Goal: Task Accomplishment & Management: Use online tool/utility

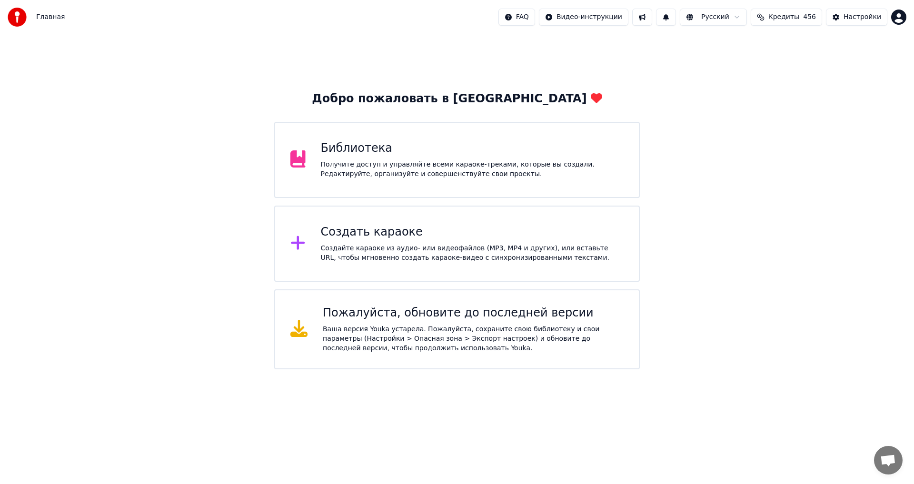
click at [371, 245] on div "Создайте караоке из аудио- или видеофайлов (MP3, MP4 и других), или вставьте UR…" at bounding box center [472, 253] width 303 height 19
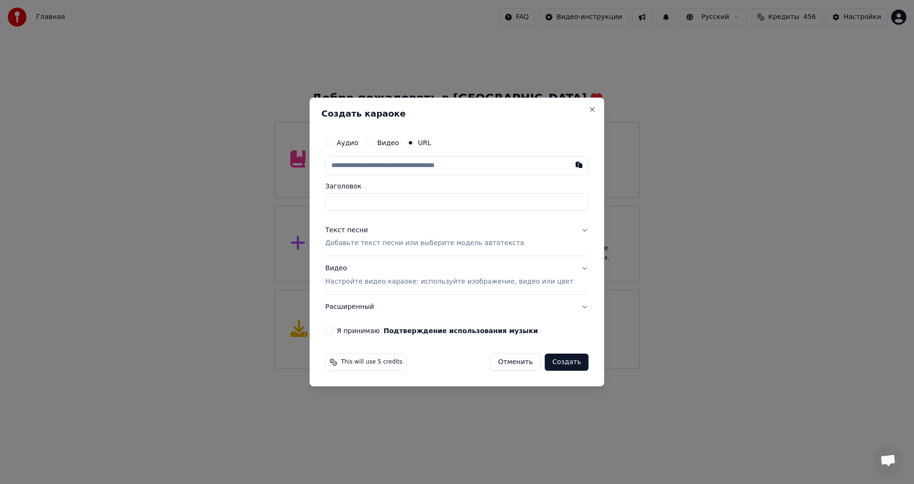
click at [371, 168] on input "text" at bounding box center [456, 165] width 263 height 19
type input "**********"
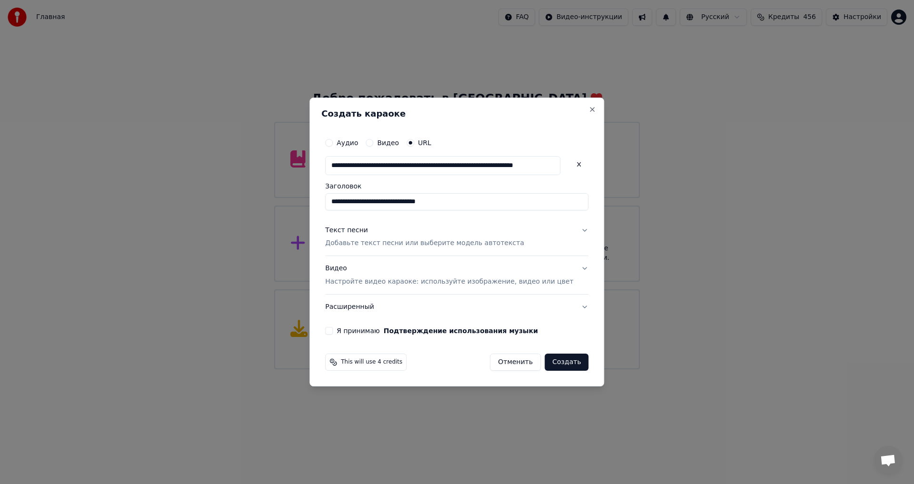
scroll to position [0, 0]
click at [365, 240] on p "Добавьте текст песни или выберите модель автотекста" at bounding box center [424, 244] width 199 height 10
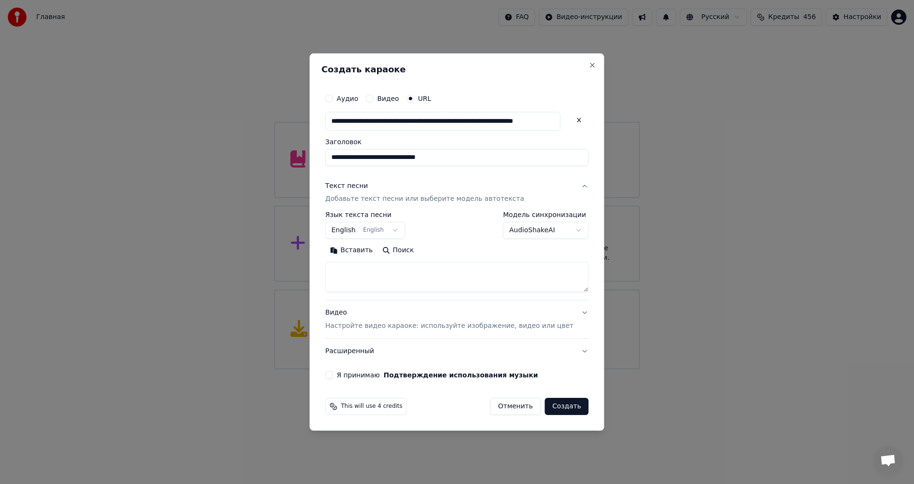
click at [367, 277] on textarea at bounding box center [456, 277] width 263 height 30
paste textarea "**********"
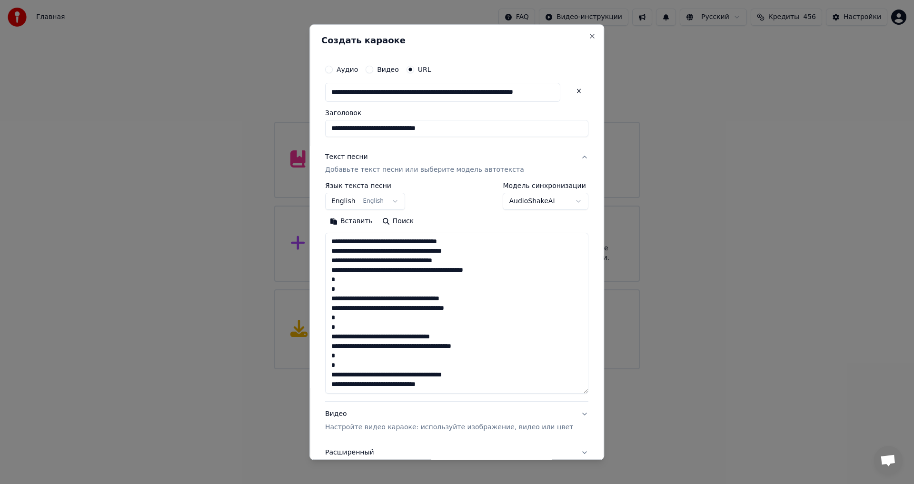
scroll to position [127, 0]
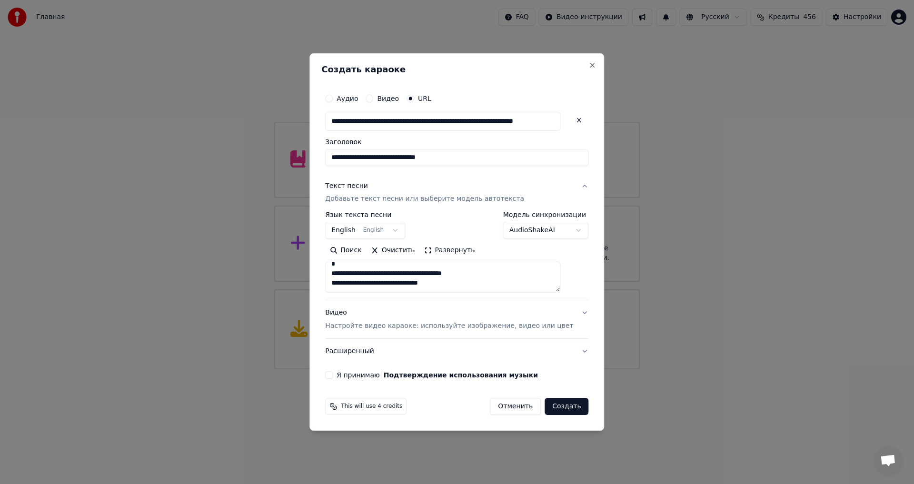
paste textarea "**********"
type textarea "**********"
click at [333, 377] on button "Я принимаю Подтверждение использования музыки" at bounding box center [329, 375] width 8 height 8
click at [556, 406] on button "Создать" at bounding box center [567, 406] width 44 height 17
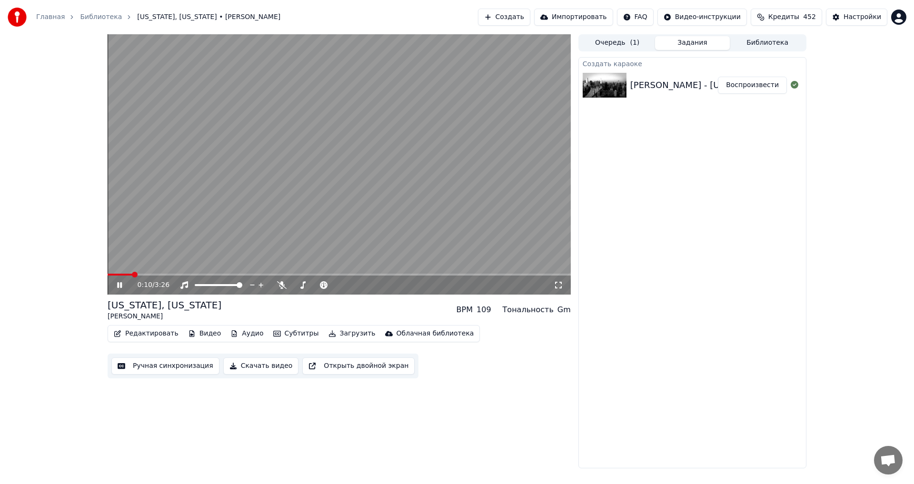
click at [362, 221] on video at bounding box center [339, 164] width 463 height 260
click at [192, 340] on button "Видео" at bounding box center [204, 333] width 41 height 13
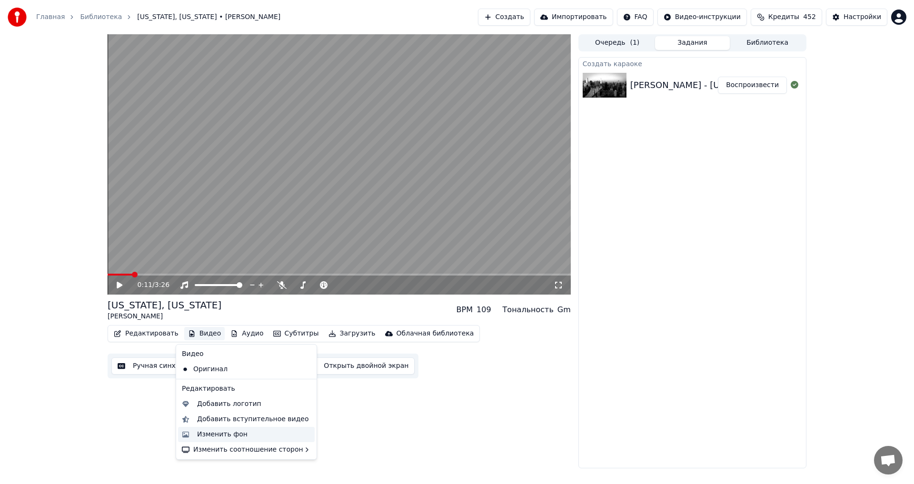
click at [226, 432] on div "Изменить фон" at bounding box center [222, 435] width 50 height 10
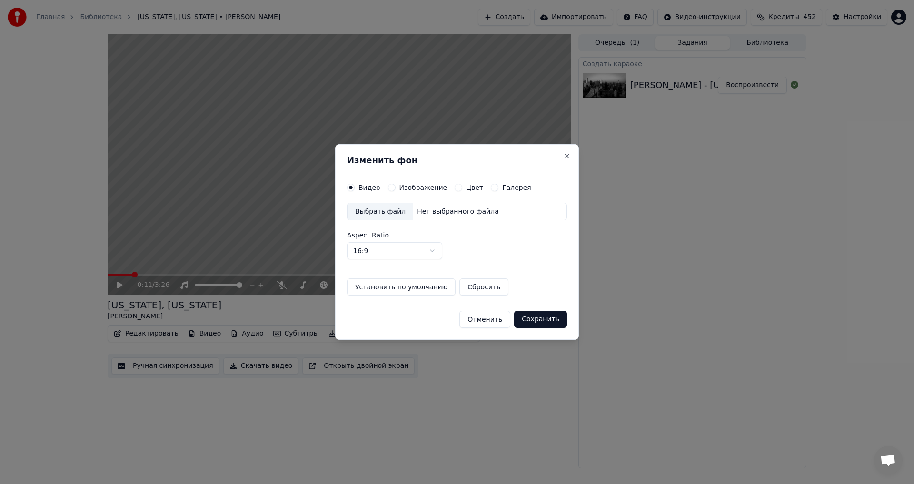
click at [392, 188] on button "Изображение" at bounding box center [392, 188] width 8 height 8
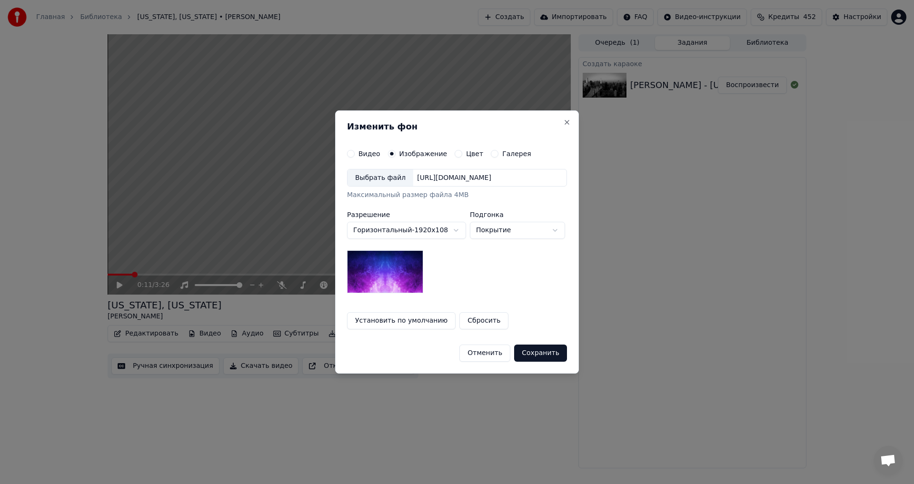
click at [385, 176] on div "Выбрать файл" at bounding box center [380, 177] width 66 height 17
click at [553, 356] on button "Сохранить" at bounding box center [540, 353] width 53 height 17
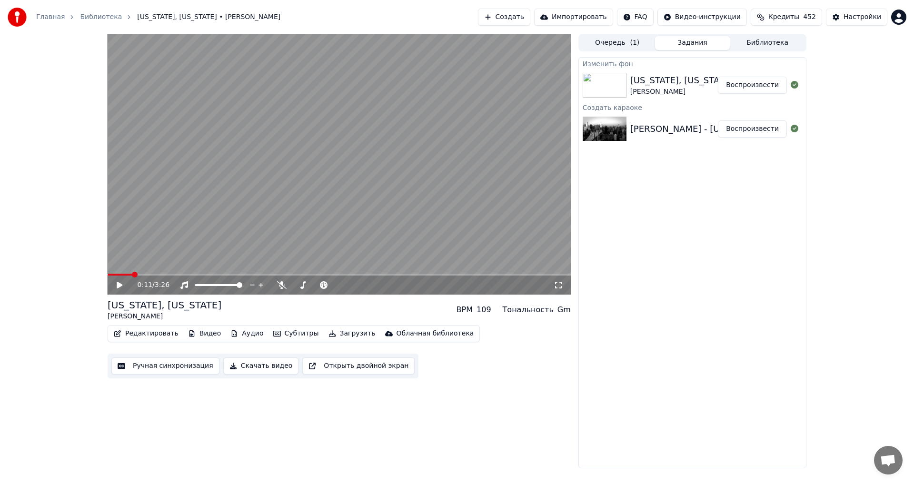
click at [736, 87] on button "Воспроизвести" at bounding box center [752, 85] width 69 height 17
click at [340, 288] on span at bounding box center [337, 285] width 6 height 6
click at [350, 210] on video at bounding box center [339, 164] width 463 height 260
click at [349, 210] on video at bounding box center [339, 164] width 463 height 260
click at [142, 273] on video at bounding box center [339, 164] width 463 height 260
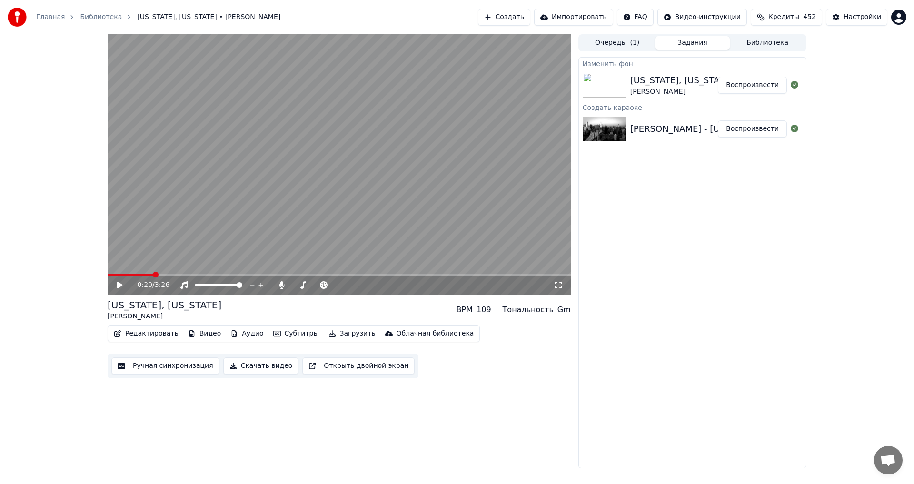
click at [141, 275] on span at bounding box center [131, 275] width 46 height 2
click at [249, 205] on video at bounding box center [339, 164] width 463 height 260
click at [171, 275] on span at bounding box center [145, 275] width 74 height 2
click at [248, 215] on video at bounding box center [339, 164] width 463 height 260
click at [153, 360] on button "Ручная синхронизация" at bounding box center [165, 365] width 108 height 17
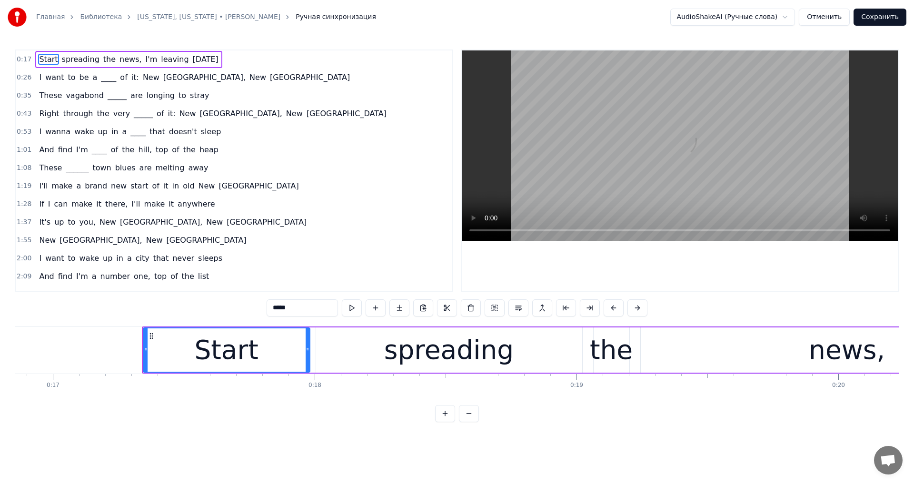
scroll to position [0, 4491]
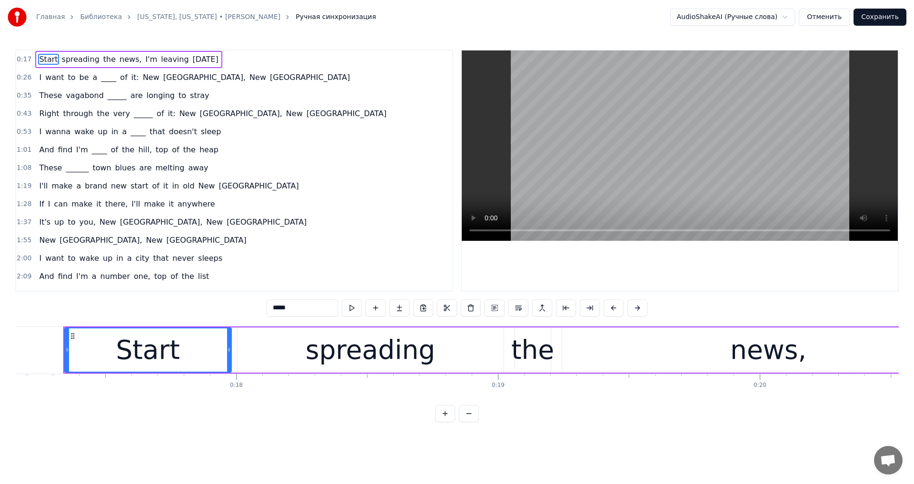
click at [119, 80] on span "of" at bounding box center [123, 77] width 9 height 11
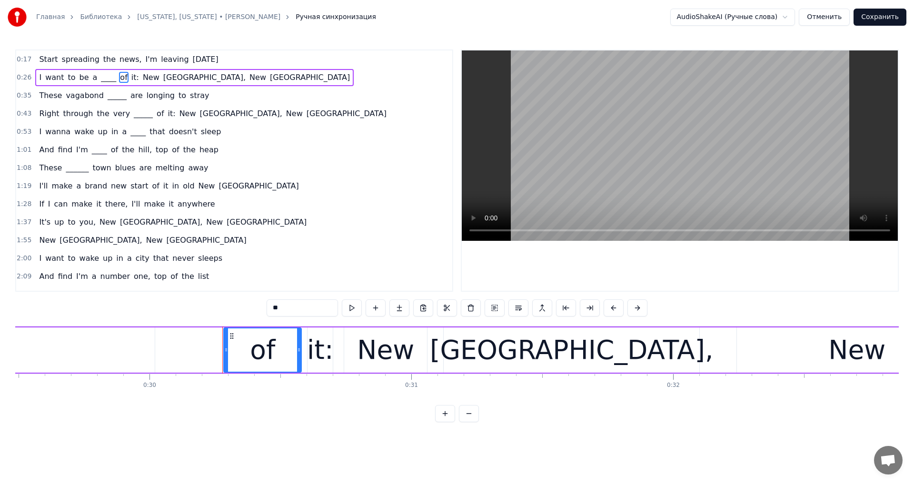
scroll to position [0, 7631]
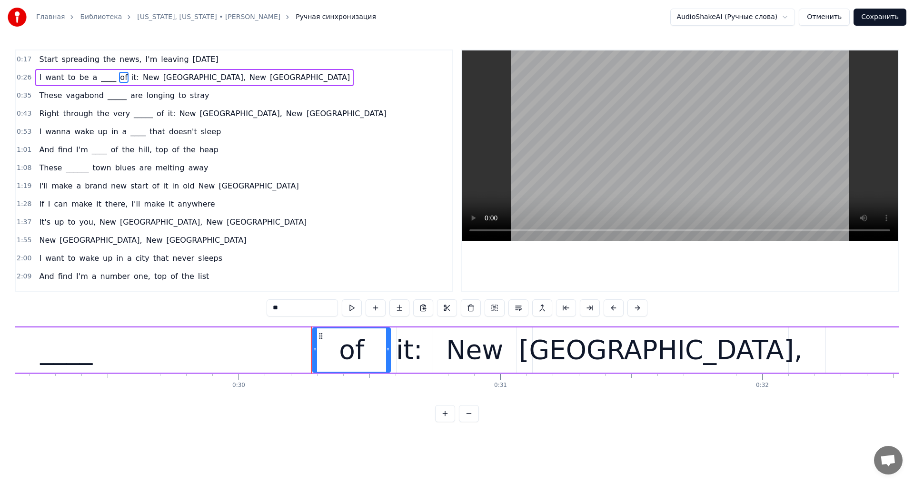
click at [232, 346] on div "____" at bounding box center [66, 349] width 355 height 45
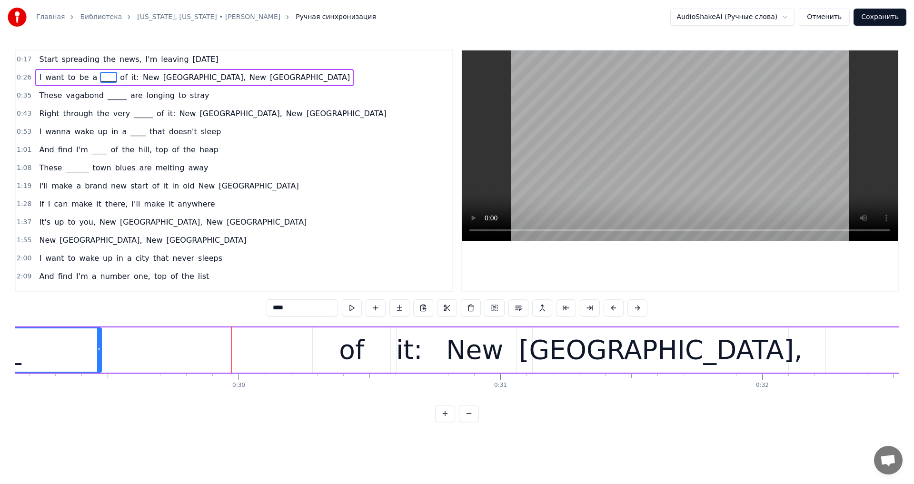
drag, startPoint x: 243, startPoint y: 349, endPoint x: 99, endPoint y: 367, distance: 145.4
click at [99, 367] on div at bounding box center [99, 349] width 4 height 43
click at [344, 347] on div "of" at bounding box center [351, 350] width 25 height 40
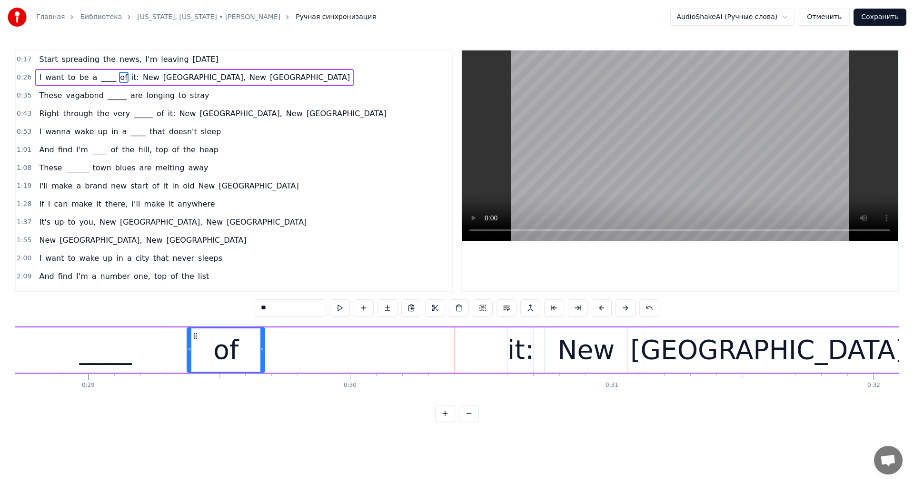
scroll to position [0, 7517]
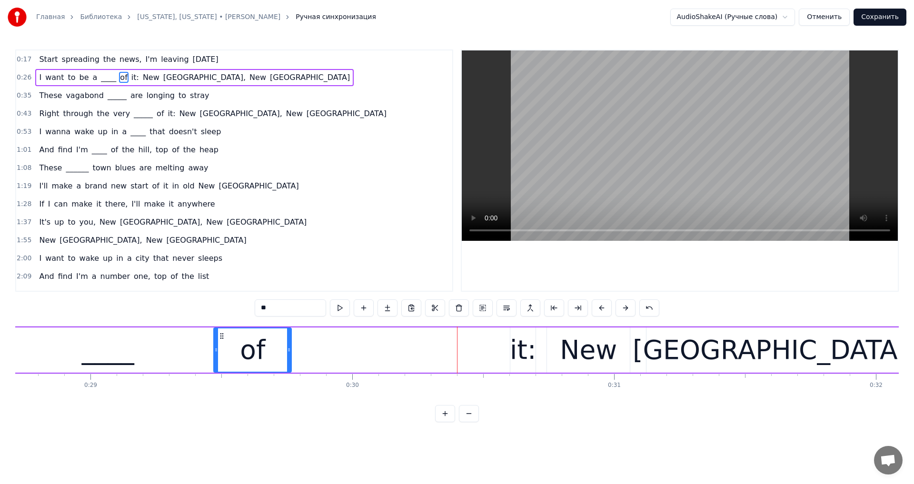
drag, startPoint x: 315, startPoint y: 339, endPoint x: 222, endPoint y: 363, distance: 95.9
click at [222, 363] on div "of" at bounding box center [252, 349] width 77 height 43
drag, startPoint x: 287, startPoint y: 346, endPoint x: 244, endPoint y: 364, distance: 46.3
click at [244, 364] on div at bounding box center [246, 349] width 4 height 43
click at [516, 341] on div "it:" at bounding box center [523, 350] width 26 height 40
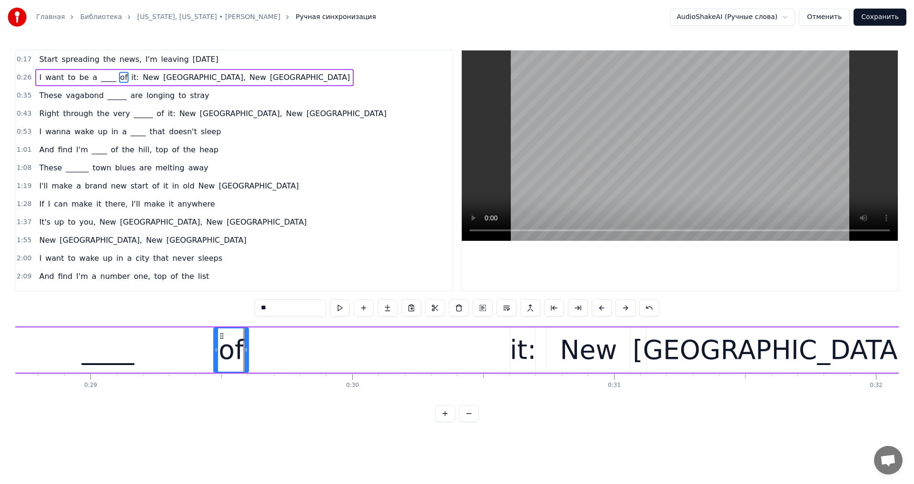
type input "***"
drag, startPoint x: 517, startPoint y: 335, endPoint x: 283, endPoint y: 343, distance: 234.8
click at [259, 372] on div "it:" at bounding box center [264, 349] width 26 height 45
click at [278, 349] on div "I want to be a ____ of it: [US_STATE], [US_STATE]" at bounding box center [402, 350] width 2133 height 47
drag, startPoint x: 274, startPoint y: 351, endPoint x: 278, endPoint y: 352, distance: 4.9
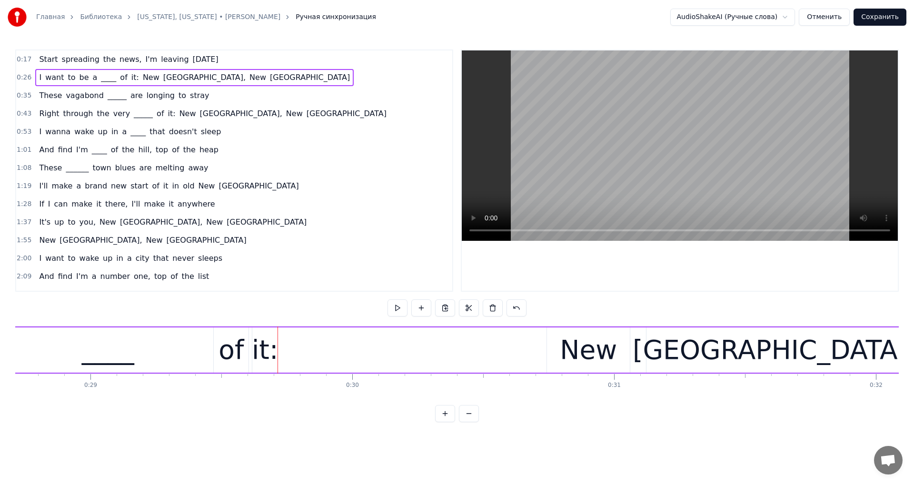
click at [278, 352] on div "I want to be a ____ of it: [US_STATE], [US_STATE]" at bounding box center [402, 350] width 2133 height 47
click at [271, 352] on div "it:" at bounding box center [265, 350] width 26 height 40
drag, startPoint x: 271, startPoint y: 352, endPoint x: 288, endPoint y: 352, distance: 17.1
click at [288, 352] on icon at bounding box center [288, 350] width 4 height 8
click at [580, 174] on video at bounding box center [680, 145] width 436 height 190
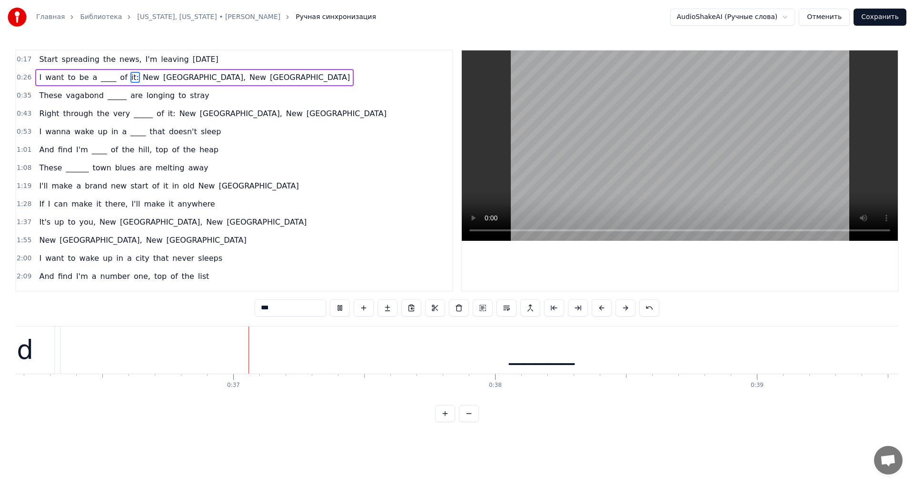
scroll to position [0, 9472]
click at [663, 172] on video at bounding box center [680, 145] width 436 height 190
click at [442, 359] on div "_____" at bounding box center [538, 350] width 962 height 47
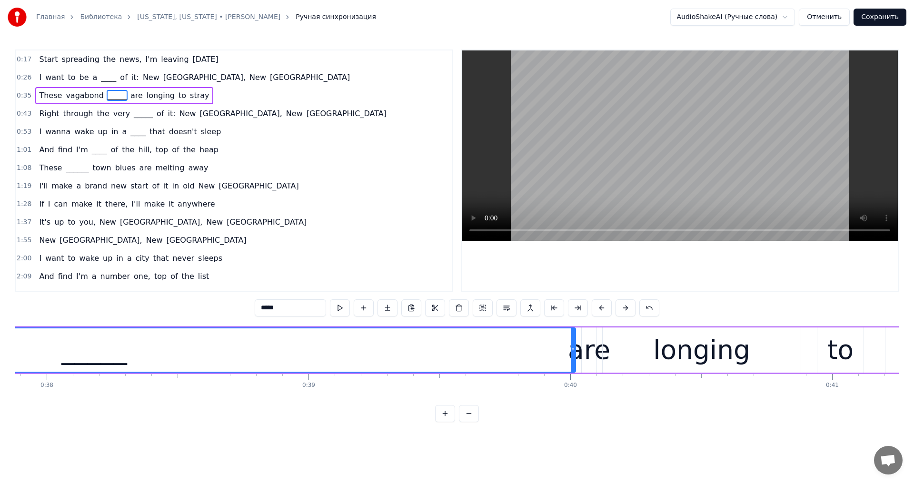
scroll to position [0, 10036]
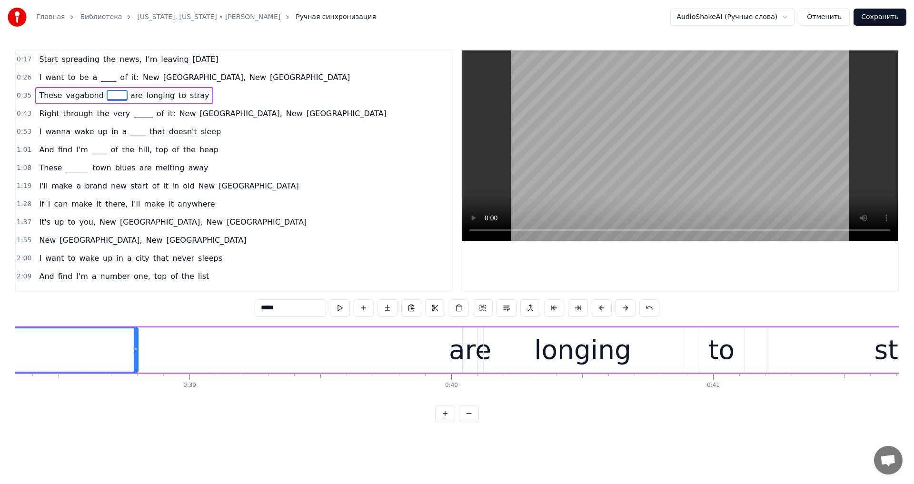
drag, startPoint x: 456, startPoint y: 353, endPoint x: 157, endPoint y: 377, distance: 299.9
click at [137, 378] on div "Start spreading the news, I'm leaving [DATE] I want to be a ____ of it: [US_STA…" at bounding box center [456, 361] width 883 height 71
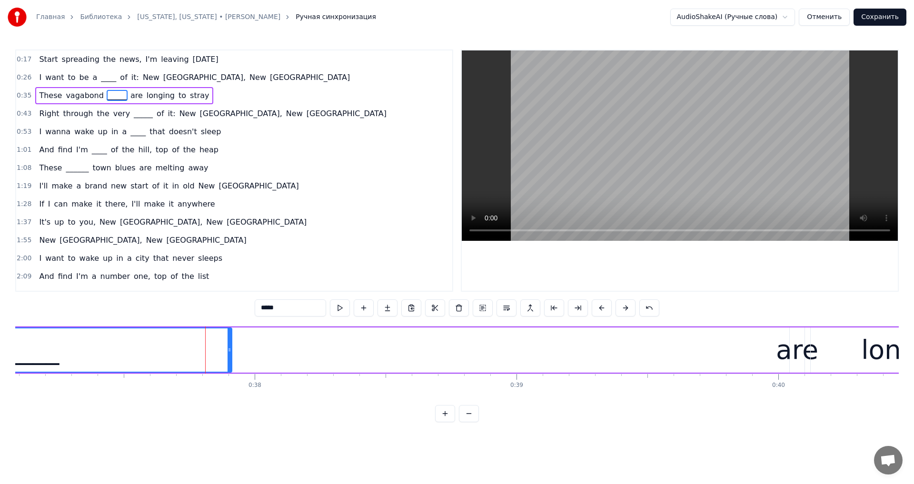
drag, startPoint x: 463, startPoint y: 354, endPoint x: 230, endPoint y: 358, distance: 233.3
click at [230, 358] on div at bounding box center [230, 349] width 4 height 43
click at [794, 353] on div "are" at bounding box center [797, 350] width 42 height 40
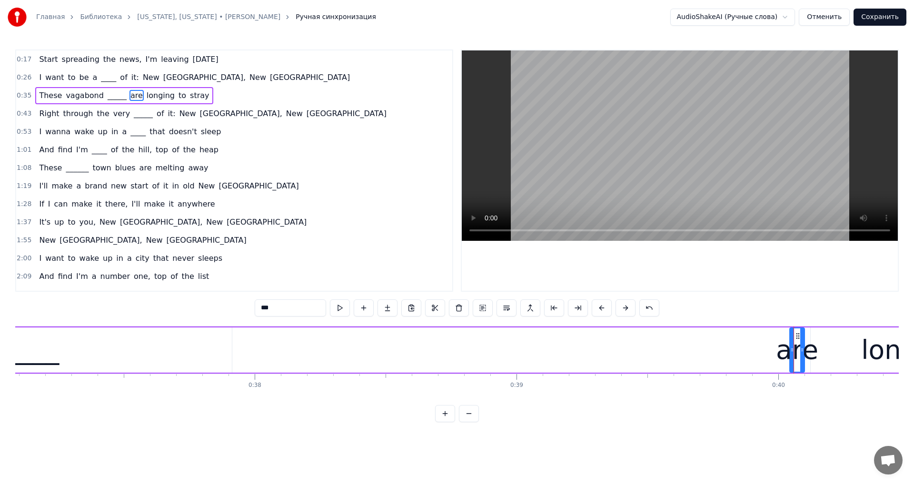
click at [788, 350] on div "are" at bounding box center [797, 350] width 42 height 40
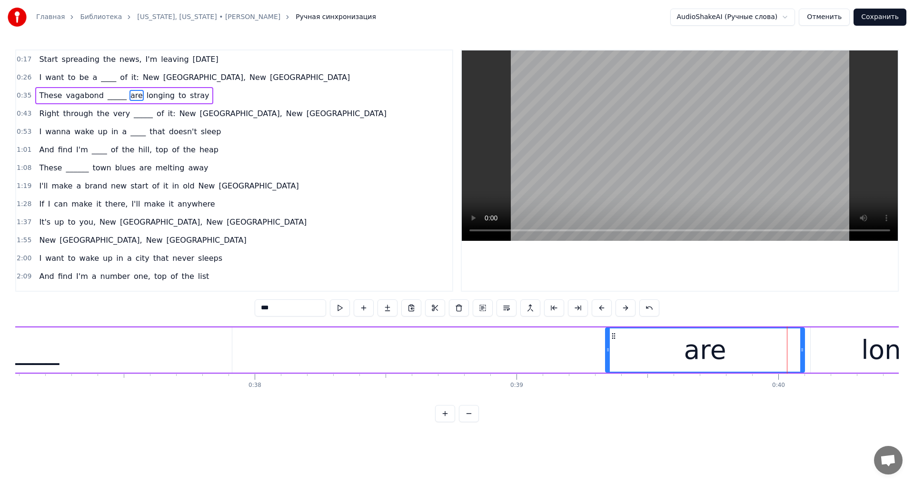
drag, startPoint x: 792, startPoint y: 350, endPoint x: 607, endPoint y: 358, distance: 184.4
click at [607, 358] on div at bounding box center [608, 349] width 4 height 43
click at [631, 145] on video at bounding box center [680, 145] width 436 height 190
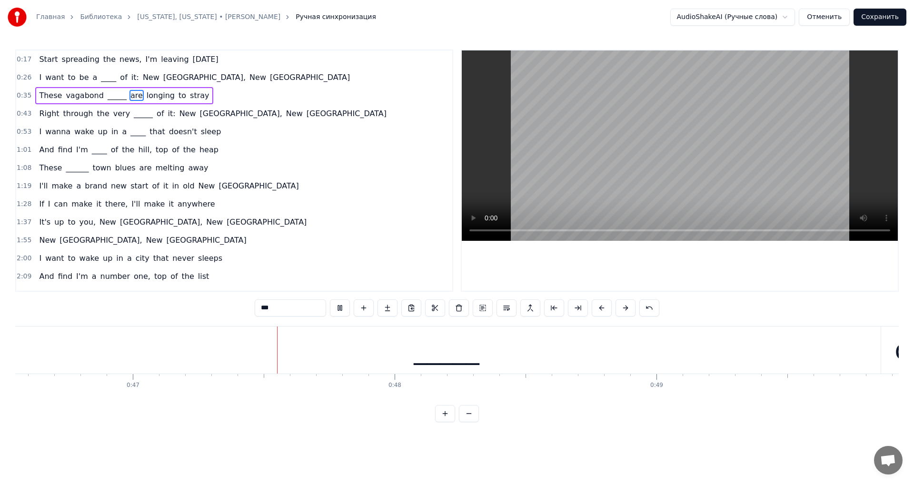
scroll to position [0, 12190]
click at [651, 151] on video at bounding box center [680, 145] width 436 height 190
click at [274, 363] on div "_____" at bounding box center [444, 350] width 868 height 47
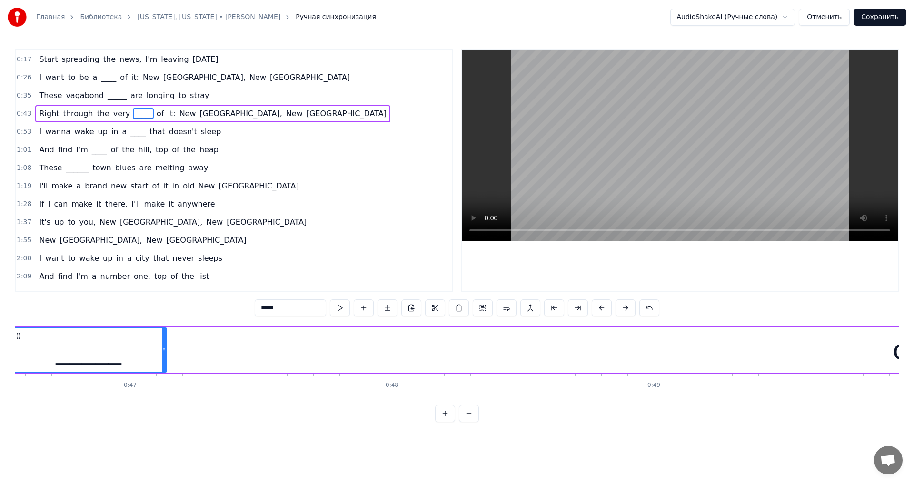
drag, startPoint x: 875, startPoint y: 349, endPoint x: 163, endPoint y: 360, distance: 712.2
click at [163, 360] on div at bounding box center [164, 349] width 4 height 43
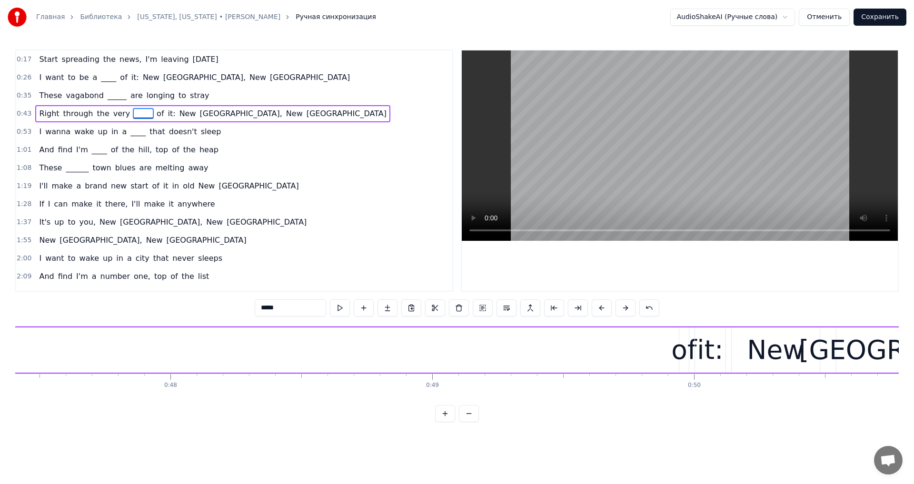
scroll to position [0, 12500]
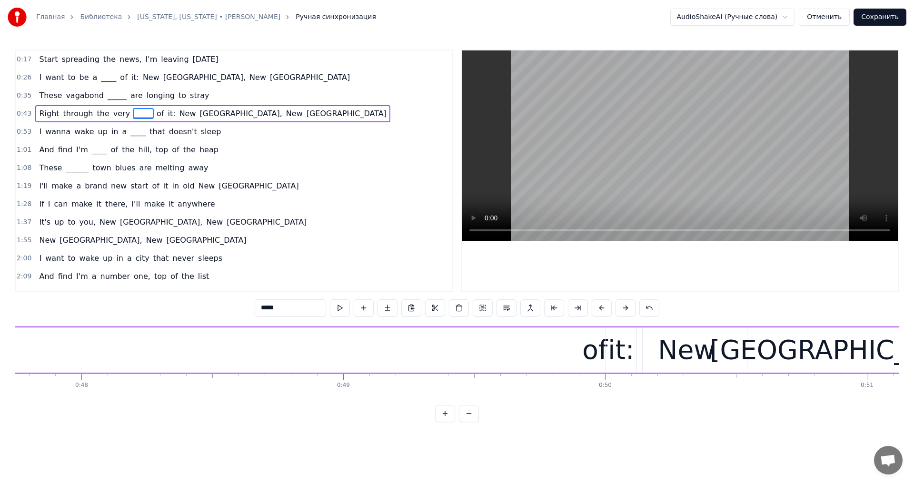
click at [594, 352] on div "of" at bounding box center [594, 350] width 25 height 40
drag, startPoint x: 594, startPoint y: 352, endPoint x: 565, endPoint y: 357, distance: 29.0
click at [573, 357] on div at bounding box center [575, 349] width 4 height 43
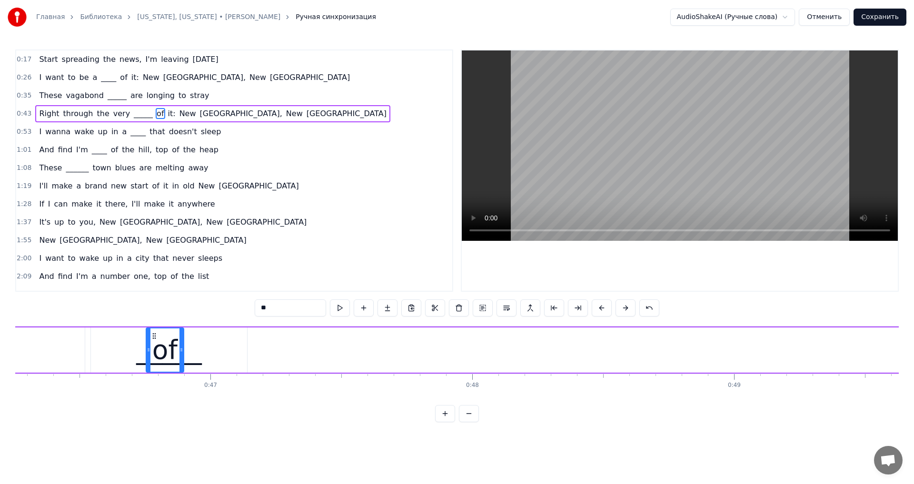
scroll to position [0, 12105]
drag, startPoint x: 555, startPoint y: 341, endPoint x: 261, endPoint y: 384, distance: 297.3
click at [261, 384] on div "Start spreading the news, I'm leaving [DATE] I want to be a ____ of it: [US_STA…" at bounding box center [456, 361] width 883 height 71
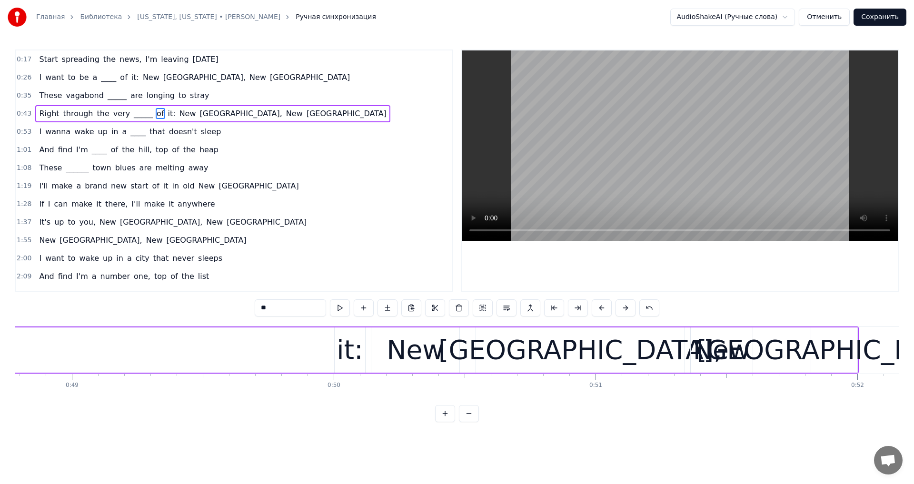
scroll to position [0, 12878]
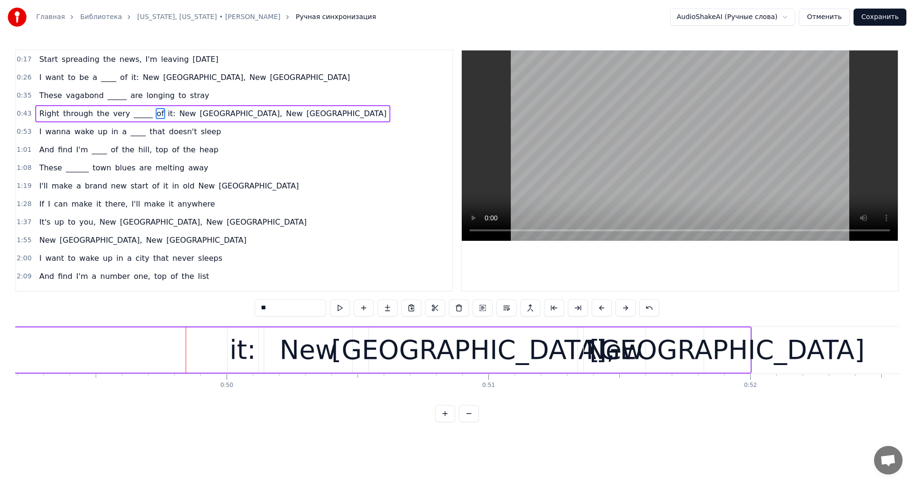
click at [238, 343] on div "it:" at bounding box center [242, 350] width 26 height 40
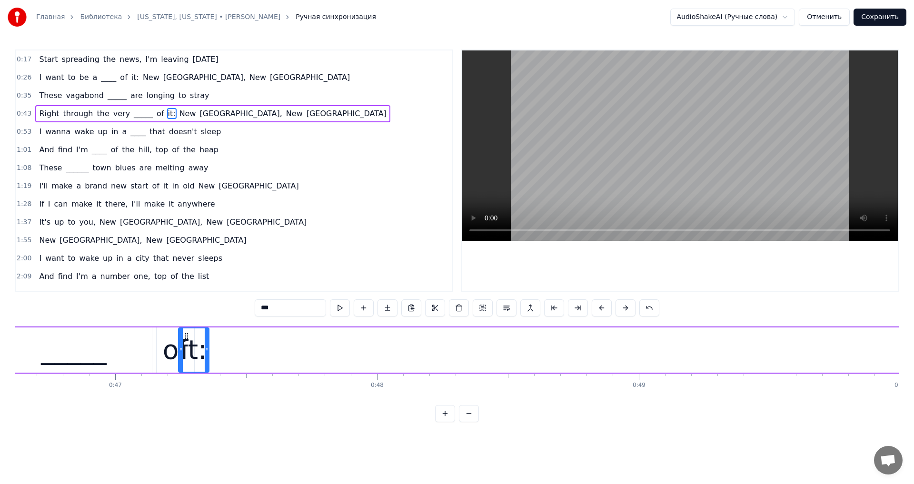
scroll to position [0, 12200]
drag, startPoint x: 236, startPoint y: 336, endPoint x: 208, endPoint y: 382, distance: 54.7
click at [208, 382] on div "Start spreading the news, I'm leaving [DATE] I want to be a ____ of it: [US_STA…" at bounding box center [456, 361] width 883 height 71
drag, startPoint x: 228, startPoint y: 353, endPoint x: 252, endPoint y: 355, distance: 24.4
click at [252, 355] on div at bounding box center [251, 349] width 4 height 43
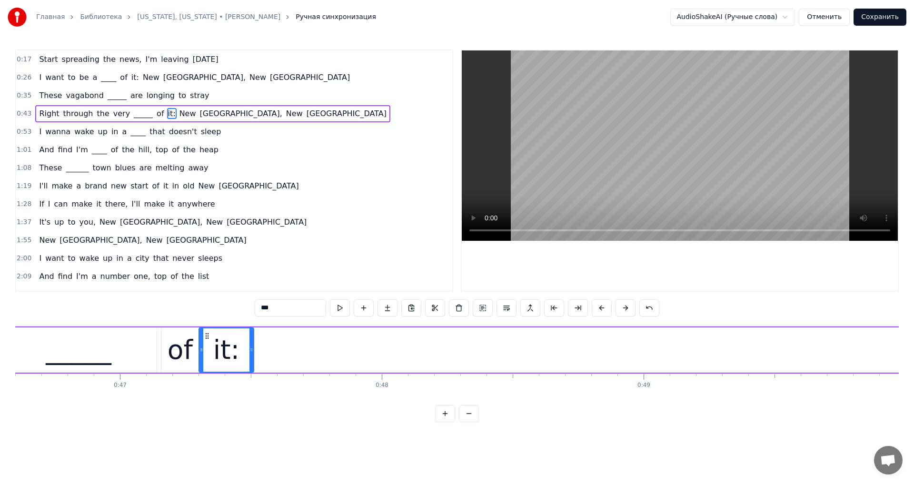
click at [623, 190] on video at bounding box center [680, 145] width 436 height 190
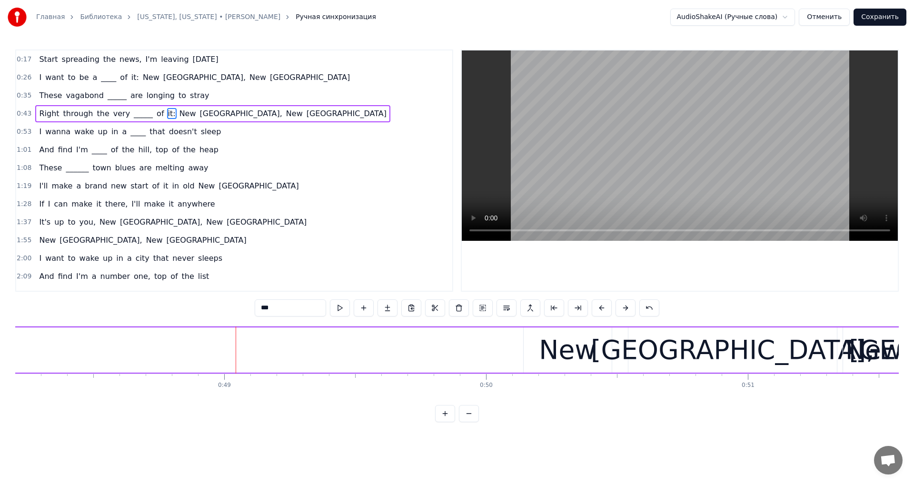
scroll to position [0, 12648]
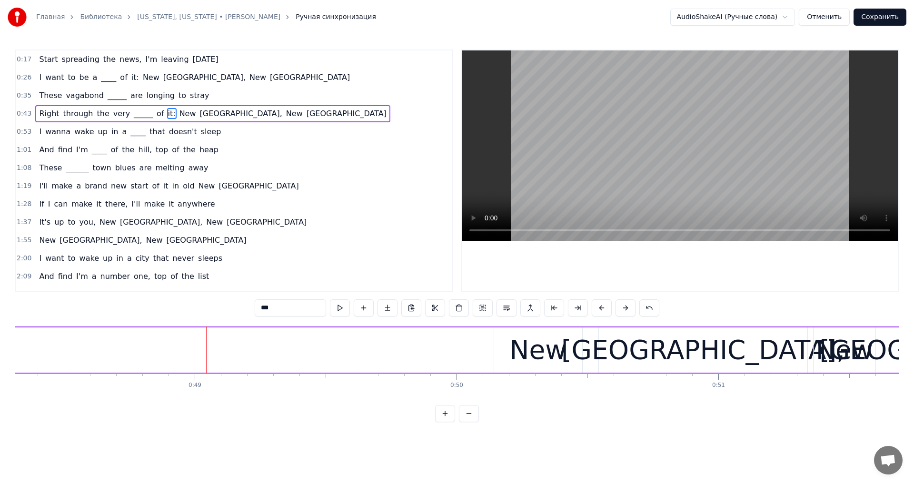
click at [579, 346] on div "New" at bounding box center [538, 349] width 88 height 45
type input "***"
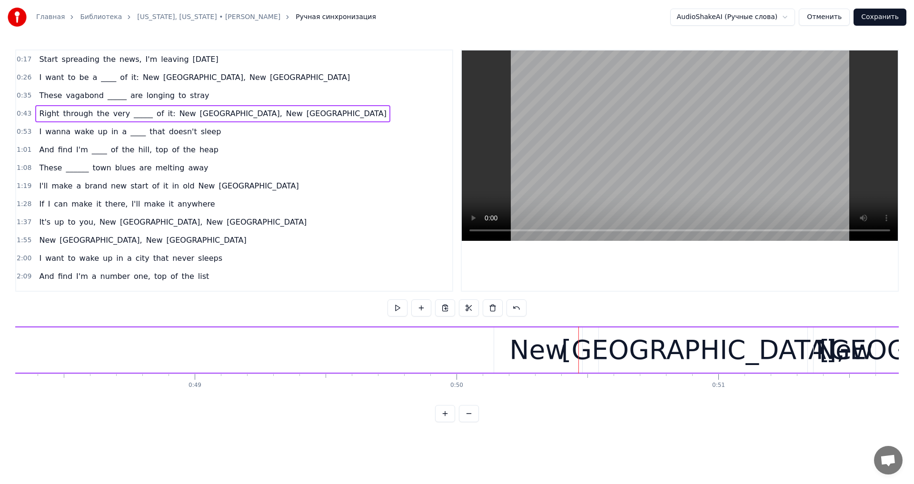
click at [503, 335] on div "New" at bounding box center [538, 349] width 88 height 45
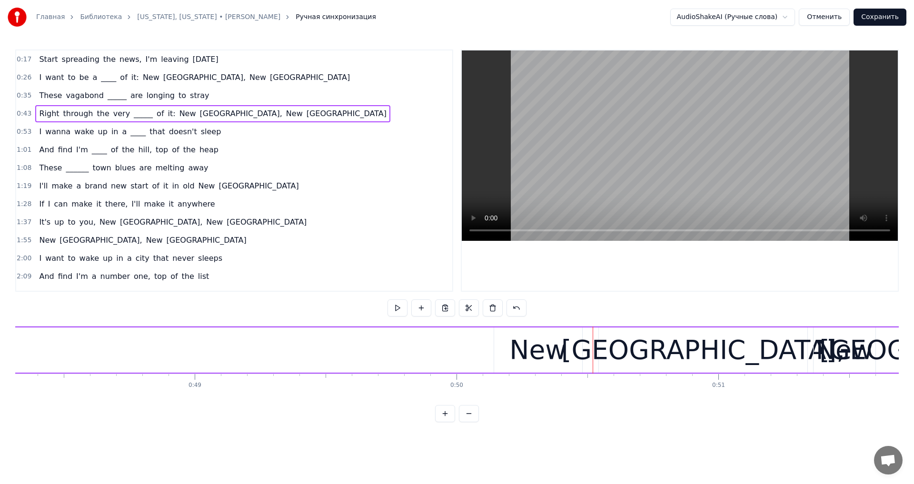
click at [546, 345] on div "New" at bounding box center [537, 350] width 57 height 40
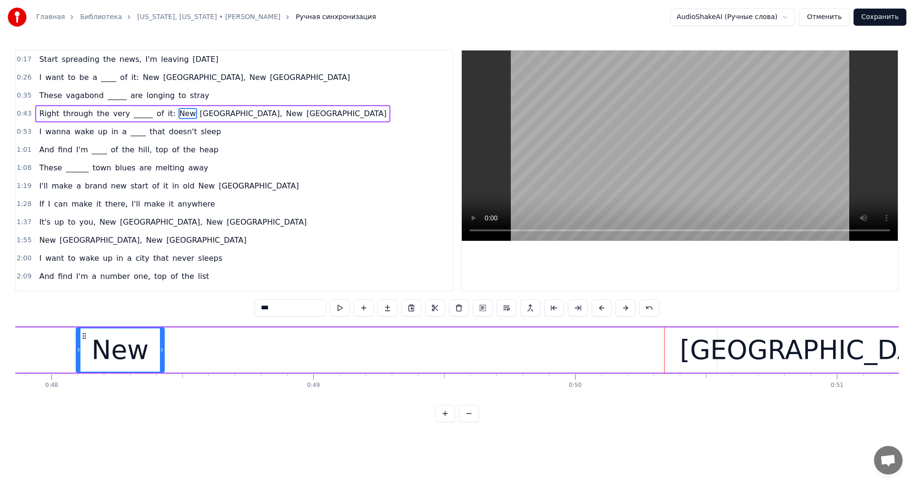
scroll to position [0, 12470]
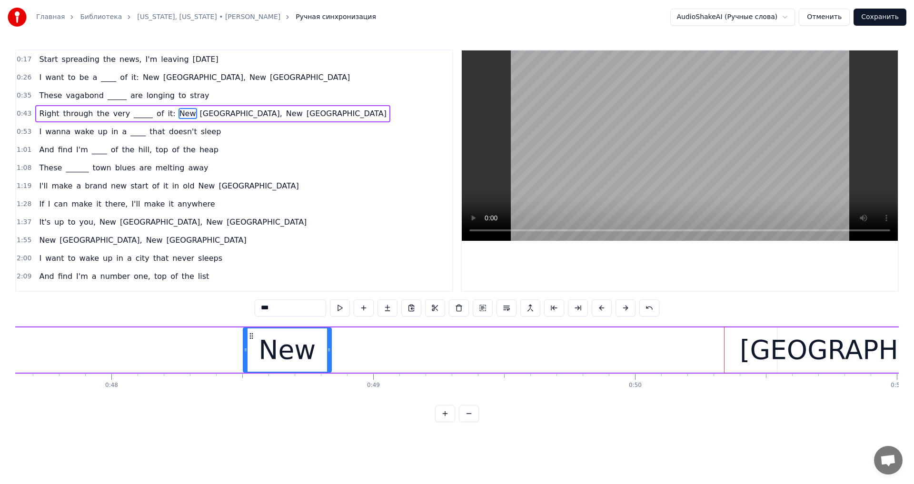
drag, startPoint x: 500, startPoint y: 334, endPoint x: 249, endPoint y: 351, distance: 251.4
click at [249, 351] on div "New" at bounding box center [287, 349] width 87 height 43
click at [849, 336] on div "[GEOGRAPHIC_DATA]," at bounding box center [881, 349] width 208 height 45
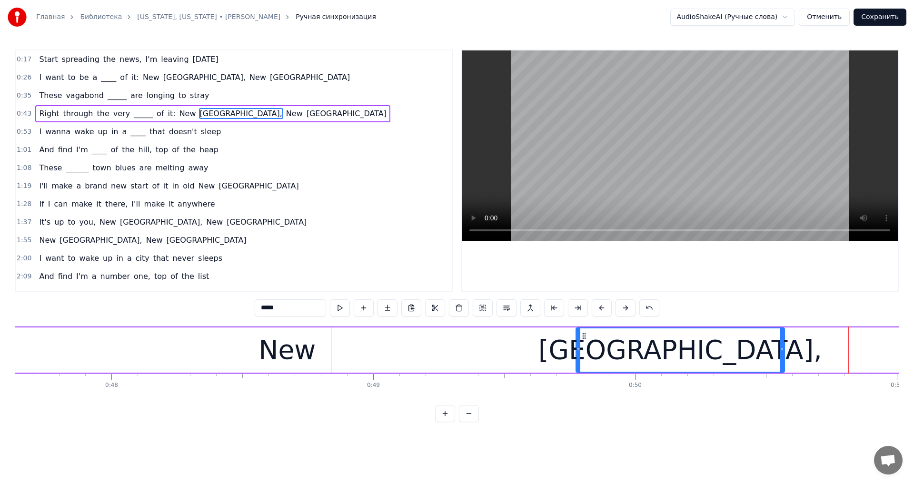
scroll to position [0, 12482]
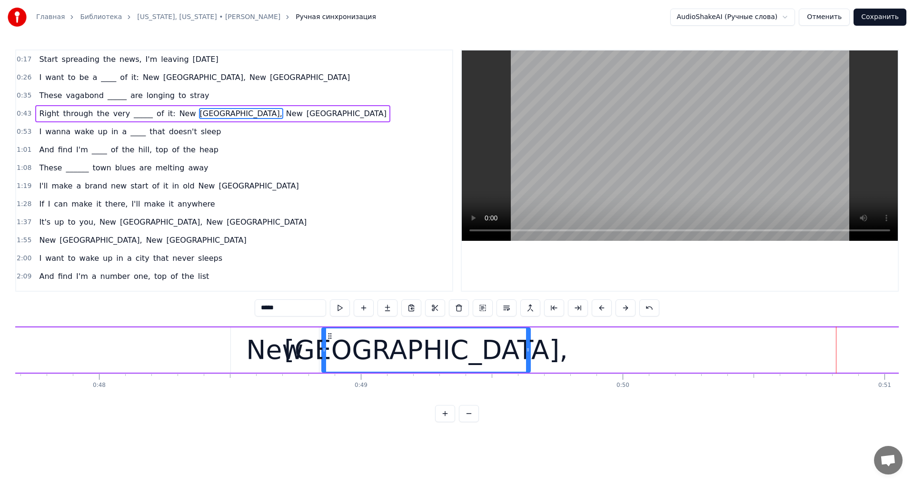
drag, startPoint x: 783, startPoint y: 335, endPoint x: 327, endPoint y: 348, distance: 455.7
click at [327, 348] on div "[GEOGRAPHIC_DATA]," at bounding box center [426, 349] width 208 height 43
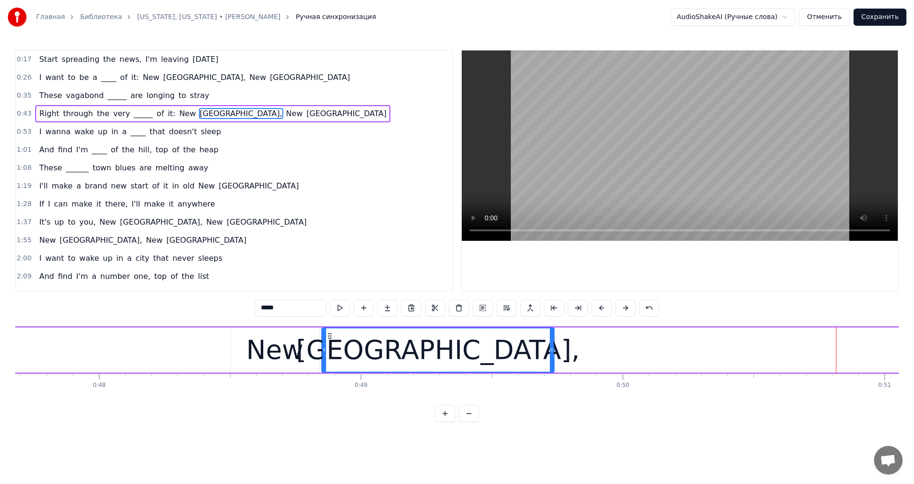
drag, startPoint x: 528, startPoint y: 351, endPoint x: 552, endPoint y: 352, distance: 23.8
click at [552, 352] on icon at bounding box center [552, 350] width 4 height 8
click at [635, 121] on video at bounding box center [680, 145] width 436 height 190
click at [634, 125] on video at bounding box center [680, 145] width 436 height 190
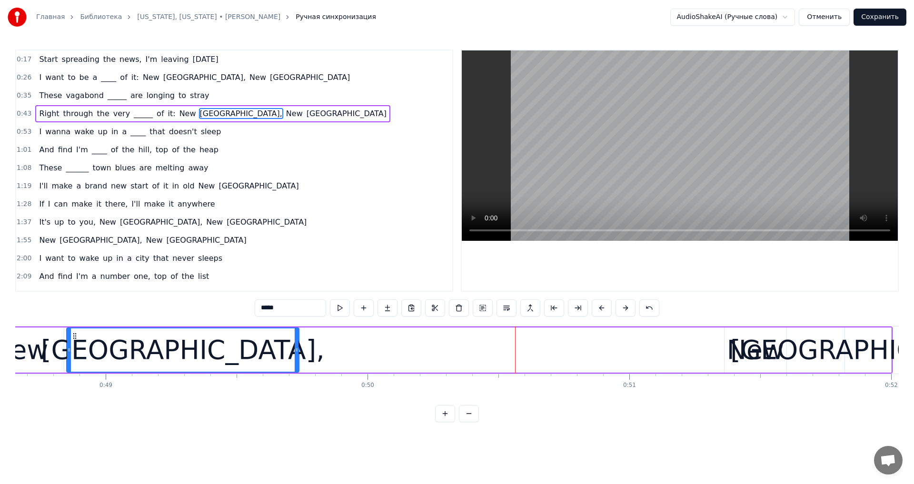
click at [744, 362] on div "New" at bounding box center [755, 350] width 57 height 40
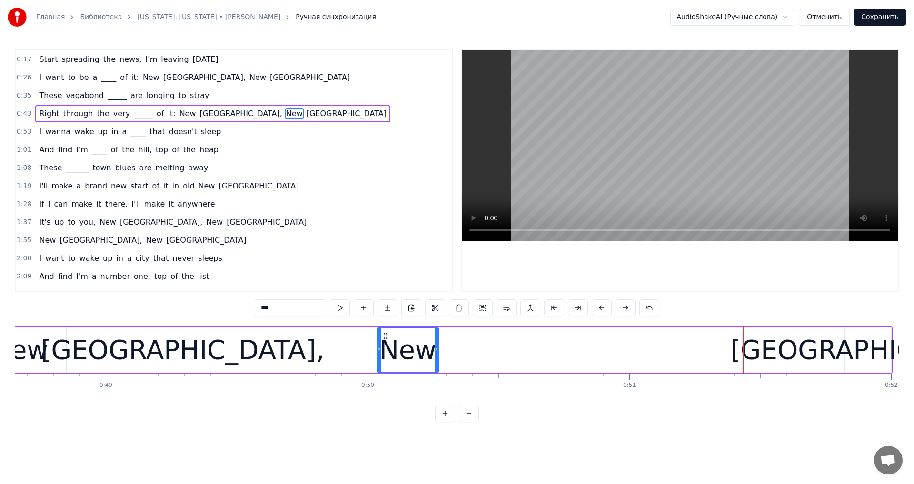
drag, startPoint x: 734, startPoint y: 337, endPoint x: 387, endPoint y: 382, distance: 350.5
click at [387, 382] on div "Start spreading the news, I'm leaving [DATE] I want to be a ____ of it: [US_STA…" at bounding box center [456, 361] width 883 height 71
drag, startPoint x: 436, startPoint y: 349, endPoint x: 478, endPoint y: 359, distance: 43.4
click at [478, 359] on div at bounding box center [478, 349] width 4 height 43
click at [856, 344] on div "[GEOGRAPHIC_DATA]" at bounding box center [867, 350] width 275 height 40
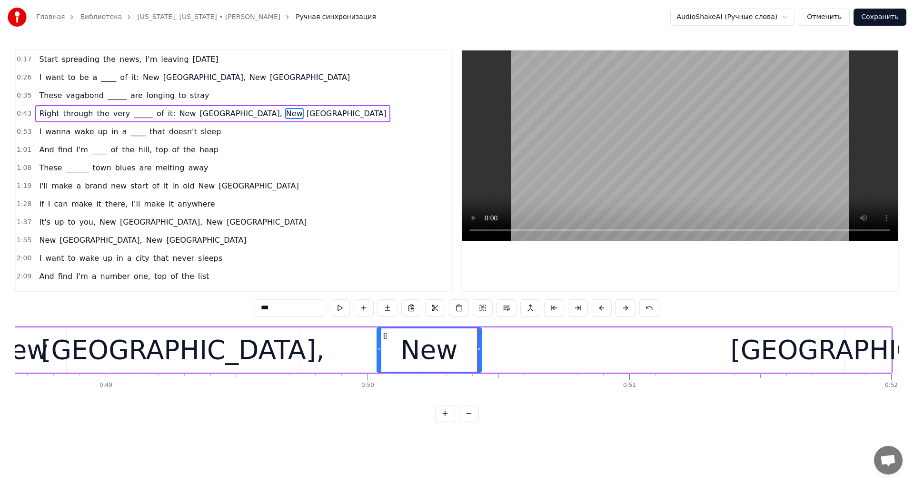
type input "****"
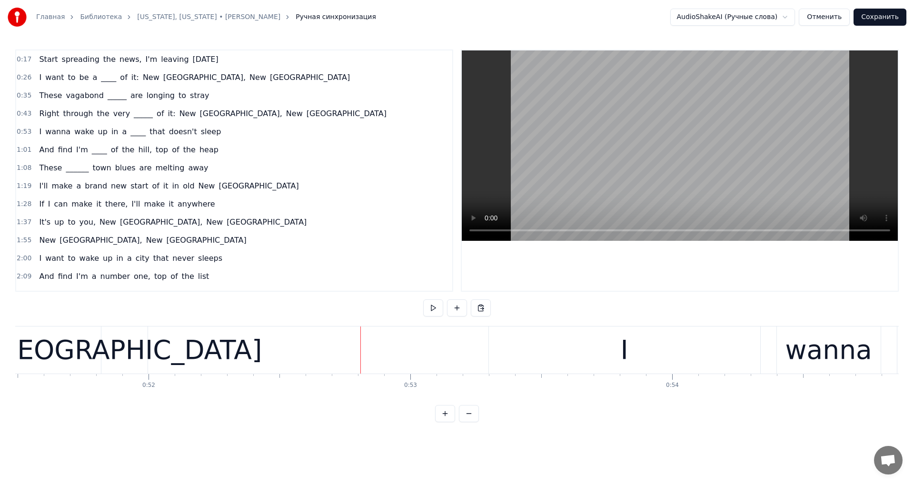
scroll to position [0, 13420]
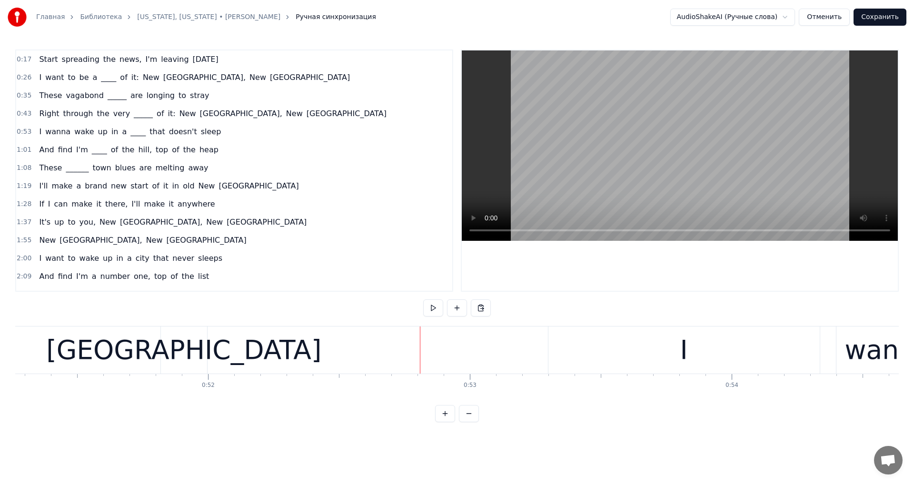
click at [166, 354] on div "[GEOGRAPHIC_DATA]" at bounding box center [183, 350] width 275 height 40
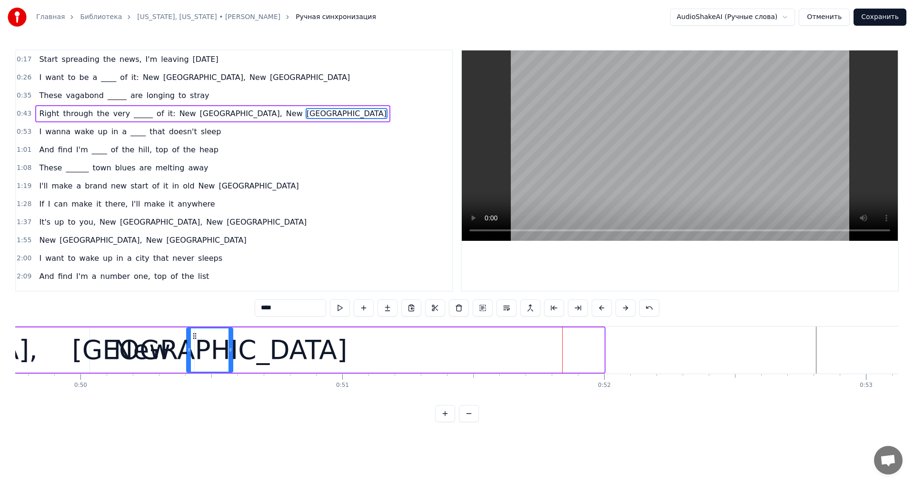
scroll to position [0, 13019]
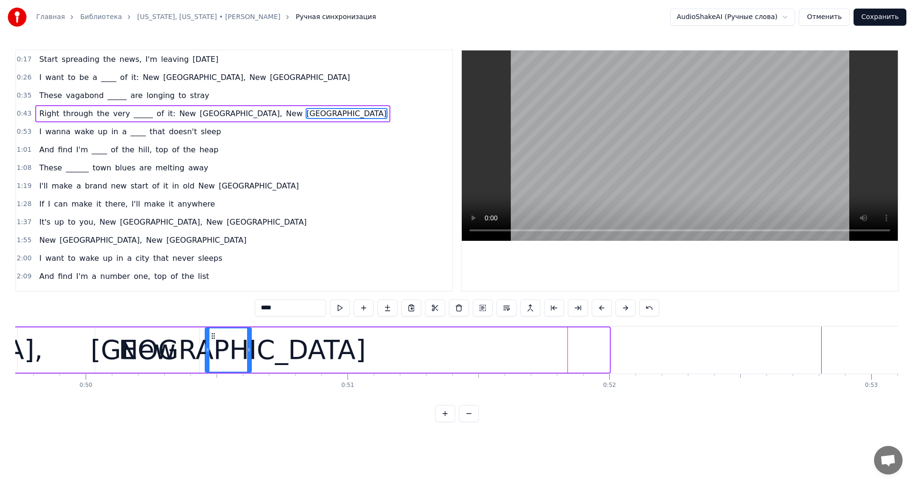
drag, startPoint x: 168, startPoint y: 333, endPoint x: 211, endPoint y: 367, distance: 54.5
click at [211, 367] on div "[GEOGRAPHIC_DATA]" at bounding box center [228, 349] width 45 height 43
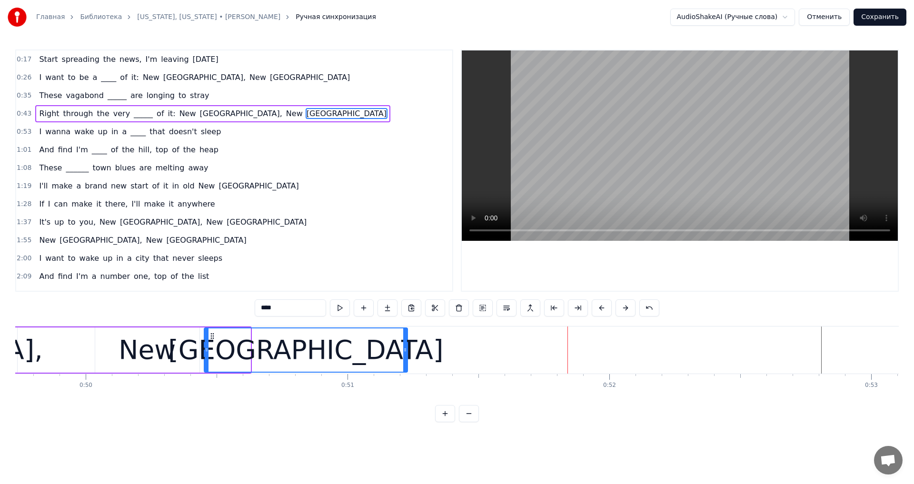
drag, startPoint x: 248, startPoint y: 351, endPoint x: 405, endPoint y: 364, distance: 157.6
click at [405, 364] on div at bounding box center [405, 349] width 4 height 43
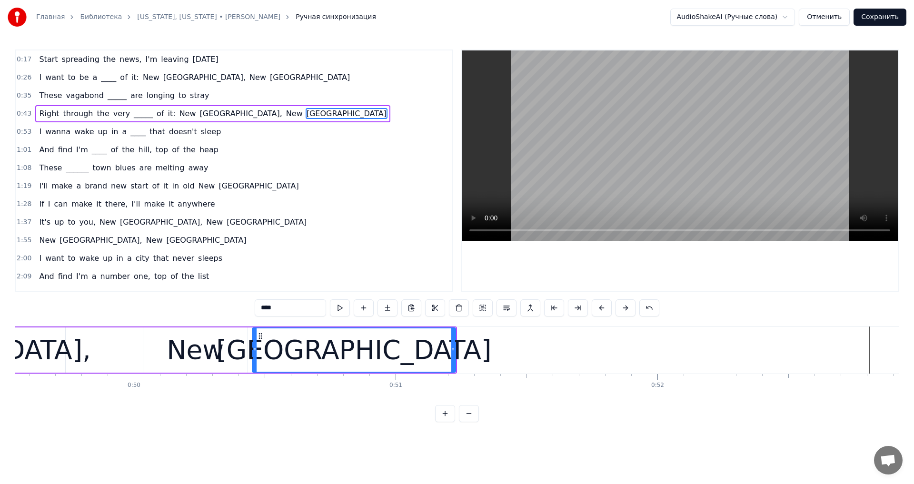
click at [641, 175] on video at bounding box center [680, 145] width 436 height 190
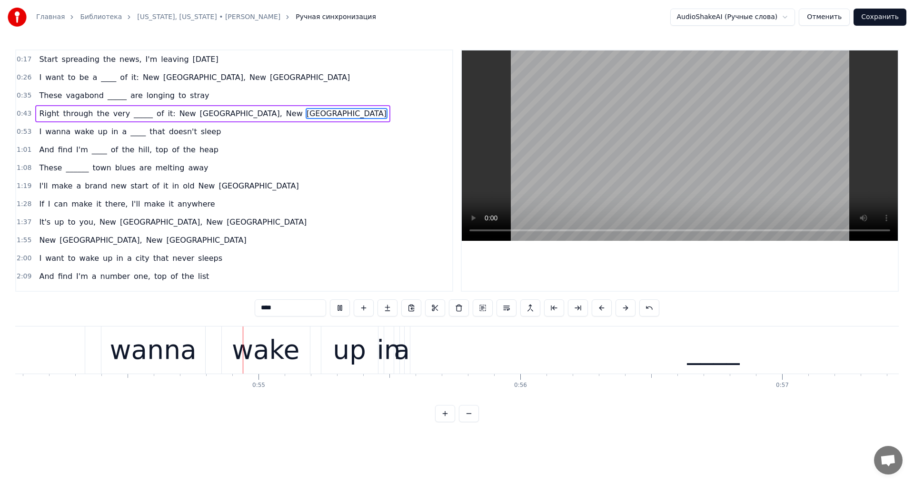
scroll to position [0, 14159]
click at [640, 180] on video at bounding box center [680, 145] width 436 height 190
click at [497, 343] on div "____" at bounding box center [709, 350] width 606 height 47
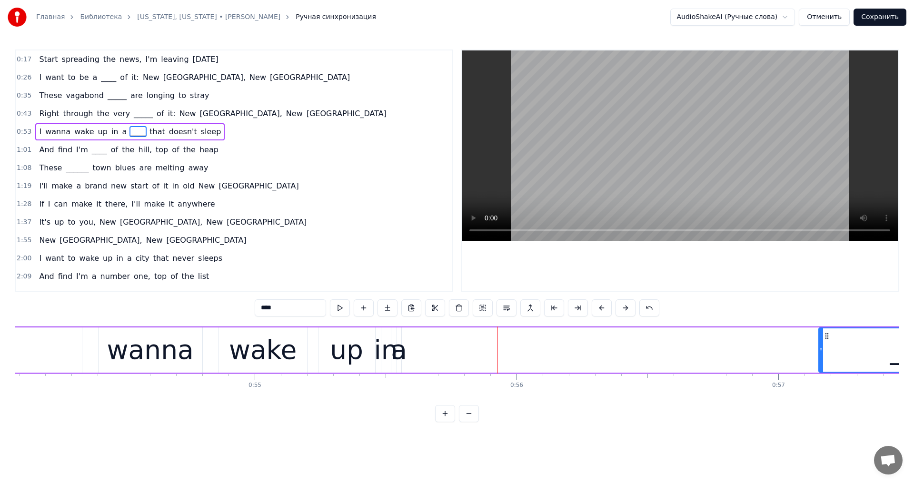
drag, startPoint x: 408, startPoint y: 354, endPoint x: 820, endPoint y: 353, distance: 411.3
click at [820, 353] on div at bounding box center [821, 349] width 4 height 43
click at [400, 354] on div "a" at bounding box center [399, 350] width 16 height 40
type input "*"
drag, startPoint x: 401, startPoint y: 353, endPoint x: 414, endPoint y: 353, distance: 12.9
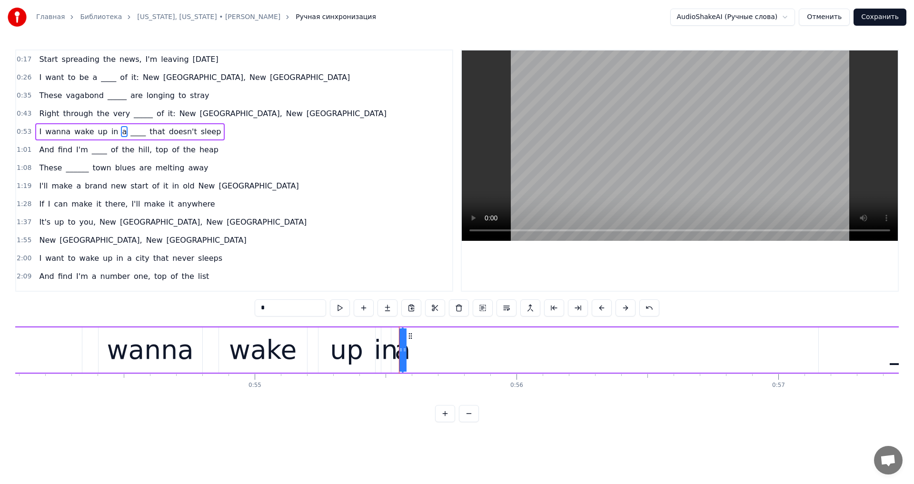
click at [414, 353] on div "I wanna wake up in a ____ that doesn't sleep" at bounding box center [603, 350] width 1588 height 47
click at [401, 352] on div "a" at bounding box center [402, 350] width 16 height 40
drag, startPoint x: 401, startPoint y: 352, endPoint x: 386, endPoint y: 356, distance: 15.7
click at [386, 356] on div "I wanna wake up in a ____ that doesn't sleep" at bounding box center [603, 350] width 1588 height 47
click at [401, 354] on div "a" at bounding box center [402, 350] width 16 height 40
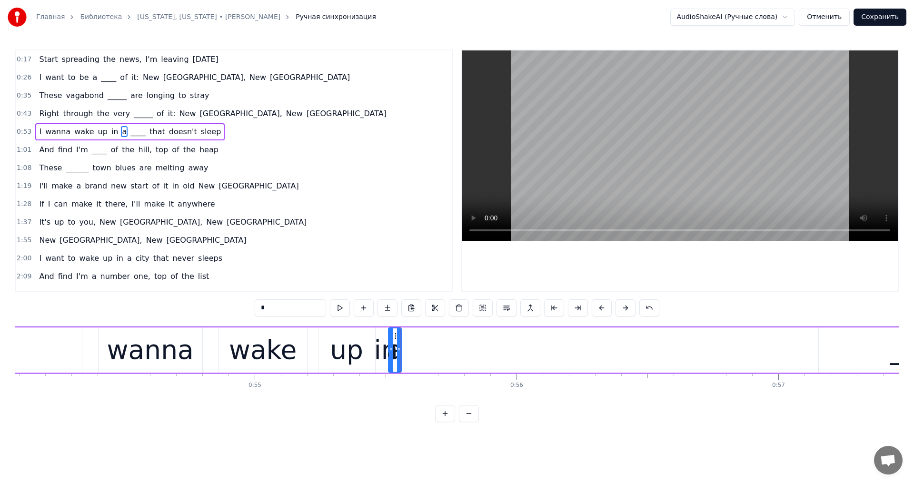
drag, startPoint x: 405, startPoint y: 353, endPoint x: 391, endPoint y: 357, distance: 14.5
click at [391, 357] on div at bounding box center [391, 349] width 4 height 43
drag, startPoint x: 397, startPoint y: 337, endPoint x: 408, endPoint y: 353, distance: 19.8
click at [419, 353] on div at bounding box center [421, 349] width 4 height 43
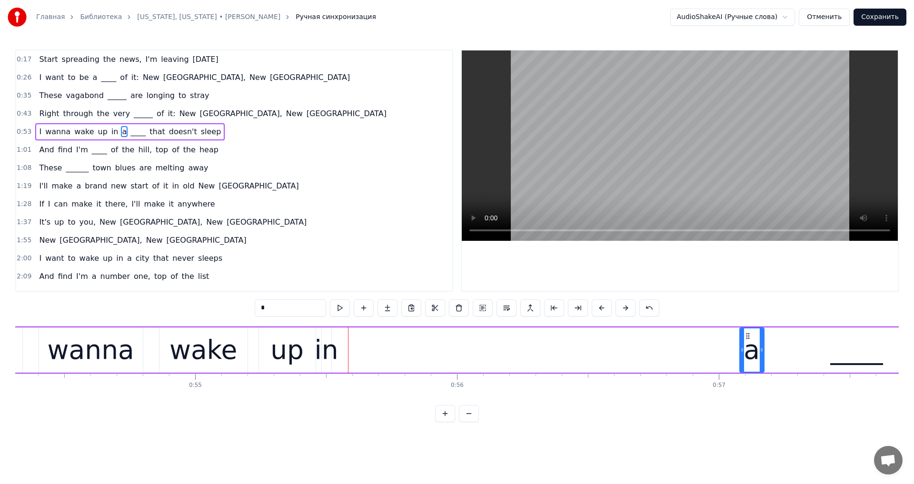
scroll to position [0, 14226]
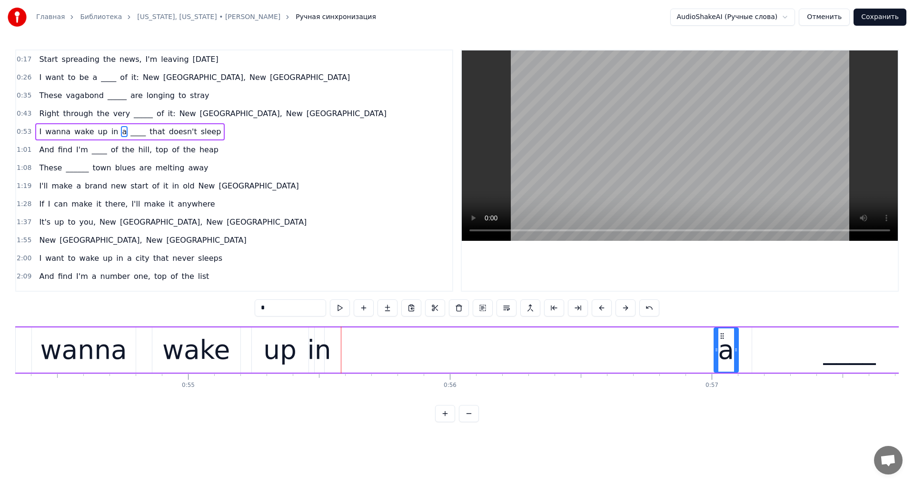
drag, startPoint x: 396, startPoint y: 337, endPoint x: 722, endPoint y: 365, distance: 326.8
click at [722, 365] on div "a" at bounding box center [725, 349] width 23 height 43
click at [318, 358] on div "in" at bounding box center [319, 350] width 24 height 40
drag, startPoint x: 318, startPoint y: 358, endPoint x: 344, endPoint y: 354, distance: 25.6
click at [342, 357] on div at bounding box center [340, 349] width 4 height 43
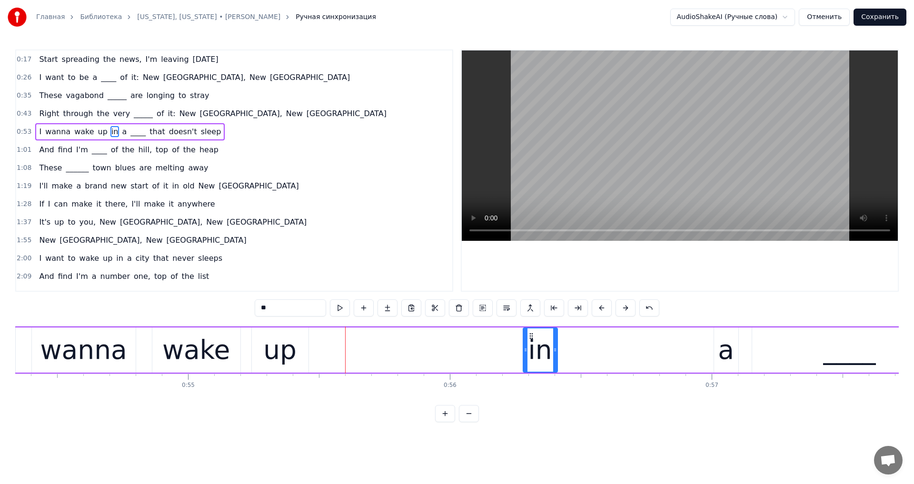
drag, startPoint x: 322, startPoint y: 336, endPoint x: 530, endPoint y: 353, distance: 209.2
click at [530, 353] on div "in" at bounding box center [540, 349] width 33 height 43
drag, startPoint x: 555, startPoint y: 351, endPoint x: 577, endPoint y: 356, distance: 21.8
click at [577, 356] on div at bounding box center [577, 349] width 4 height 43
click at [718, 347] on div "a" at bounding box center [726, 349] width 24 height 45
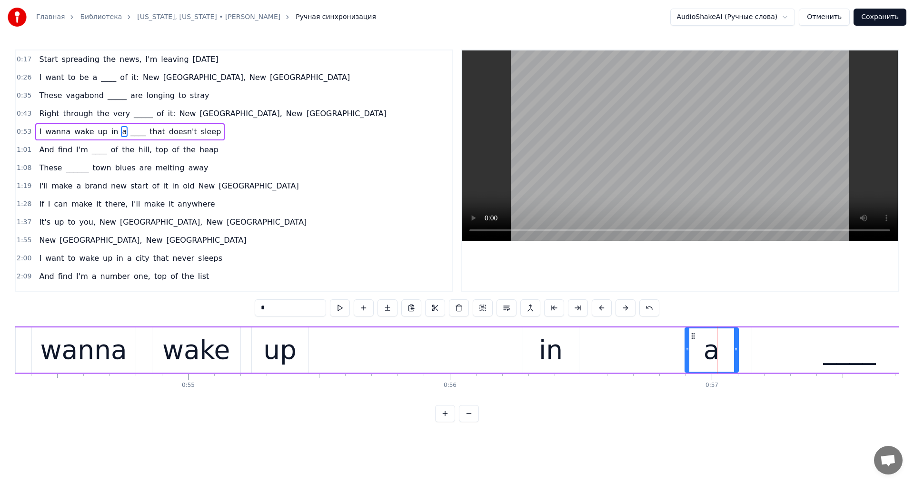
drag, startPoint x: 715, startPoint y: 348, endPoint x: 685, endPoint y: 354, distance: 30.6
click at [685, 354] on div at bounding box center [687, 349] width 4 height 43
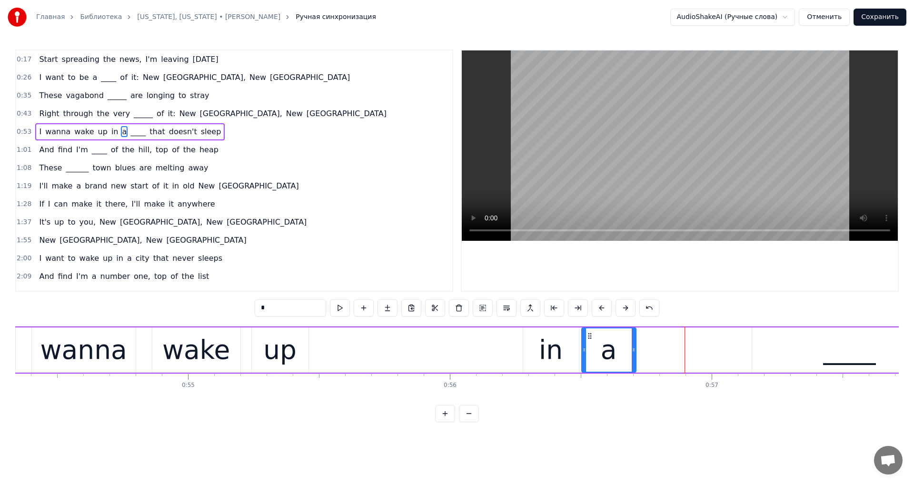
drag, startPoint x: 692, startPoint y: 338, endPoint x: 590, endPoint y: 368, distance: 106.6
click at [590, 368] on div "a" at bounding box center [608, 349] width 53 height 43
click at [771, 351] on div "____" at bounding box center [849, 349] width 195 height 45
type input "****"
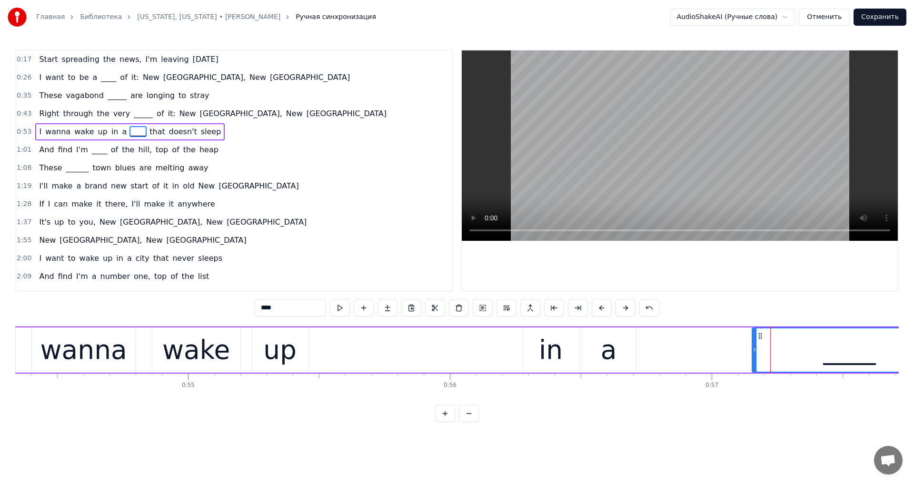
click at [750, 350] on div "I wanna wake up in a ____ that doesn't sleep" at bounding box center [536, 350] width 1588 height 47
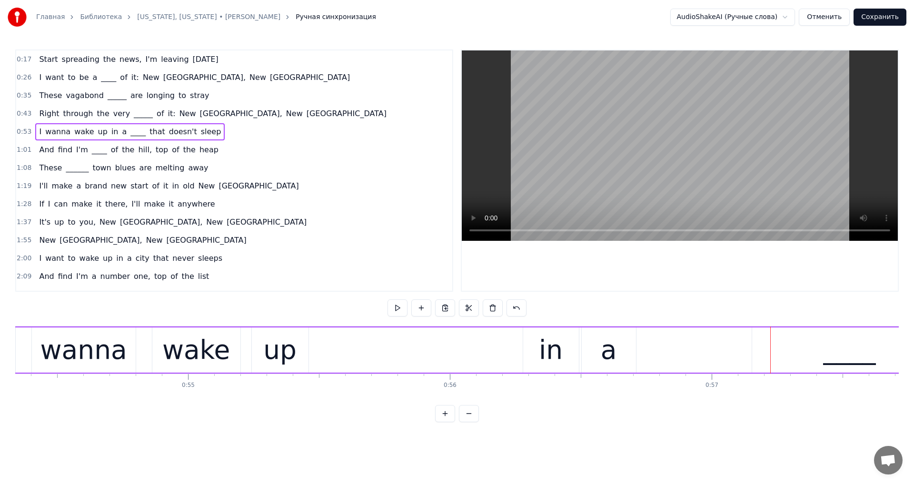
click at [752, 350] on div "____" at bounding box center [849, 349] width 195 height 45
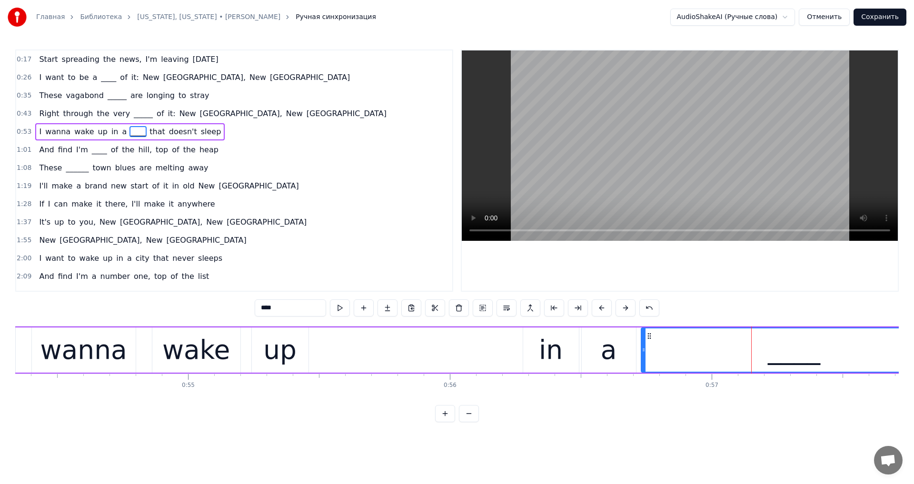
drag, startPoint x: 753, startPoint y: 350, endPoint x: 643, endPoint y: 372, distance: 113.0
click at [643, 372] on div "____" at bounding box center [794, 349] width 307 height 45
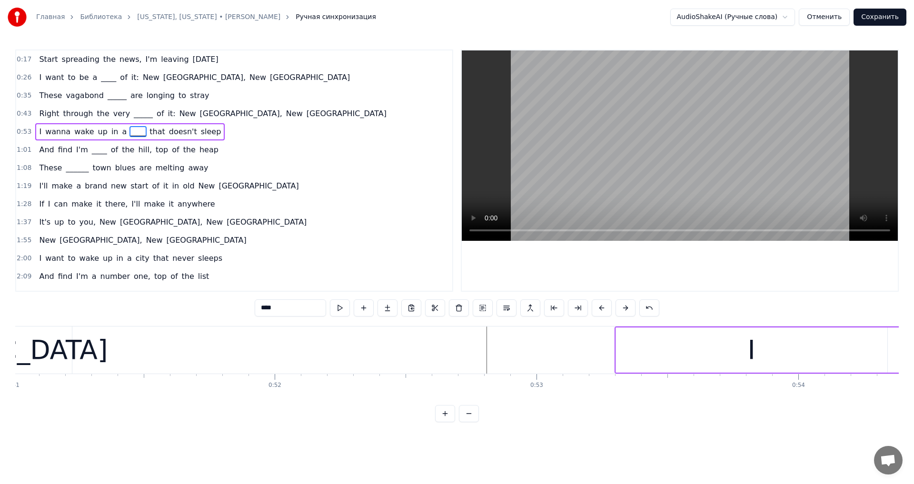
click at [624, 179] on video at bounding box center [680, 145] width 436 height 190
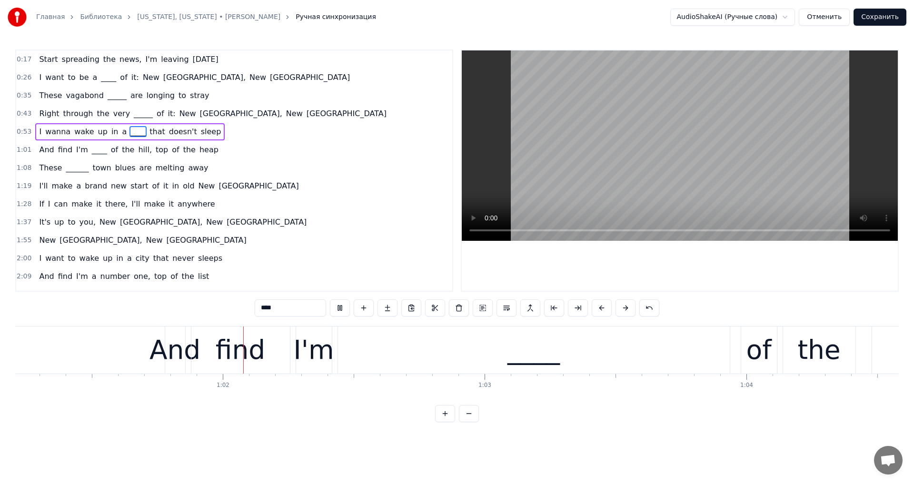
scroll to position [0, 16025]
click at [663, 168] on video at bounding box center [680, 145] width 436 height 190
click at [628, 161] on video at bounding box center [680, 145] width 436 height 190
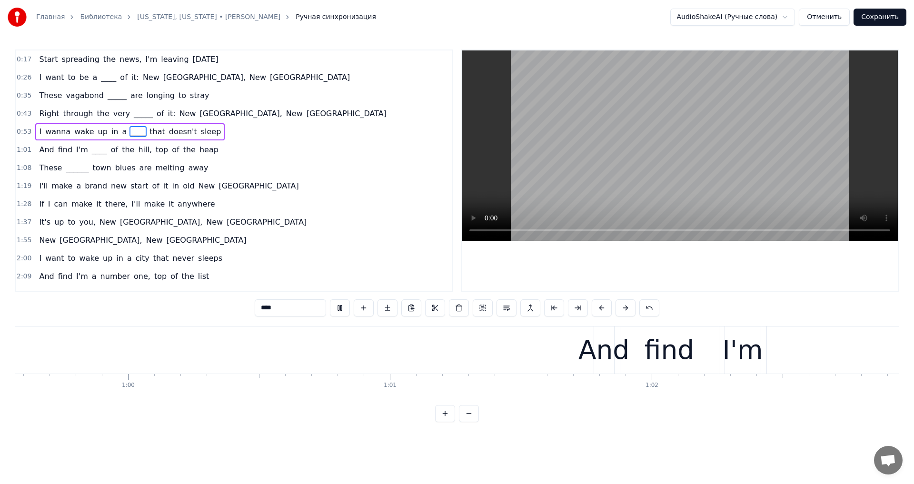
click at [621, 168] on video at bounding box center [680, 145] width 436 height 190
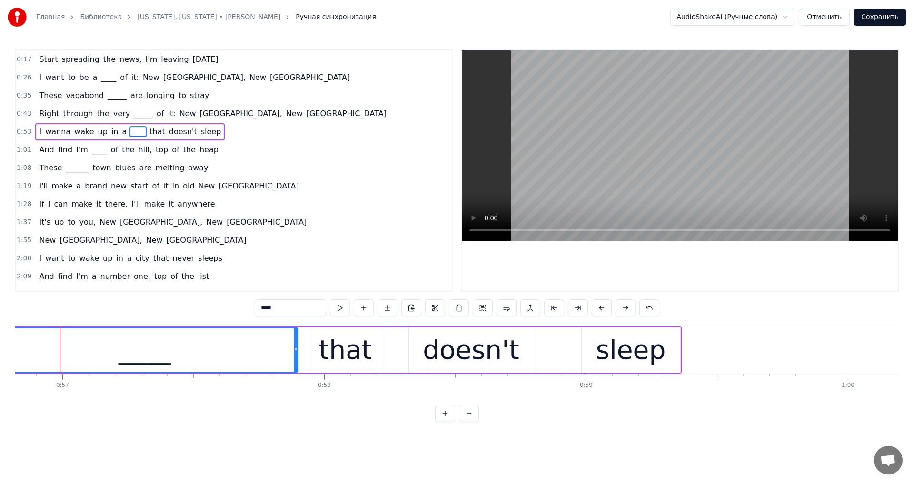
scroll to position [0, 14872]
click at [619, 169] on video at bounding box center [680, 145] width 436 height 190
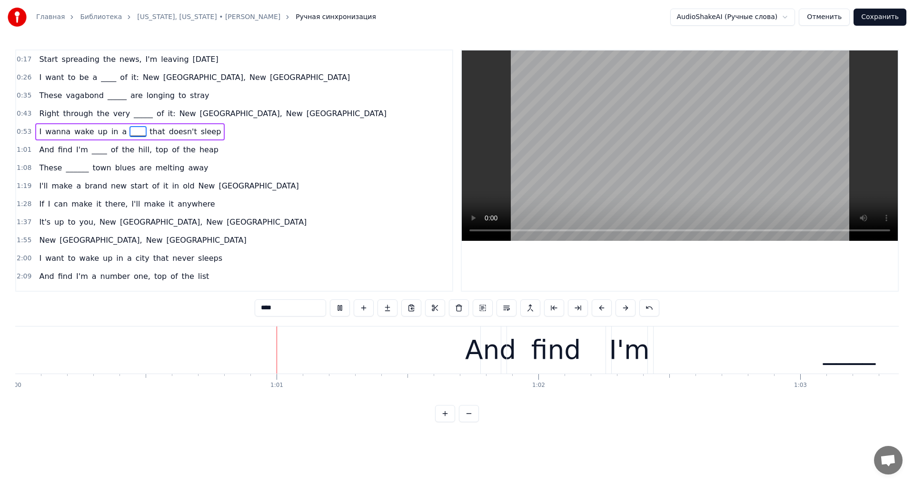
scroll to position [0, 15712]
click at [638, 174] on video at bounding box center [680, 145] width 436 height 190
click at [697, 356] on div "____" at bounding box center [846, 350] width 392 height 47
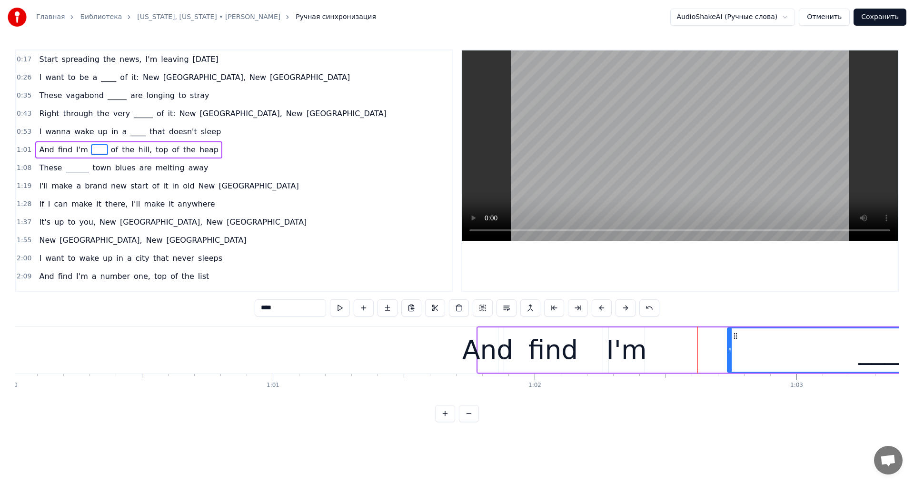
drag, startPoint x: 652, startPoint y: 356, endPoint x: 693, endPoint y: 355, distance: 41.4
click at [732, 357] on div at bounding box center [730, 349] width 4 height 43
click at [615, 354] on div "I'm" at bounding box center [626, 350] width 40 height 40
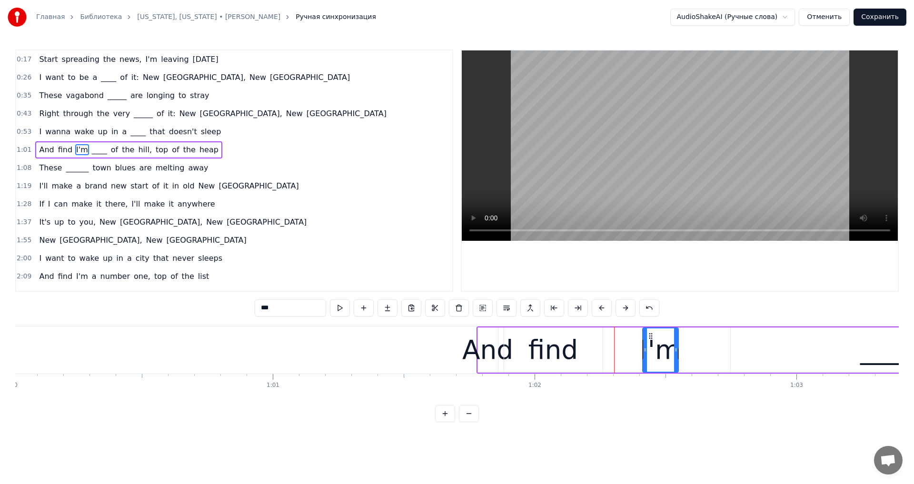
drag, startPoint x: 615, startPoint y: 337, endPoint x: 649, endPoint y: 339, distance: 33.8
click at [649, 339] on icon at bounding box center [651, 336] width 8 height 8
drag, startPoint x: 677, startPoint y: 348, endPoint x: 719, endPoint y: 351, distance: 41.5
click at [719, 351] on icon at bounding box center [717, 350] width 4 height 8
click at [506, 355] on div "find" at bounding box center [553, 349] width 99 height 45
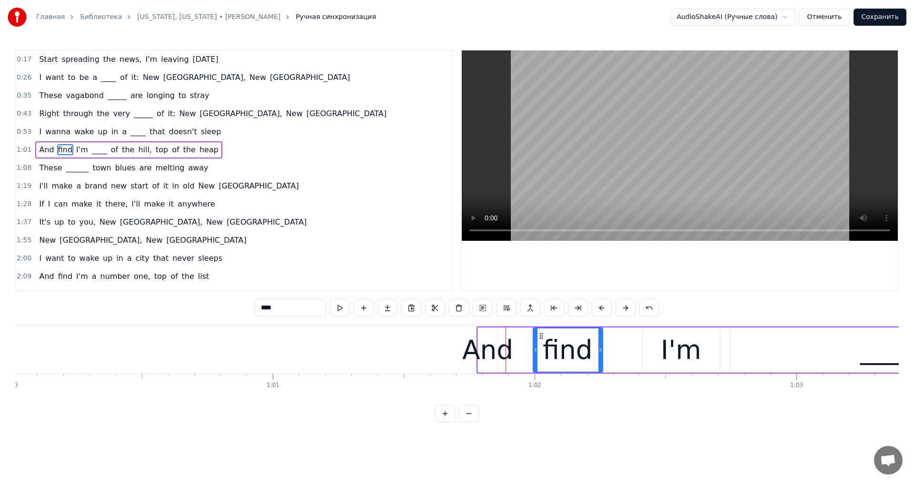
drag, startPoint x: 504, startPoint y: 351, endPoint x: 533, endPoint y: 354, distance: 29.2
click at [534, 354] on div at bounding box center [536, 349] width 4 height 43
click at [496, 352] on div "And" at bounding box center [487, 350] width 51 height 40
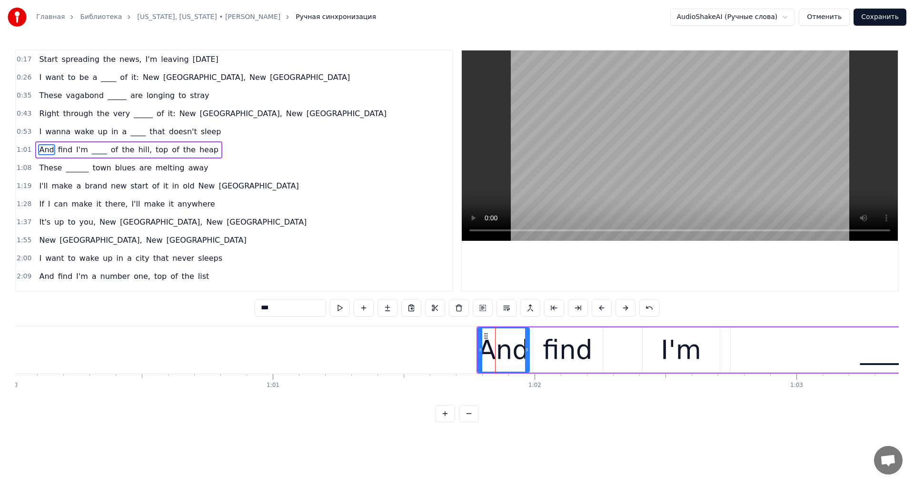
drag, startPoint x: 496, startPoint y: 352, endPoint x: 528, endPoint y: 352, distance: 32.4
click at [528, 352] on icon at bounding box center [527, 350] width 4 height 8
click at [613, 175] on video at bounding box center [680, 145] width 436 height 190
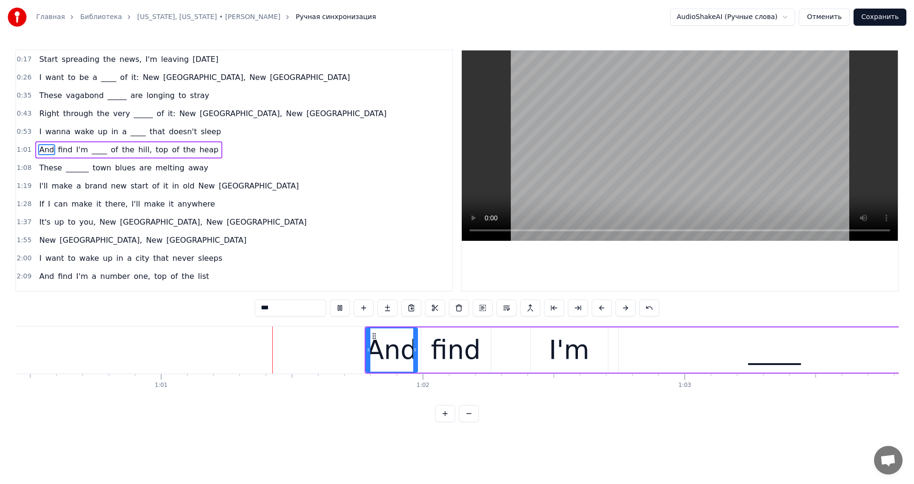
scroll to position [0, 15868]
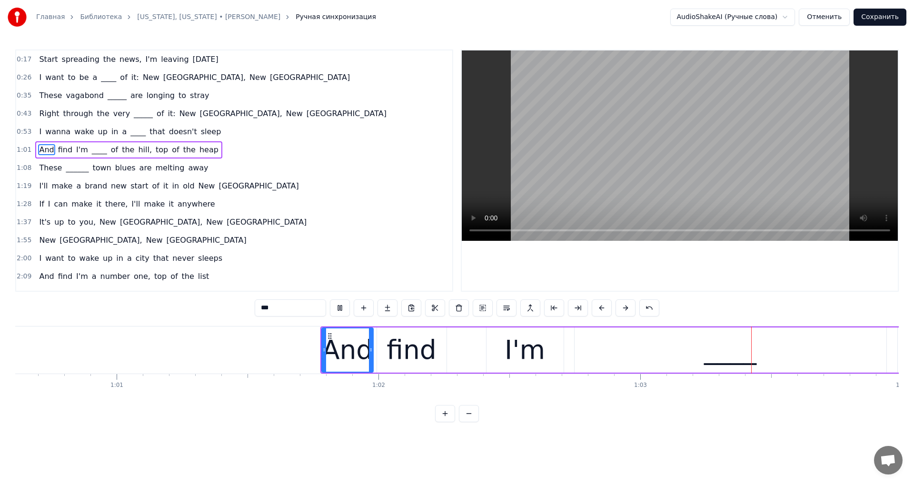
click at [663, 163] on video at bounding box center [680, 145] width 436 height 190
click at [593, 349] on div "____" at bounding box center [731, 349] width 312 height 45
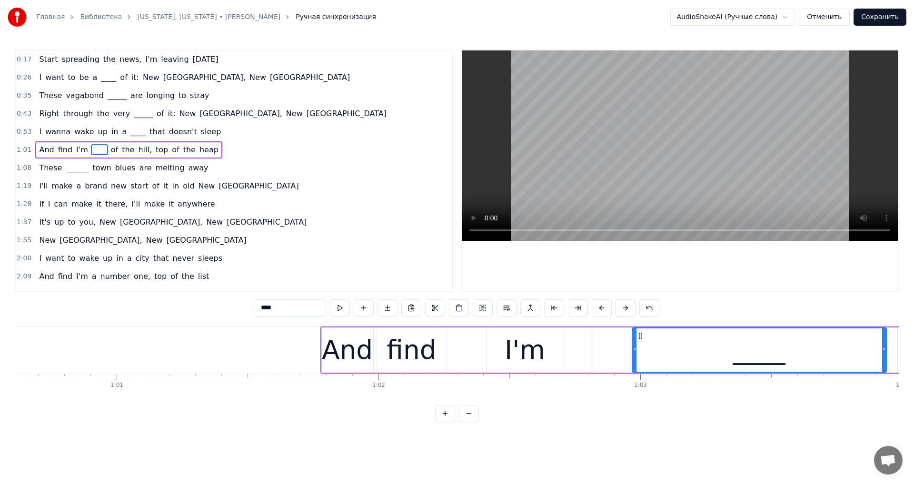
drag, startPoint x: 616, startPoint y: 355, endPoint x: 573, endPoint y: 349, distance: 43.7
click at [633, 354] on div at bounding box center [635, 349] width 4 height 43
click at [542, 346] on div "I'm" at bounding box center [524, 349] width 77 height 45
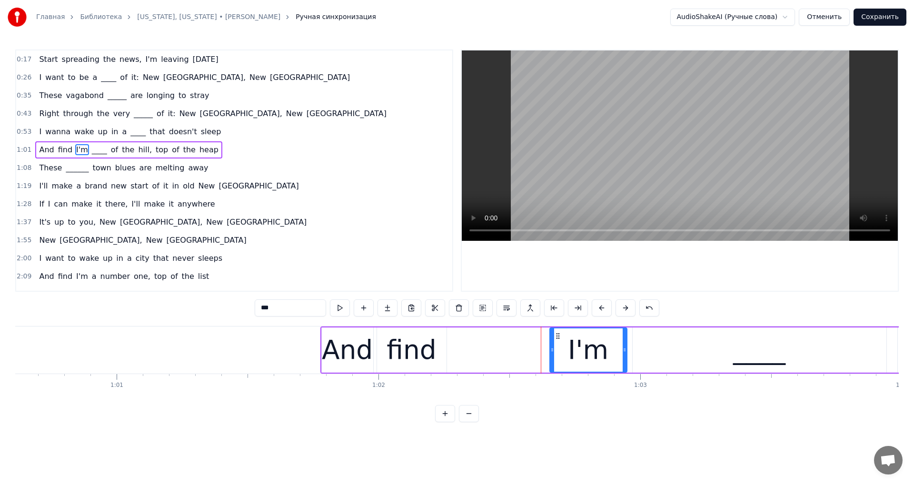
drag, startPoint x: 491, startPoint y: 335, endPoint x: 555, endPoint y: 341, distance: 64.6
click at [555, 341] on div "I'm" at bounding box center [588, 349] width 76 height 43
click at [433, 355] on div "find" at bounding box center [412, 350] width 50 height 40
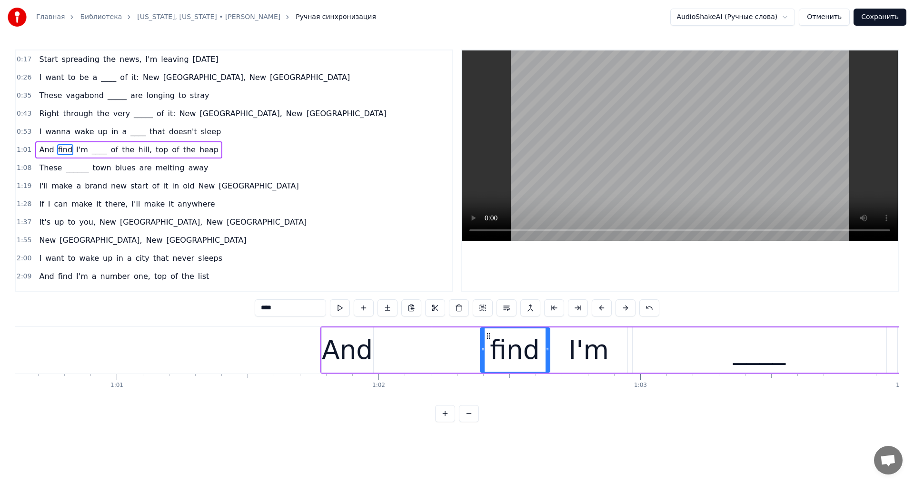
drag, startPoint x: 382, startPoint y: 335, endPoint x: 485, endPoint y: 347, distance: 103.9
click at [485, 347] on div "find" at bounding box center [515, 349] width 69 height 43
click at [351, 355] on div "And" at bounding box center [347, 350] width 51 height 40
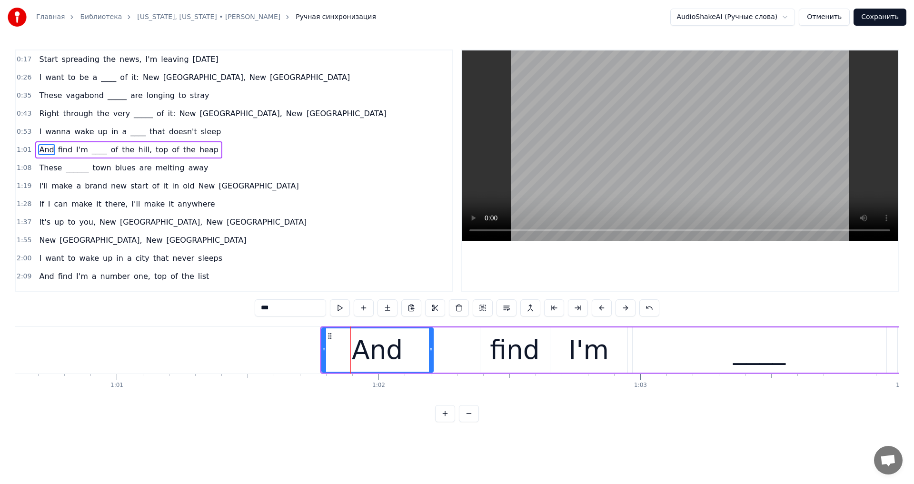
drag, startPoint x: 372, startPoint y: 353, endPoint x: 432, endPoint y: 353, distance: 60.0
click at [432, 353] on icon at bounding box center [431, 350] width 4 height 8
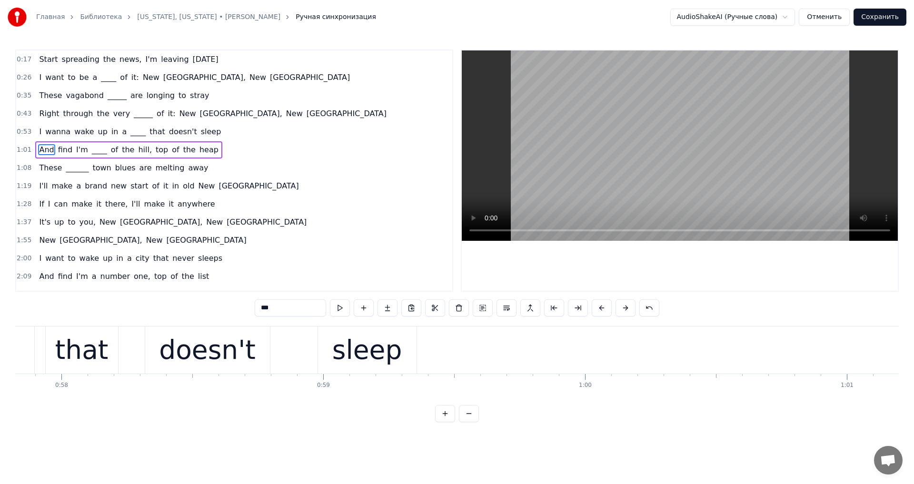
click at [621, 153] on video at bounding box center [680, 145] width 436 height 190
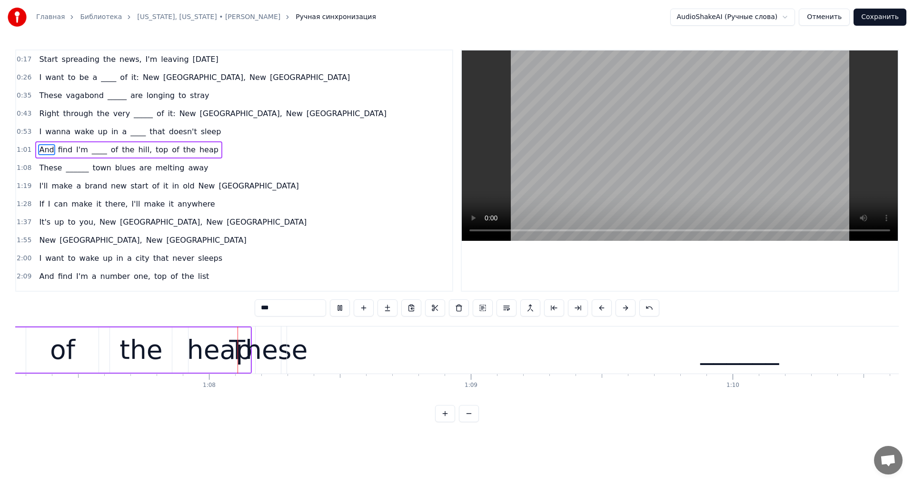
scroll to position [0, 17609]
click at [655, 182] on video at bounding box center [680, 145] width 436 height 190
click at [378, 359] on div "______" at bounding box center [738, 350] width 905 height 47
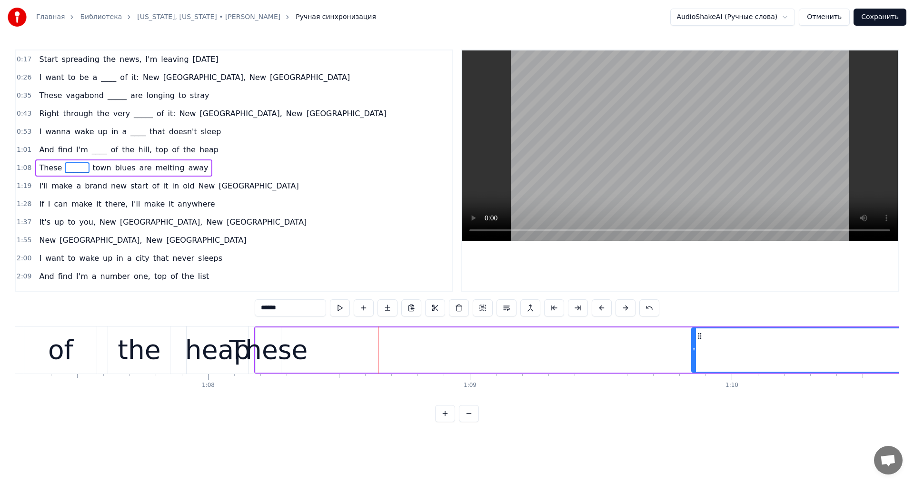
drag, startPoint x: 289, startPoint y: 354, endPoint x: 723, endPoint y: 333, distance: 434.1
click at [696, 333] on div at bounding box center [694, 349] width 4 height 43
click at [268, 358] on div "These" at bounding box center [268, 350] width 79 height 40
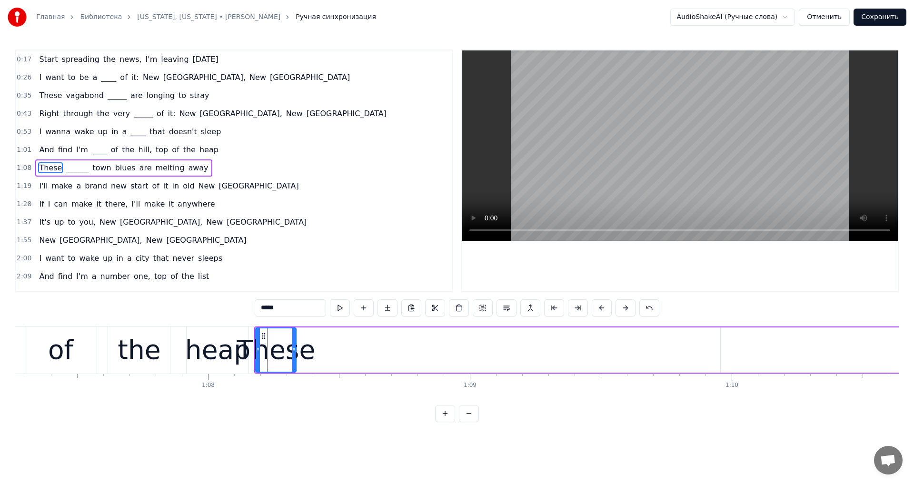
drag, startPoint x: 294, startPoint y: 352, endPoint x: 290, endPoint y: 343, distance: 10.0
click at [296, 352] on icon at bounding box center [294, 350] width 4 height 8
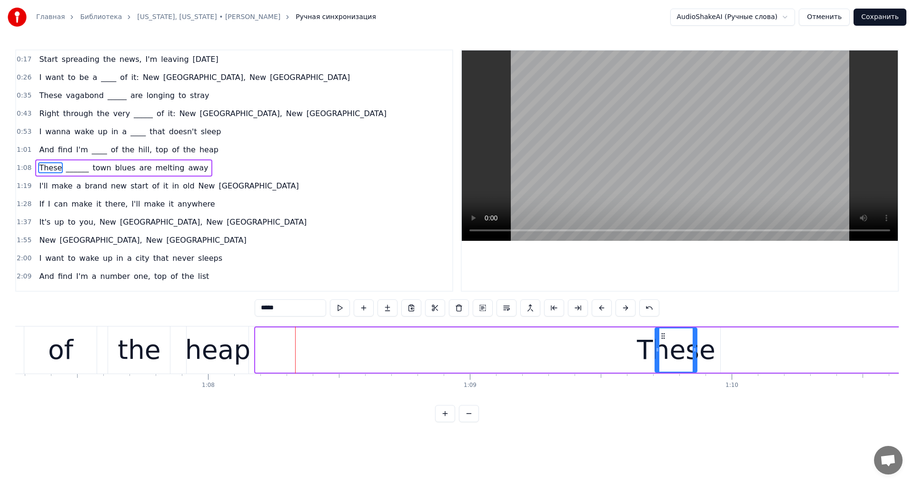
drag, startPoint x: 266, startPoint y: 336, endPoint x: 666, endPoint y: 356, distance: 400.4
click at [666, 356] on div "These" at bounding box center [675, 349] width 41 height 43
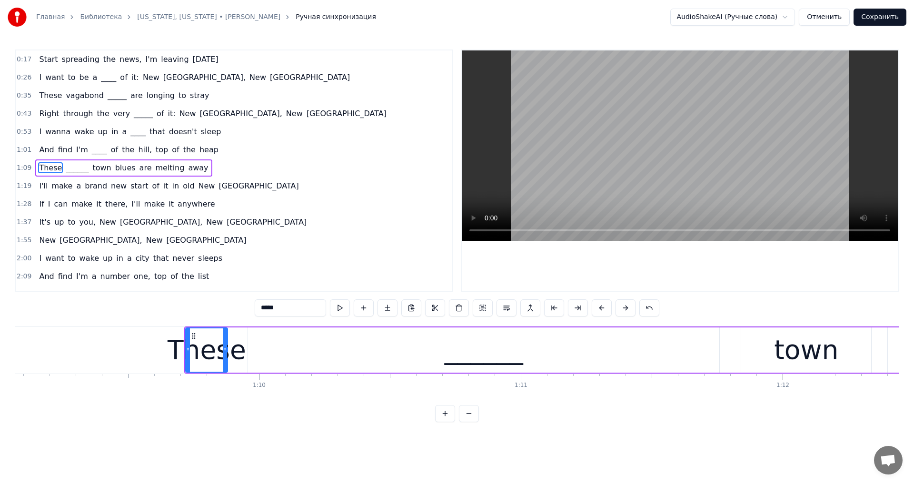
scroll to position [0, 18112]
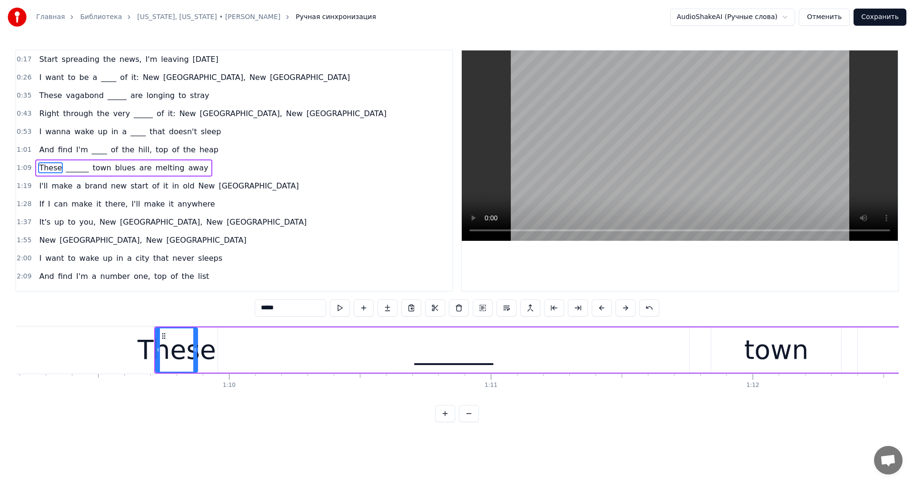
click at [301, 363] on div "______" at bounding box center [453, 349] width 471 height 45
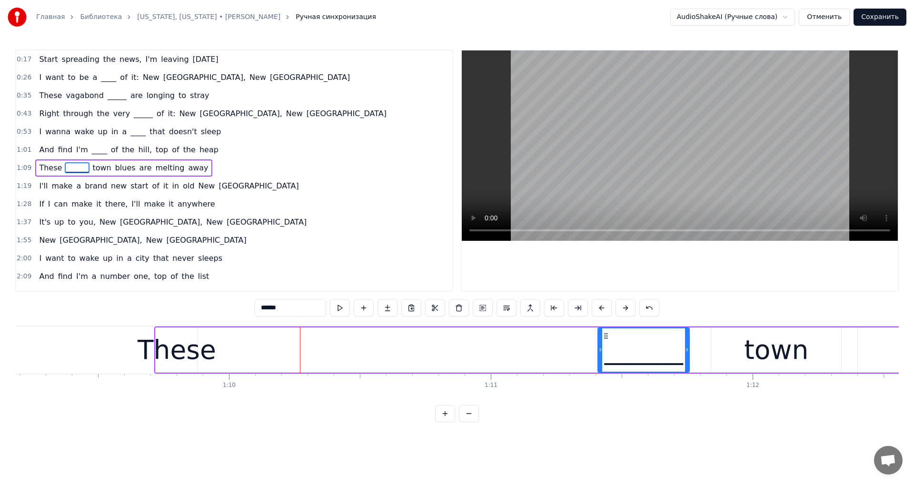
drag, startPoint x: 218, startPoint y: 354, endPoint x: 585, endPoint y: 366, distance: 366.7
click at [597, 367] on div "______" at bounding box center [643, 349] width 92 height 45
click at [166, 356] on div "These" at bounding box center [177, 350] width 79 height 40
type input "*****"
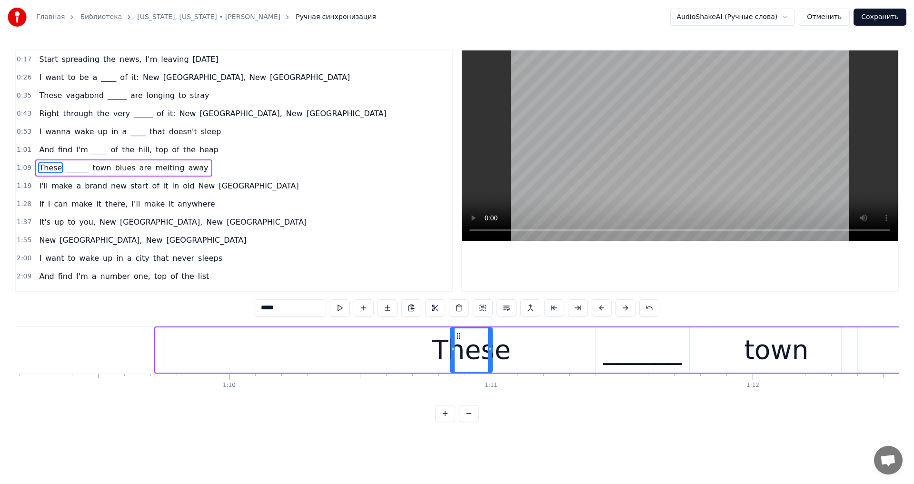
drag, startPoint x: 162, startPoint y: 337, endPoint x: 436, endPoint y: 358, distance: 275.0
click at [451, 358] on div "These" at bounding box center [471, 349] width 41 height 43
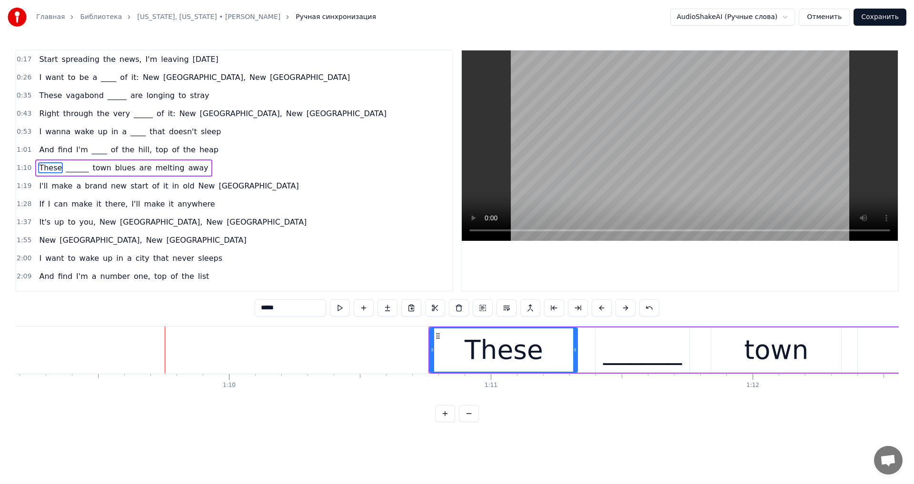
drag, startPoint x: 468, startPoint y: 354, endPoint x: 574, endPoint y: 354, distance: 105.7
click at [574, 354] on div at bounding box center [575, 349] width 4 height 43
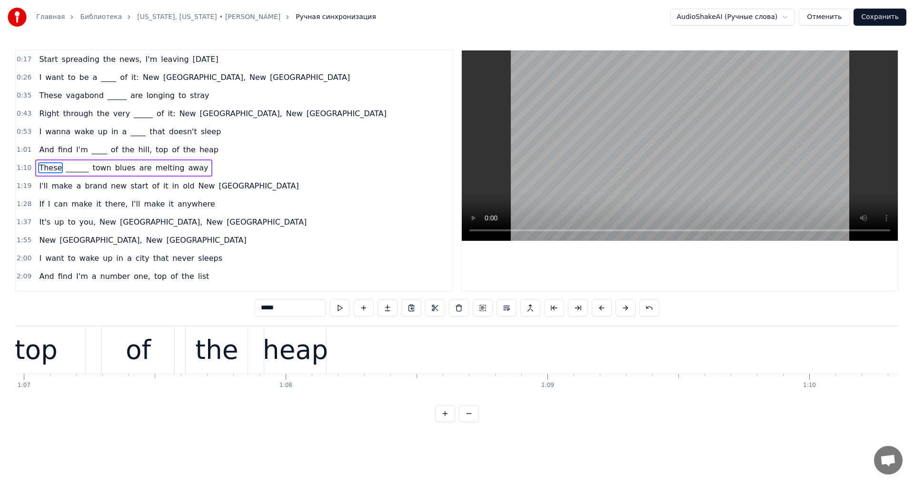
click at [612, 195] on video at bounding box center [680, 145] width 436 height 190
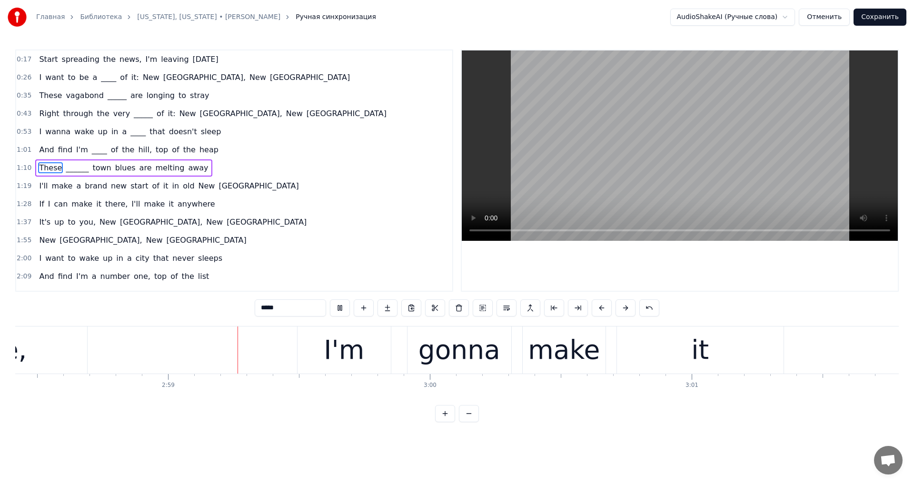
scroll to position [0, 46712]
click at [884, 20] on button "Сохранить" at bounding box center [879, 17] width 53 height 17
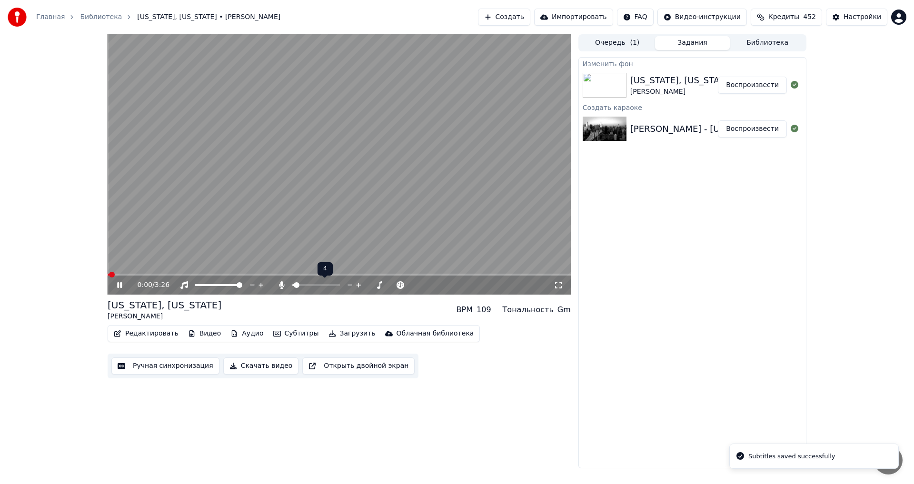
click at [294, 284] on span at bounding box center [293, 285] width 2 height 2
click at [178, 275] on span at bounding box center [339, 275] width 463 height 2
click at [350, 283] on icon at bounding box center [350, 285] width 9 height 10
click at [303, 188] on video at bounding box center [339, 164] width 463 height 260
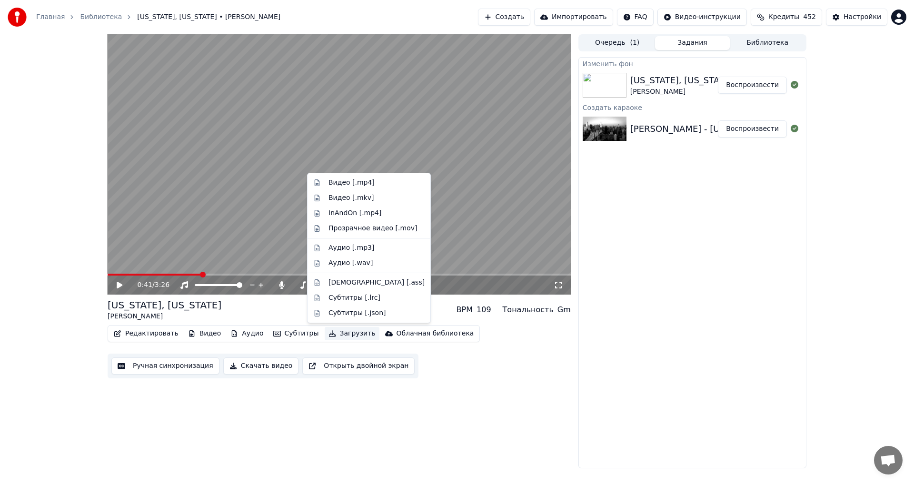
click at [333, 335] on button "Загрузить" at bounding box center [352, 333] width 55 height 13
click at [358, 182] on div "Видео [.mp4]" at bounding box center [351, 183] width 46 height 10
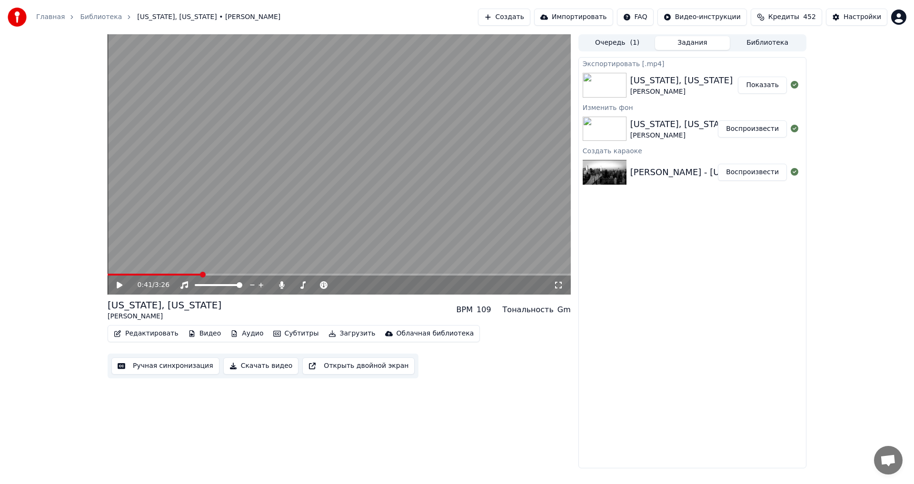
click at [758, 83] on button "Показать" at bounding box center [762, 85] width 49 height 17
click at [515, 14] on button "Создать" at bounding box center [504, 17] width 52 height 17
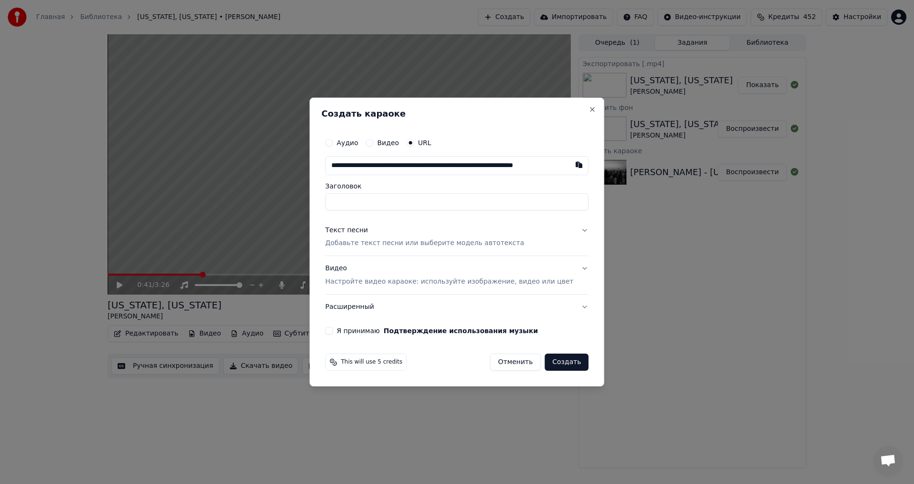
scroll to position [0, 26]
type input "**********"
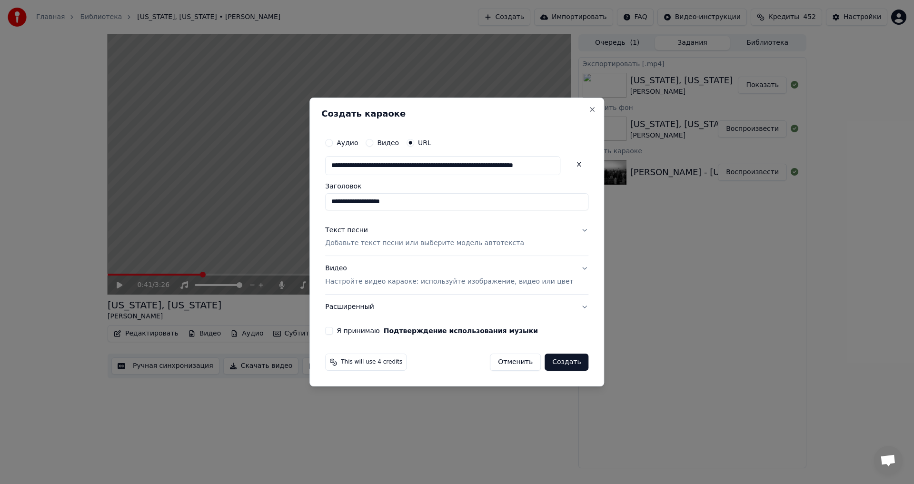
click at [364, 235] on div "Текст песни Добавьте текст песни или выберите модель автотекста" at bounding box center [424, 237] width 199 height 23
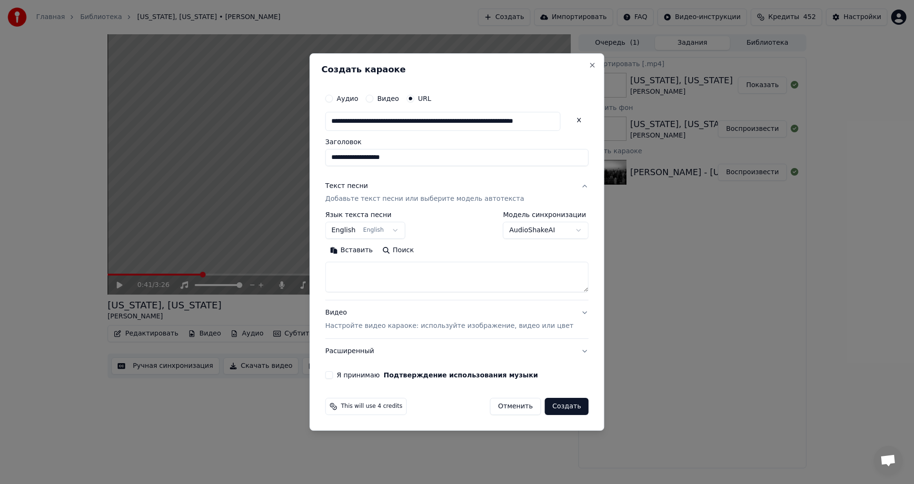
click at [361, 268] on textarea at bounding box center [456, 277] width 263 height 30
paste textarea "**********"
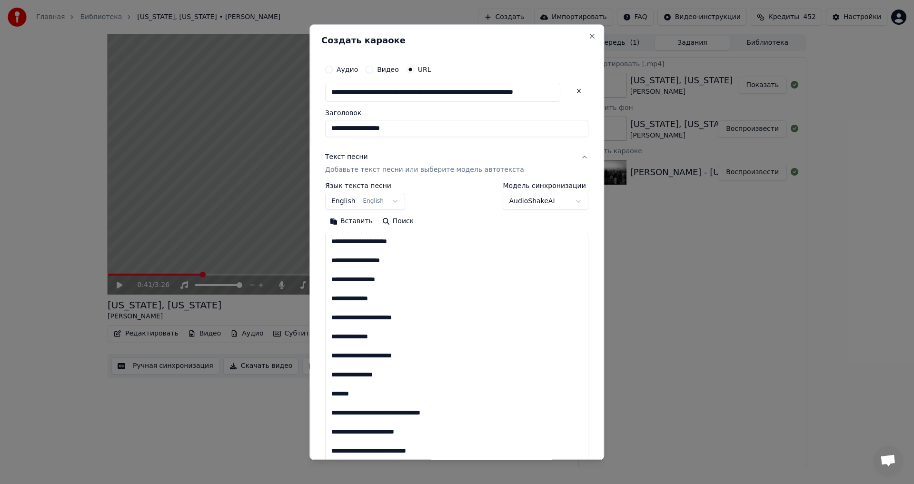
scroll to position [307, 0]
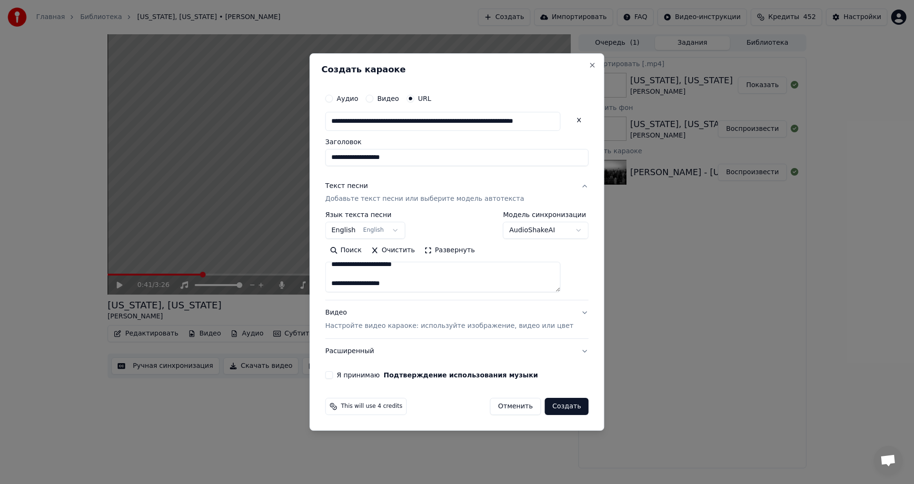
type textarea "**********"
drag, startPoint x: 411, startPoint y: 271, endPoint x: 337, endPoint y: 265, distance: 74.0
click at [337, 265] on div "**********" at bounding box center [456, 234] width 271 height 298
paste textarea "**********"
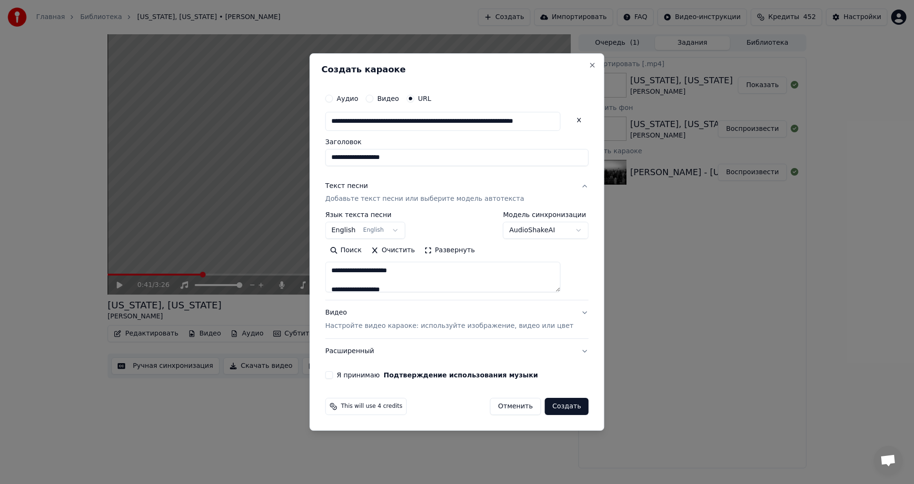
scroll to position [288, 0]
paste textarea "**********"
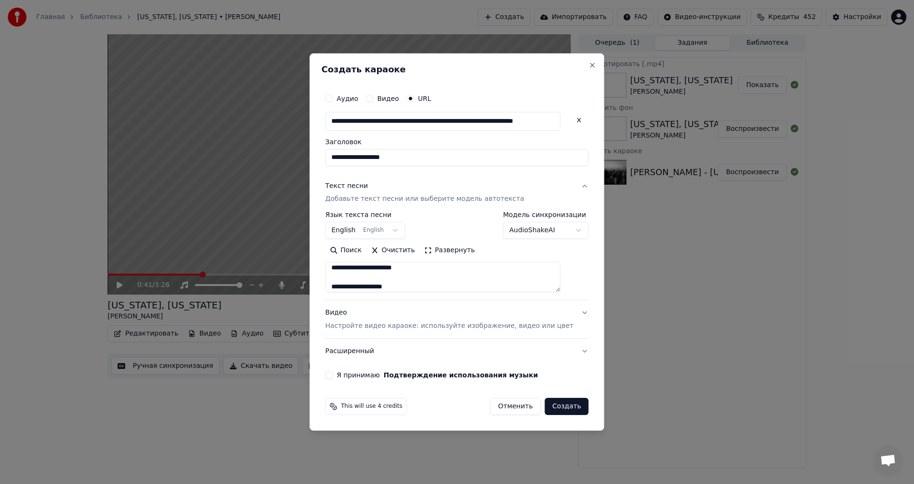
type textarea "**********"
click at [347, 367] on div "**********" at bounding box center [456, 234] width 271 height 298
click at [344, 370] on div "**********" at bounding box center [456, 234] width 271 height 298
click at [333, 374] on button "Я принимаю Подтверждение использования музыки" at bounding box center [329, 375] width 8 height 8
click at [553, 402] on button "Создать" at bounding box center [567, 406] width 44 height 17
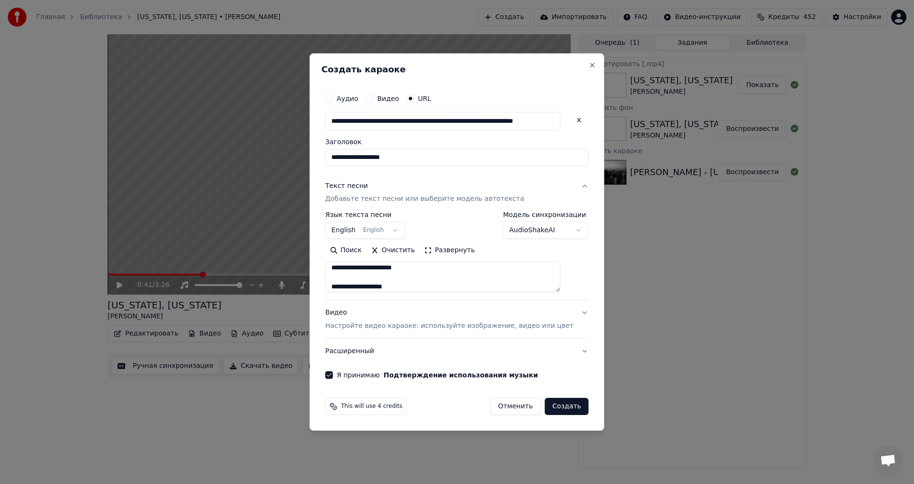
select select "**"
select select
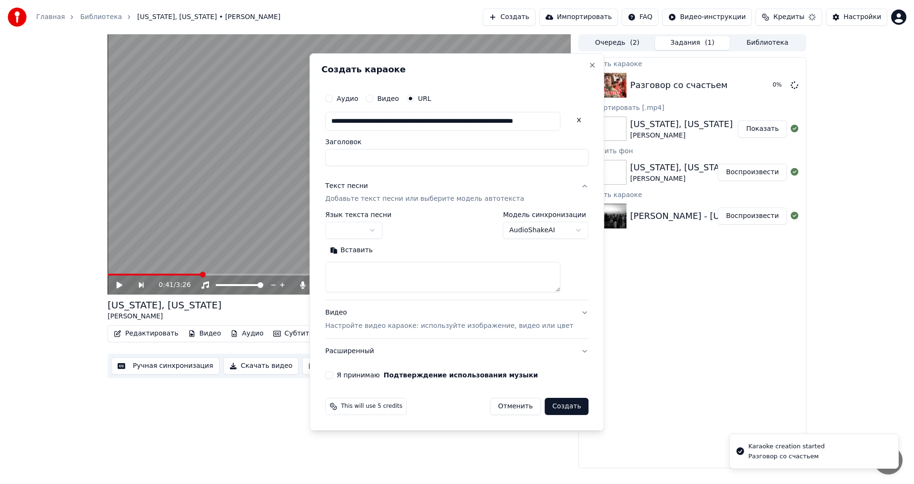
scroll to position [0, 0]
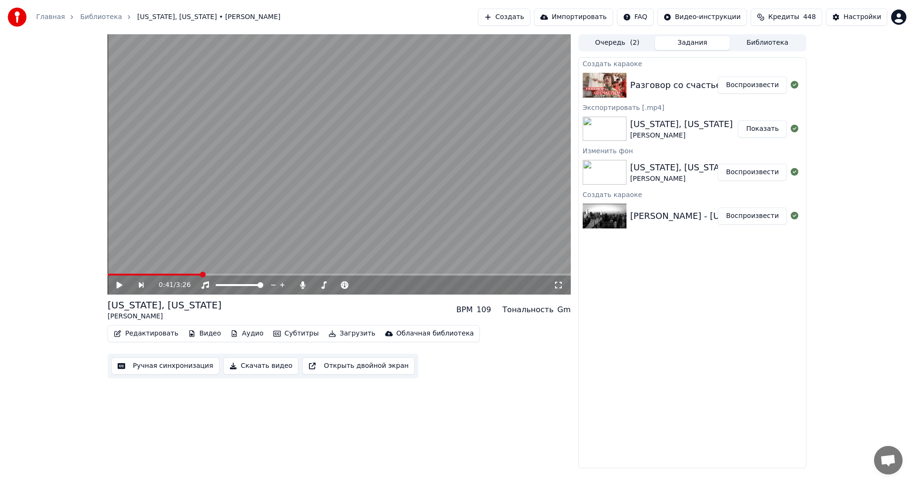
click at [763, 83] on button "Воспроизвести" at bounding box center [752, 85] width 69 height 17
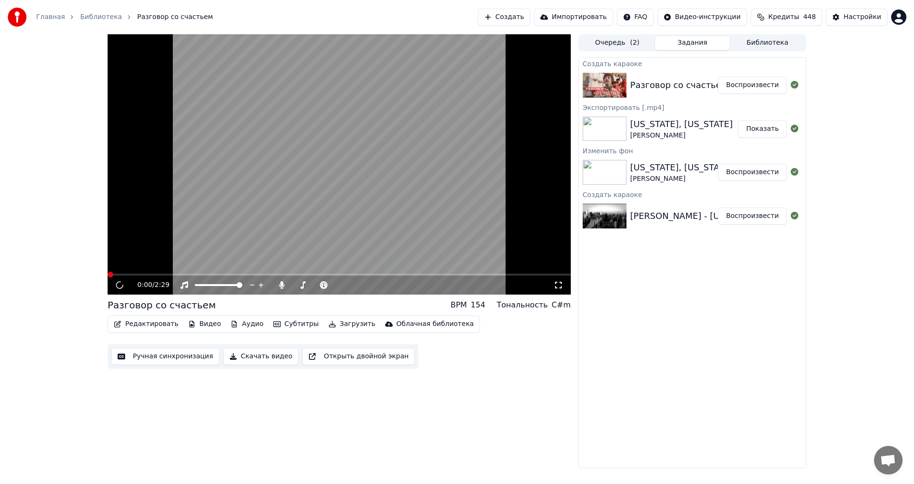
click at [317, 164] on video at bounding box center [339, 164] width 463 height 260
click at [290, 171] on video at bounding box center [339, 164] width 463 height 260
click at [202, 324] on button "Видео" at bounding box center [204, 323] width 41 height 13
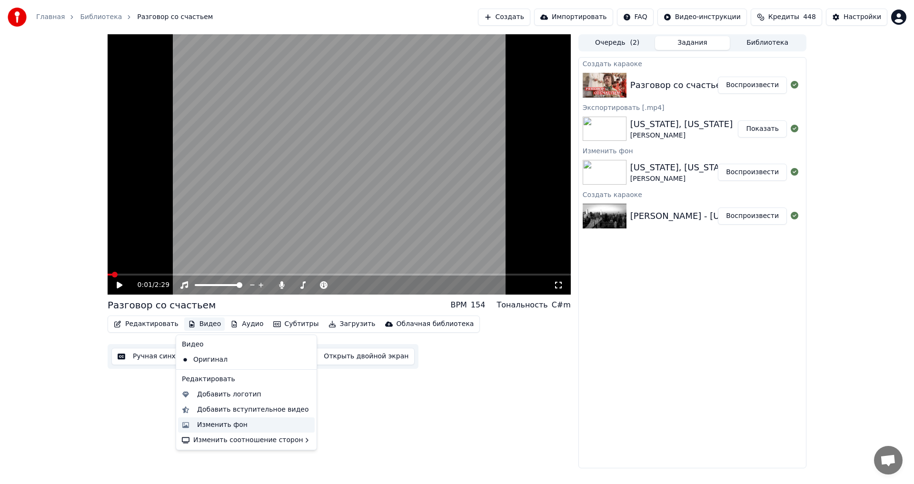
click at [253, 425] on div "Изменить фон" at bounding box center [254, 425] width 114 height 10
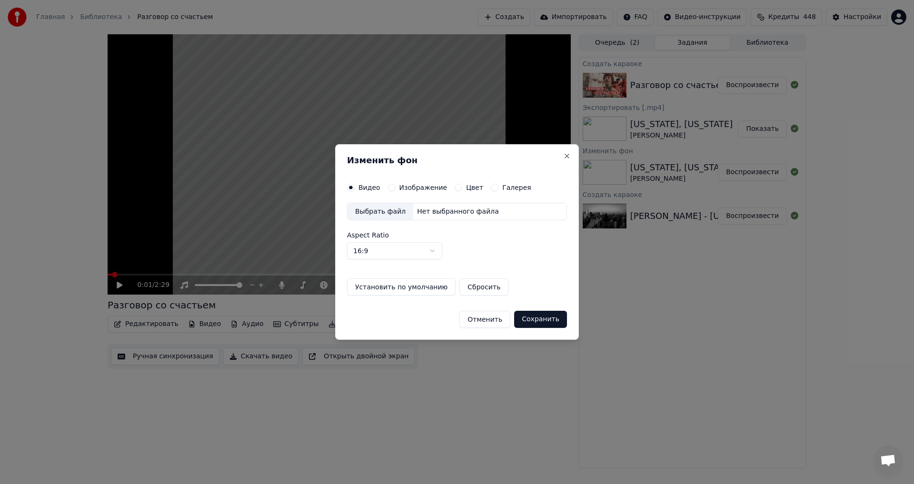
click at [394, 186] on div "Изображение" at bounding box center [417, 188] width 59 height 8
click at [392, 187] on button "Изображение" at bounding box center [392, 188] width 8 height 8
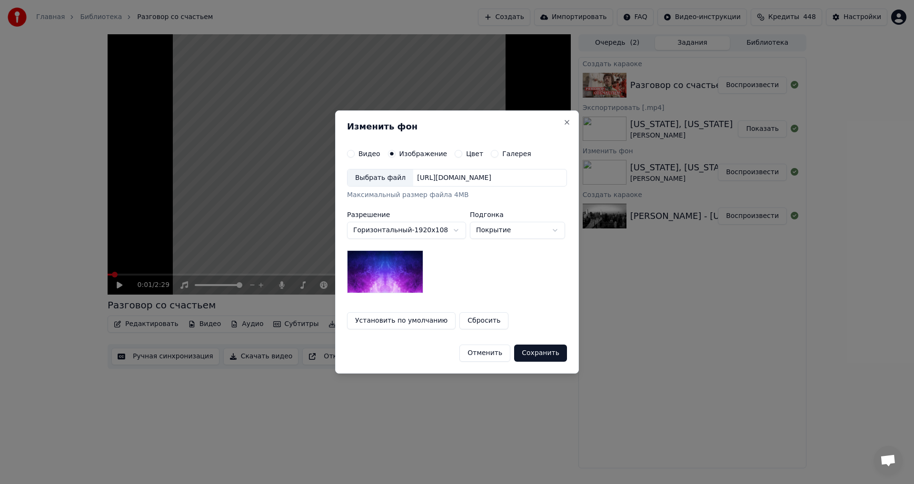
click at [376, 182] on div "Выбрать файл" at bounding box center [380, 177] width 66 height 17
click at [543, 356] on button "Сохранить" at bounding box center [540, 353] width 53 height 17
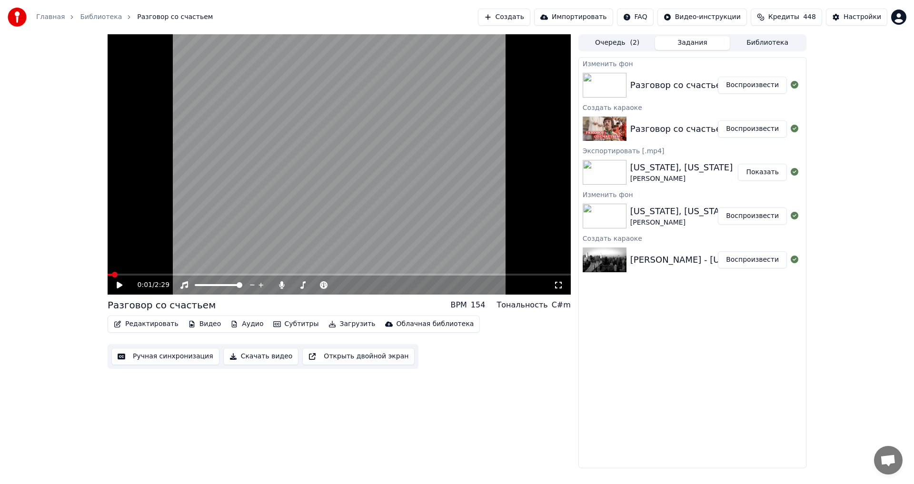
click at [761, 90] on button "Воспроизвести" at bounding box center [752, 85] width 69 height 17
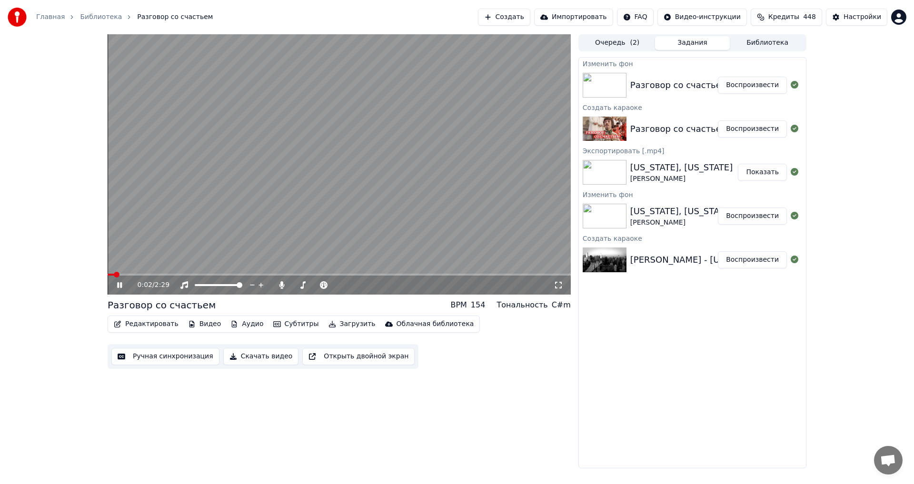
click at [279, 190] on video at bounding box center [339, 164] width 463 height 260
click at [108, 278] on span at bounding box center [111, 275] width 6 height 6
click at [848, 21] on div "Настройки" at bounding box center [862, 17] width 38 height 10
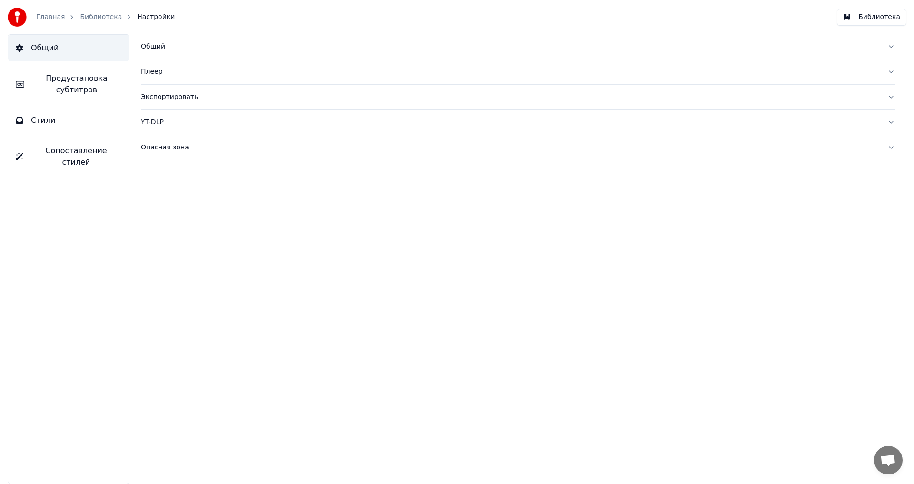
click at [73, 91] on span "Предустановка субтитров" at bounding box center [76, 84] width 89 height 23
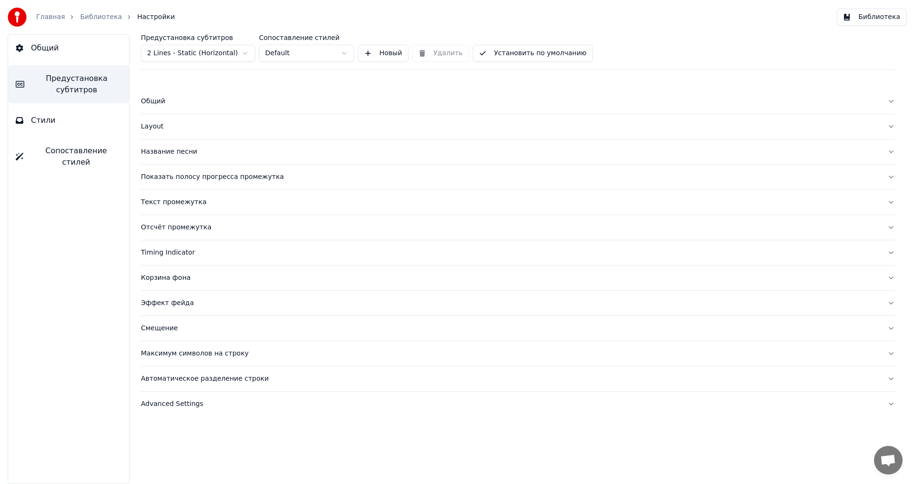
click at [175, 155] on div "Название песни" at bounding box center [510, 152] width 739 height 10
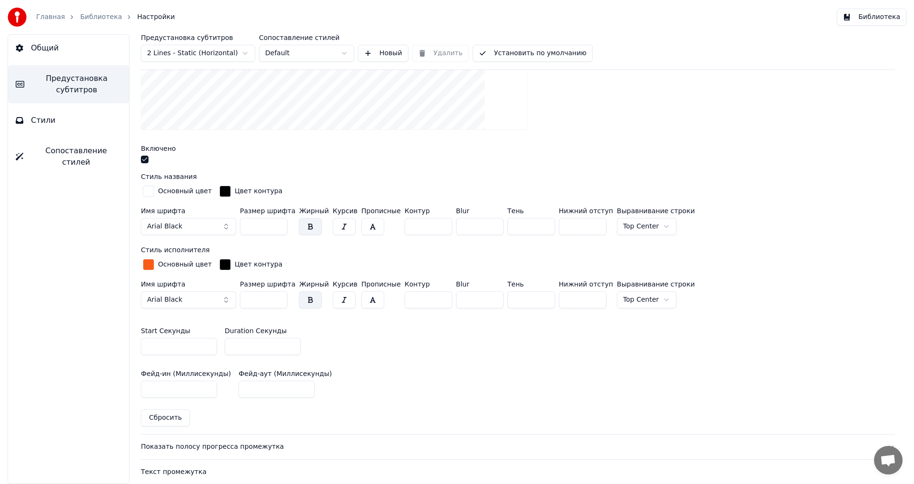
scroll to position [333, 0]
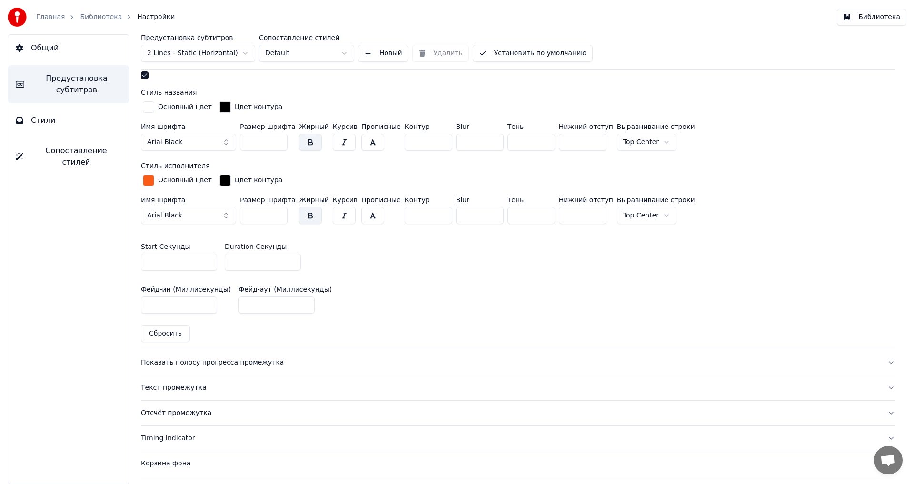
click at [262, 264] on input "*" at bounding box center [263, 262] width 76 height 17
click at [290, 263] on input "*" at bounding box center [263, 262] width 76 height 17
type input "*"
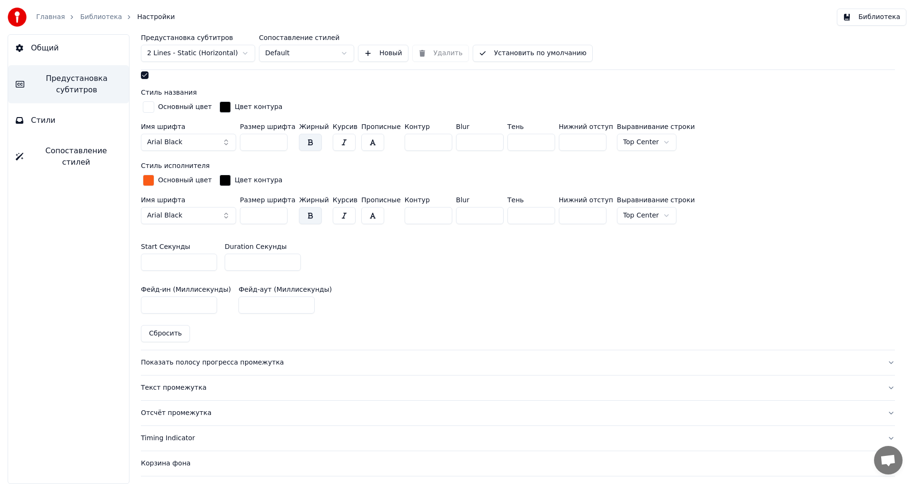
click at [291, 264] on input "*" at bounding box center [263, 262] width 76 height 17
click at [533, 55] on button "Установить по умолчанию" at bounding box center [533, 53] width 120 height 17
click at [493, 58] on button "Готово" at bounding box center [499, 53] width 52 height 17
click at [895, 18] on button "Библиотека" at bounding box center [871, 17] width 69 height 17
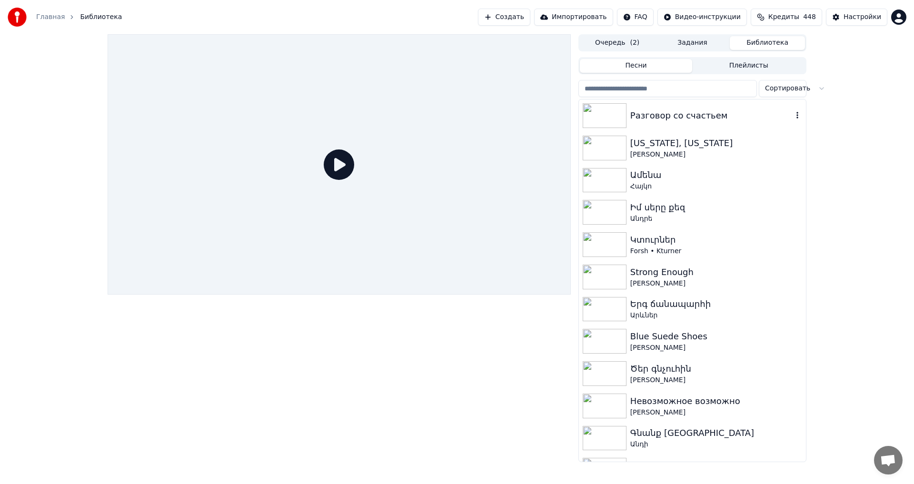
click at [689, 119] on div "Разговор со счастьем" at bounding box center [711, 115] width 162 height 13
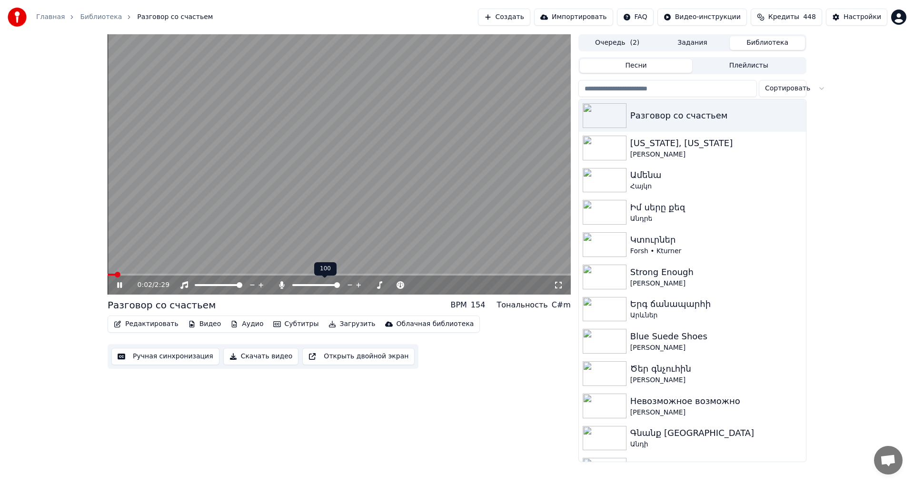
click at [340, 288] on span at bounding box center [337, 285] width 6 height 6
click at [178, 233] on video at bounding box center [339, 164] width 463 height 260
click at [843, 21] on button "Настройки" at bounding box center [856, 17] width 61 height 17
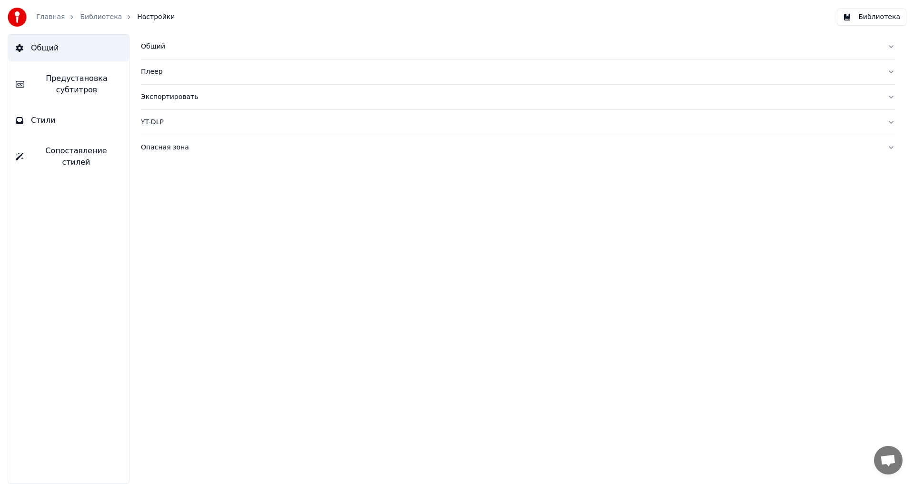
click at [60, 85] on span "Предустановка субтитров" at bounding box center [76, 84] width 89 height 23
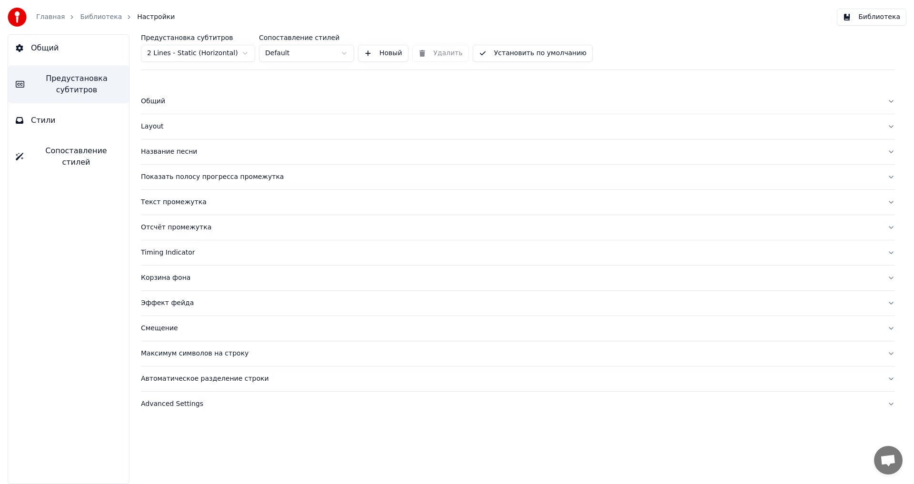
click at [171, 155] on div "Название песни" at bounding box center [510, 152] width 739 height 10
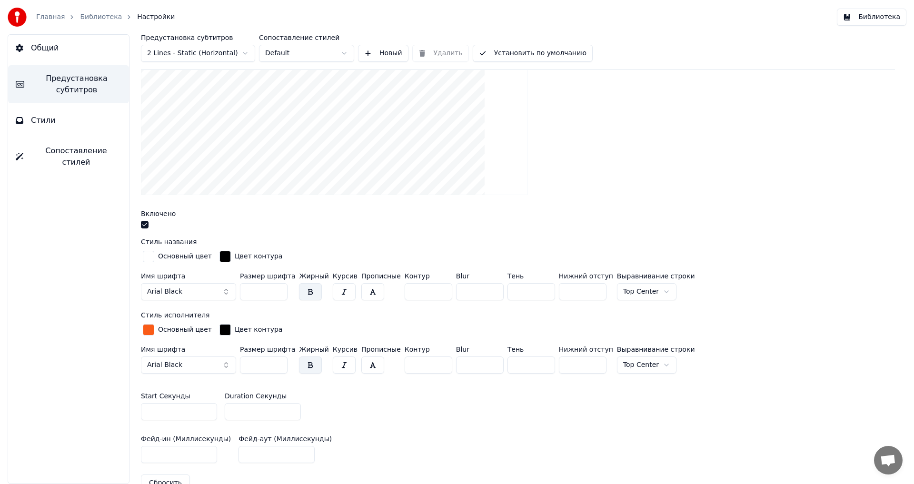
scroll to position [238, 0]
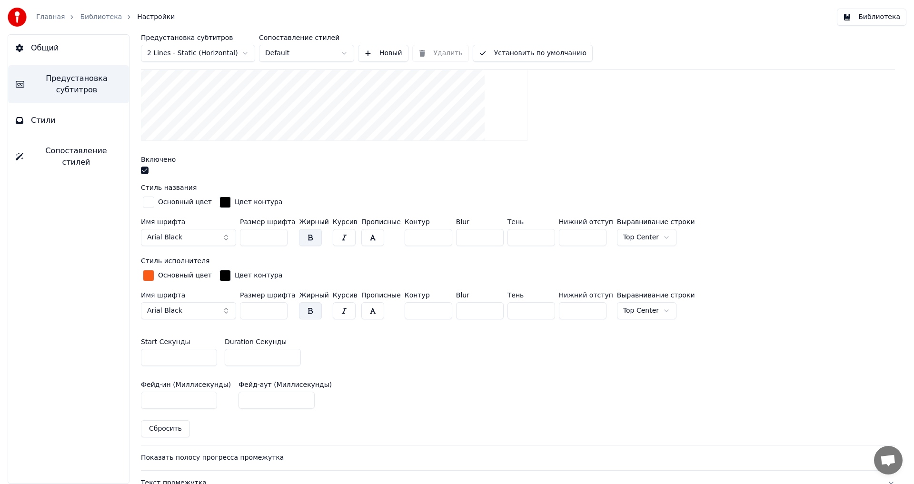
click at [268, 350] on input "*" at bounding box center [263, 357] width 76 height 17
click at [291, 353] on input "*" at bounding box center [263, 357] width 76 height 17
type input "*"
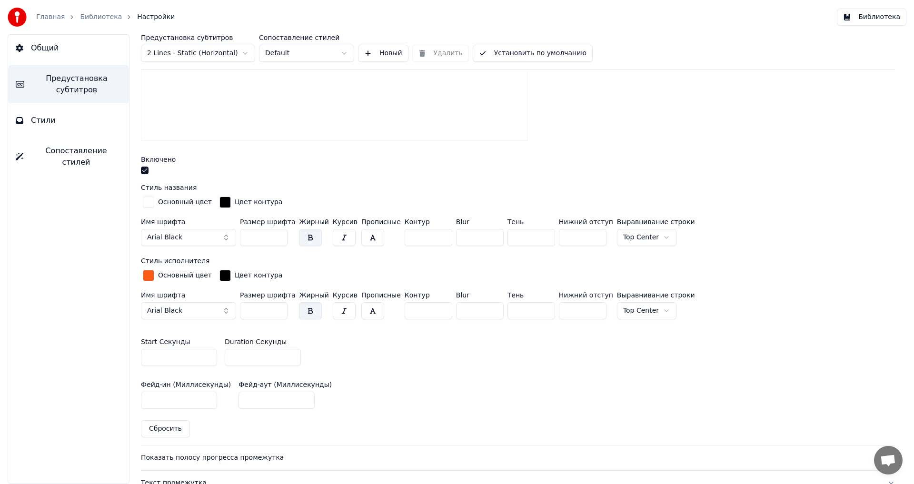
click at [291, 353] on input "*" at bounding box center [263, 357] width 76 height 17
click at [491, 61] on button "Установить по умолчанию" at bounding box center [533, 53] width 120 height 17
click at [508, 62] on div "Предустановка субтитров 2 Lines - Static (Horizontal) Сопоставление стилей Defa…" at bounding box center [518, 52] width 754 height 36
click at [484, 56] on button "Готово" at bounding box center [499, 53] width 52 height 17
click at [871, 21] on button "Библиотека" at bounding box center [871, 17] width 69 height 17
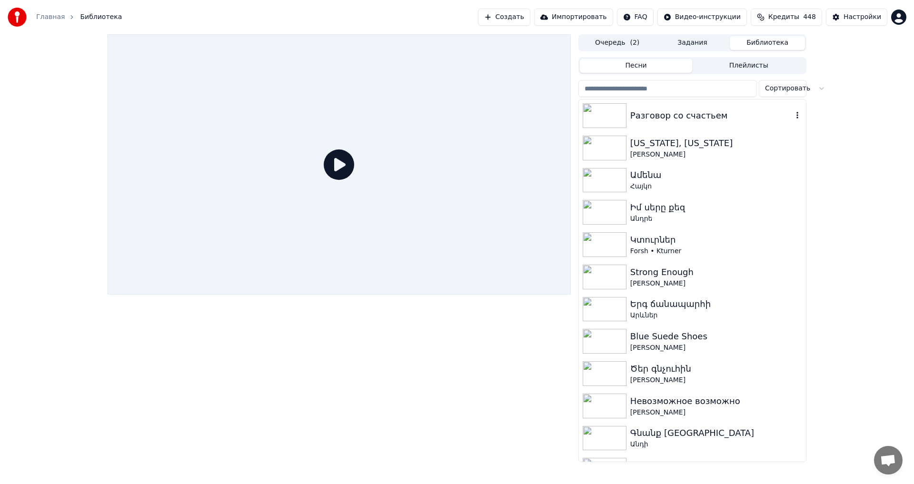
click at [683, 123] on div "Разговор со счастьем" at bounding box center [692, 115] width 227 height 32
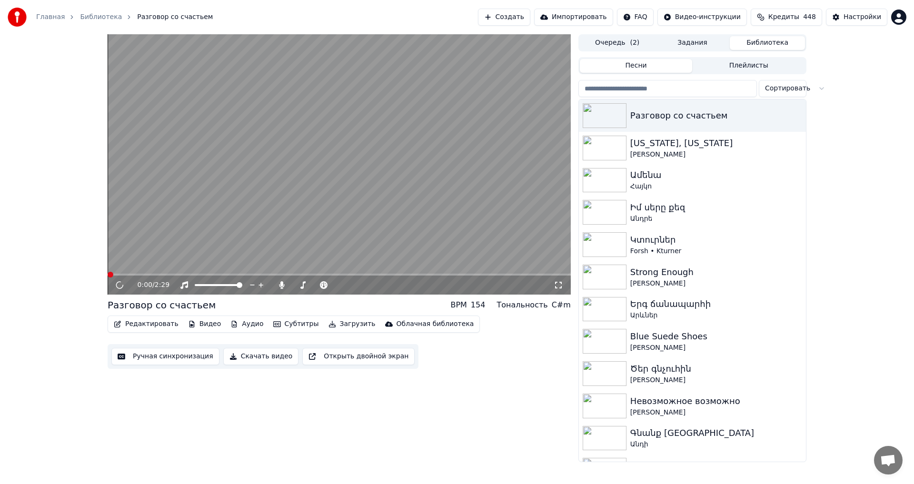
click at [161, 357] on button "Ручная синхронизация" at bounding box center [165, 356] width 108 height 17
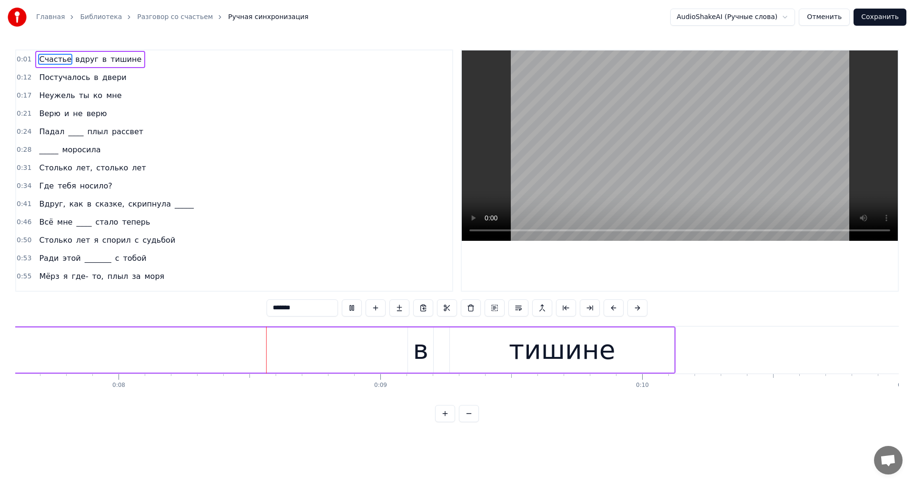
scroll to position [0, 2037]
click at [630, 161] on video at bounding box center [680, 145] width 436 height 190
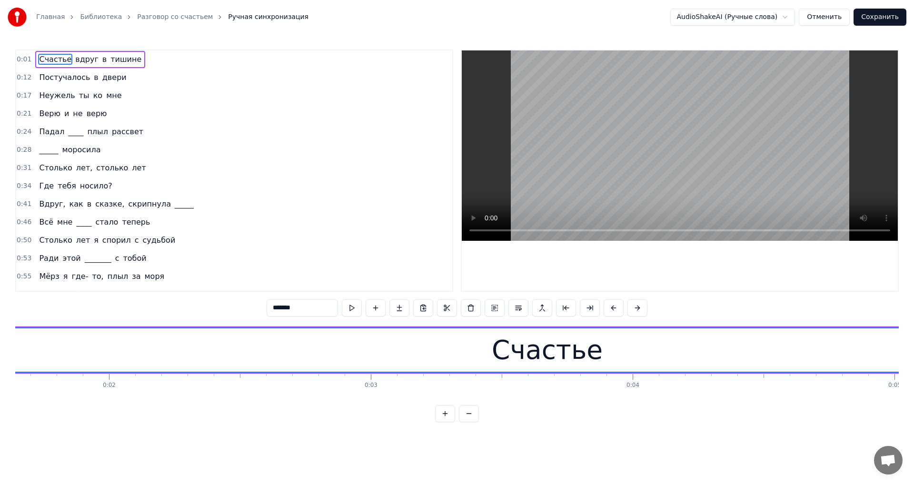
scroll to position [0, 0]
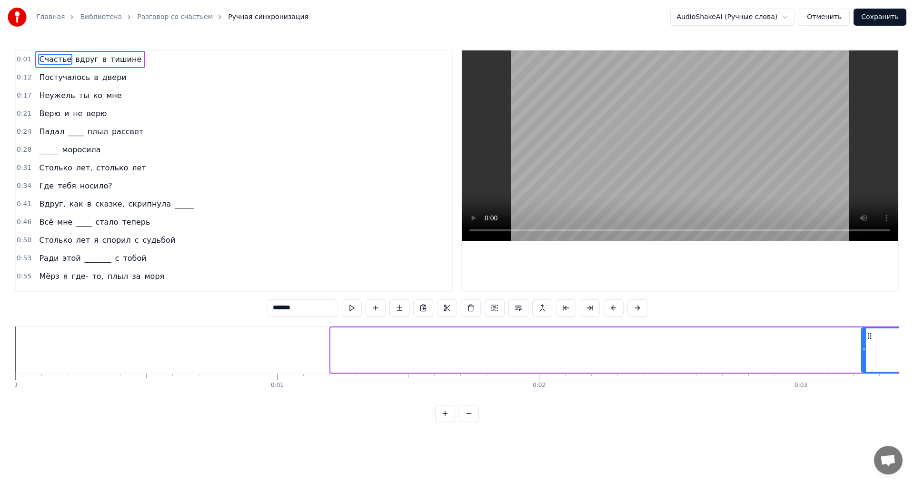
drag, startPoint x: 332, startPoint y: 348, endPoint x: 861, endPoint y: 352, distance: 528.8
click at [862, 350] on icon at bounding box center [864, 350] width 4 height 8
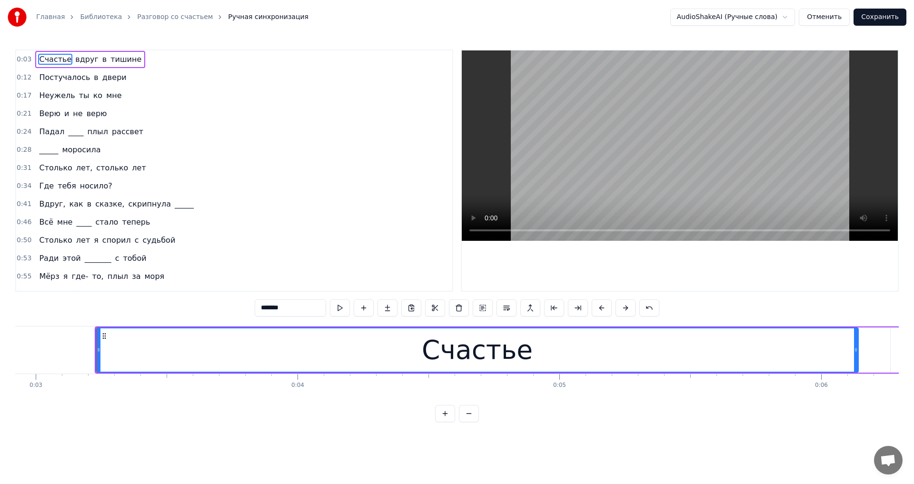
scroll to position [0, 799]
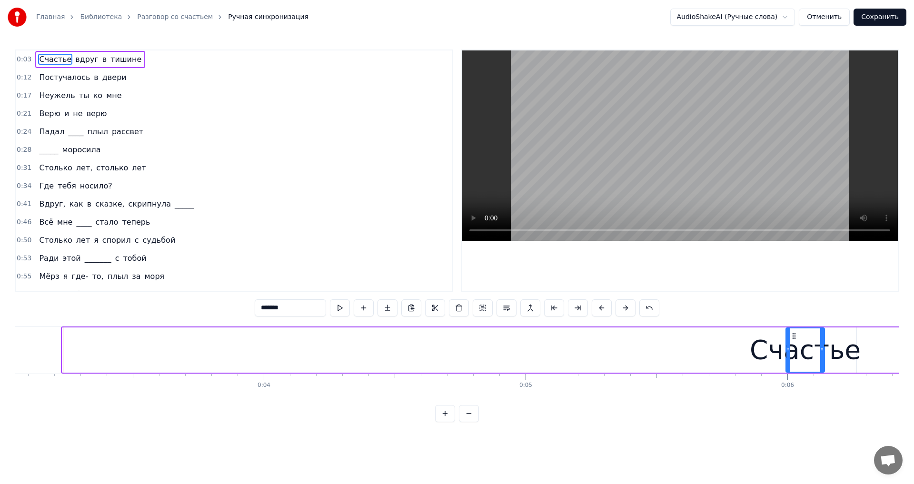
drag, startPoint x: 65, startPoint y: 351, endPoint x: 788, endPoint y: 370, distance: 723.8
click at [788, 370] on div at bounding box center [788, 349] width 4 height 43
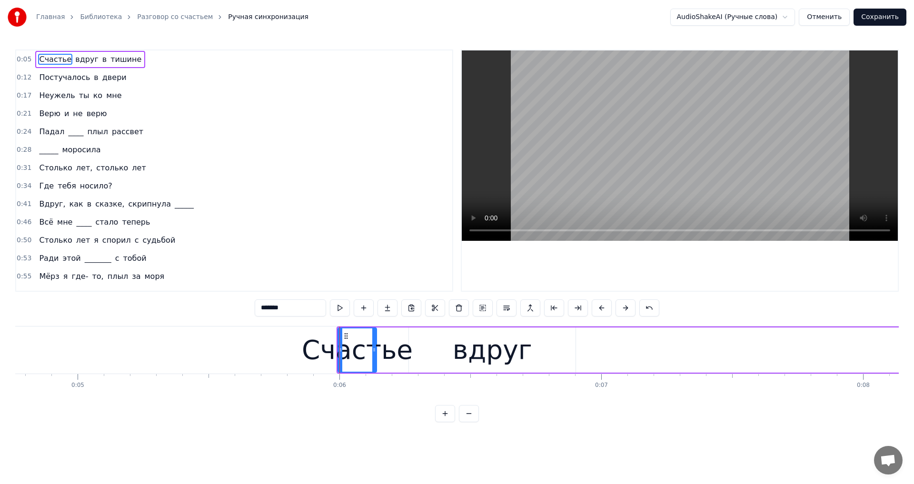
scroll to position [0, 1268]
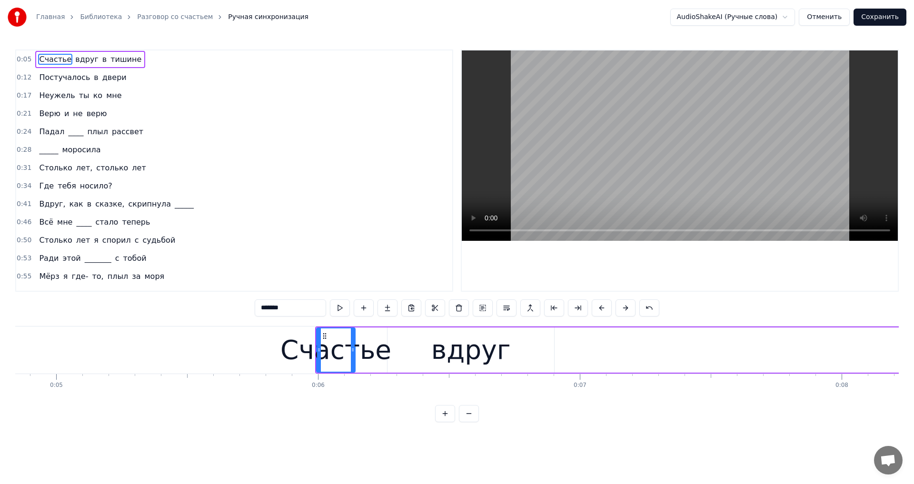
click at [688, 159] on video at bounding box center [680, 145] width 436 height 190
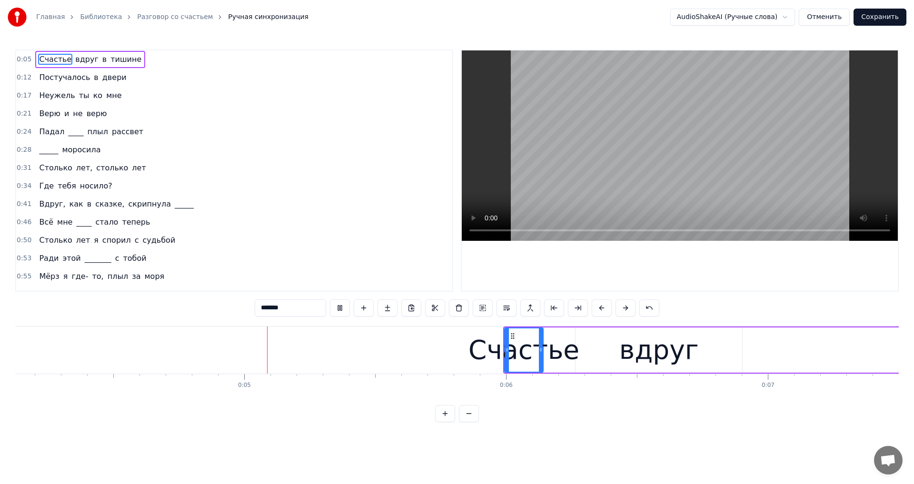
scroll to position [0, 1088]
click at [690, 159] on video at bounding box center [680, 145] width 436 height 190
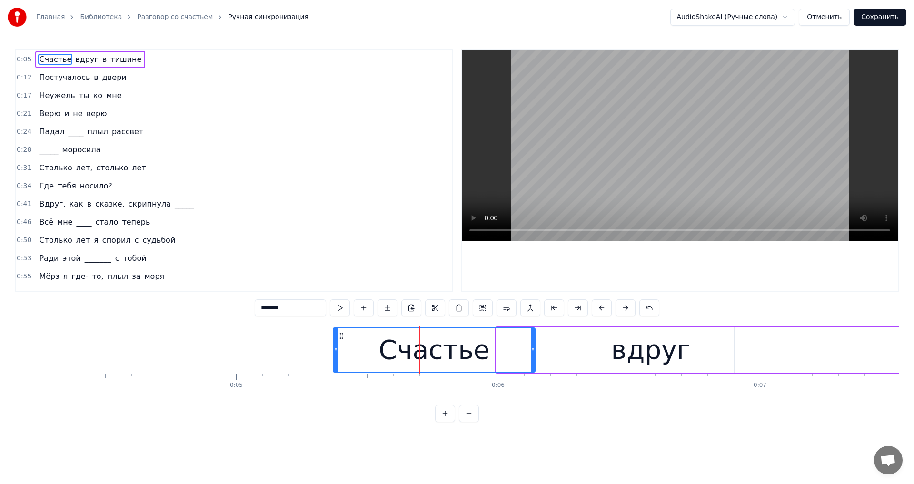
drag, startPoint x: 500, startPoint y: 351, endPoint x: 337, endPoint y: 357, distance: 163.3
click at [337, 357] on div at bounding box center [336, 349] width 4 height 43
click at [681, 136] on video at bounding box center [680, 145] width 436 height 190
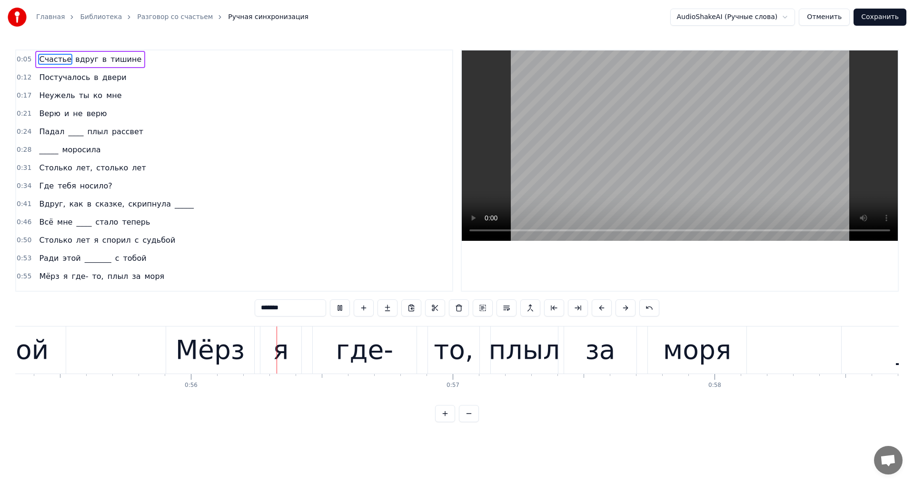
scroll to position [0, 14489]
click at [717, 179] on video at bounding box center [680, 145] width 436 height 190
click at [712, 183] on video at bounding box center [680, 145] width 436 height 190
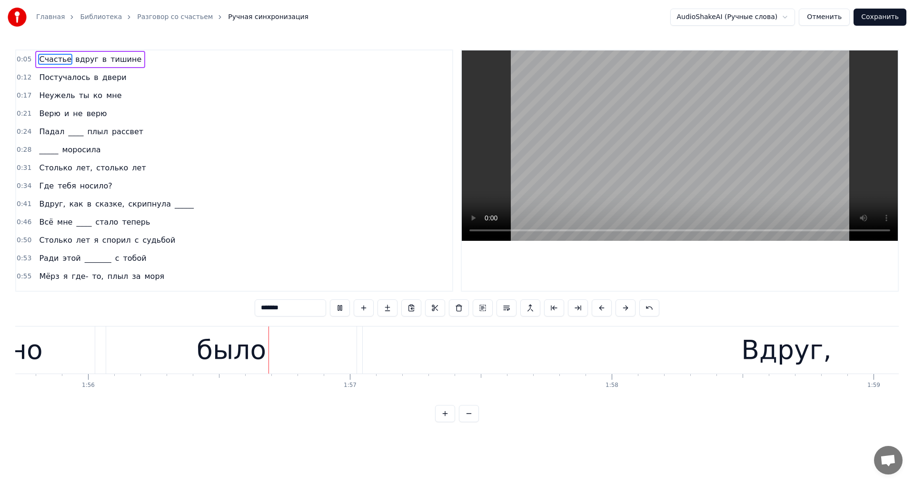
scroll to position [0, 30342]
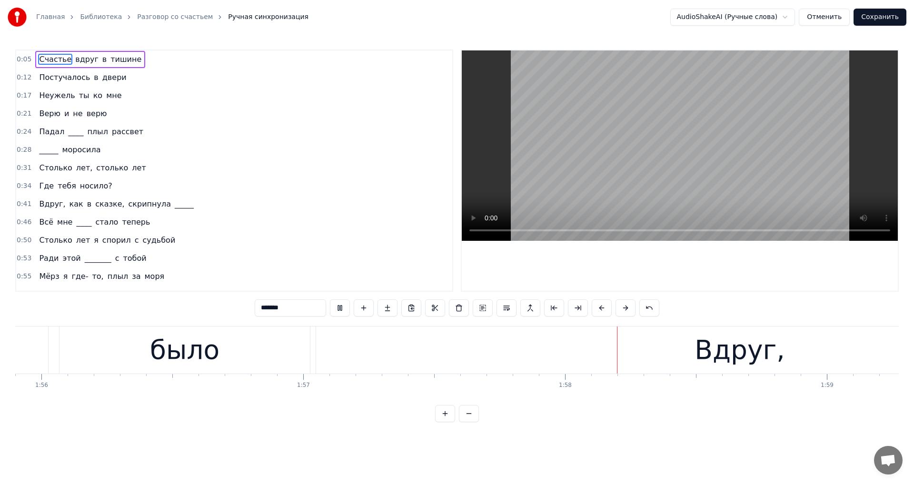
click at [688, 175] on video at bounding box center [680, 145] width 436 height 190
click at [343, 353] on div "Вдруг," at bounding box center [739, 350] width 847 height 47
type input "******"
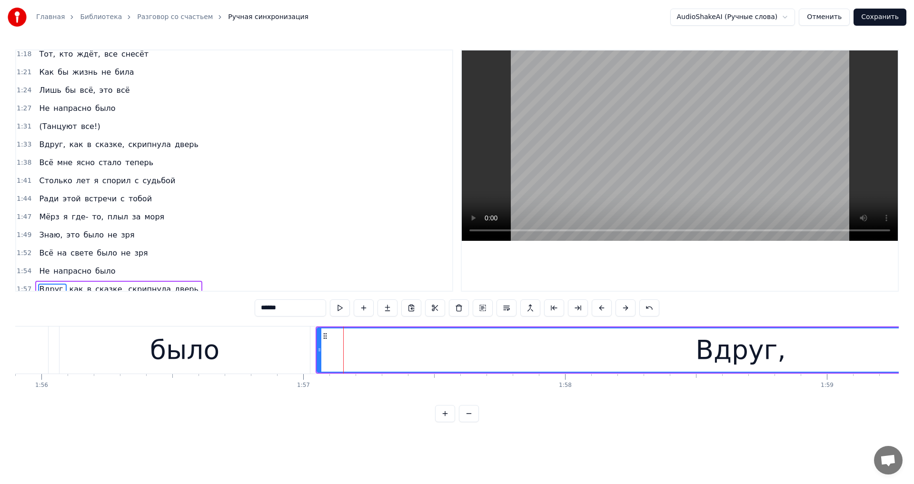
scroll to position [486, 0]
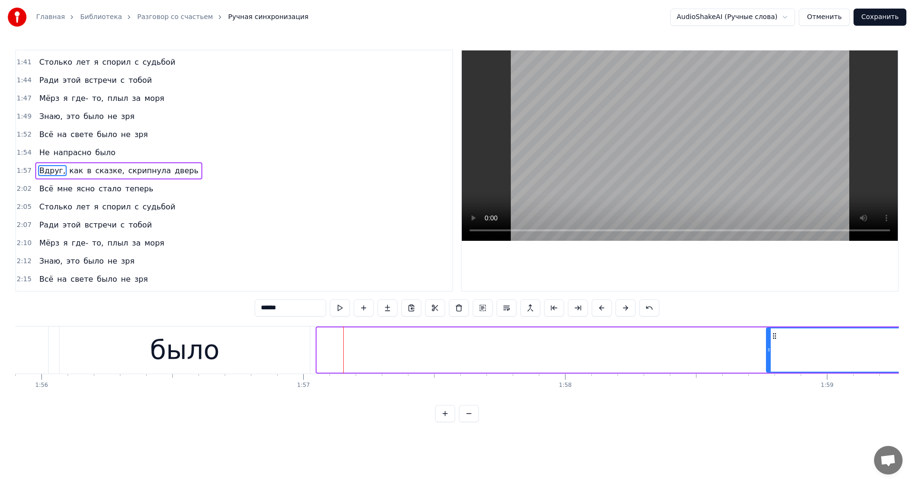
drag, startPoint x: 318, startPoint y: 351, endPoint x: 767, endPoint y: 347, distance: 449.3
click at [767, 347] on icon at bounding box center [769, 350] width 4 height 8
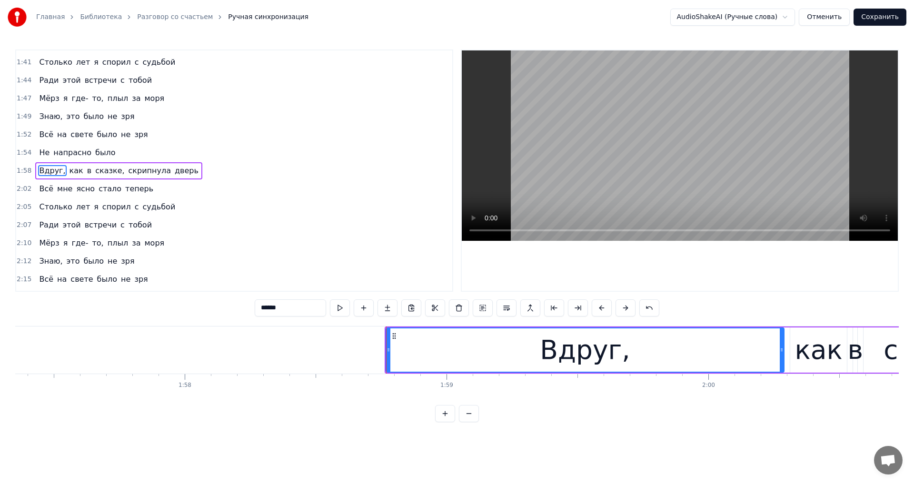
scroll to position [0, 30744]
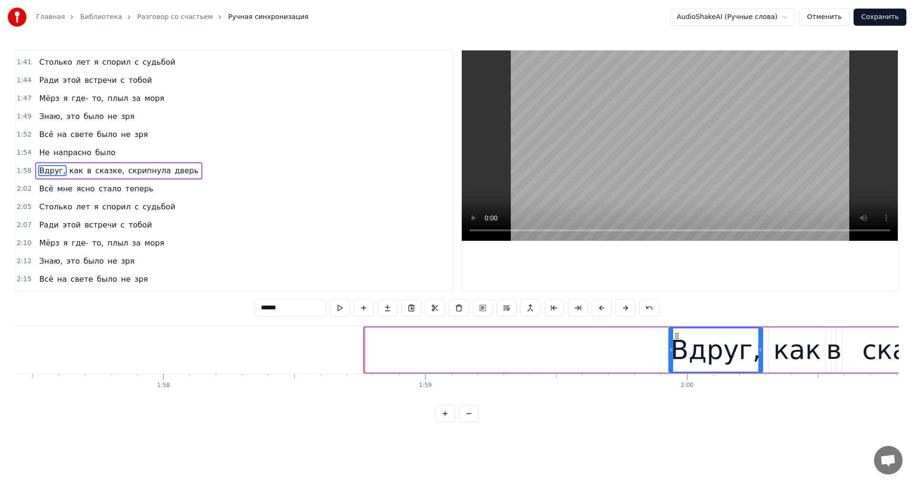
drag, startPoint x: 376, startPoint y: 355, endPoint x: 672, endPoint y: 364, distance: 296.2
click at [672, 364] on div at bounding box center [671, 349] width 4 height 43
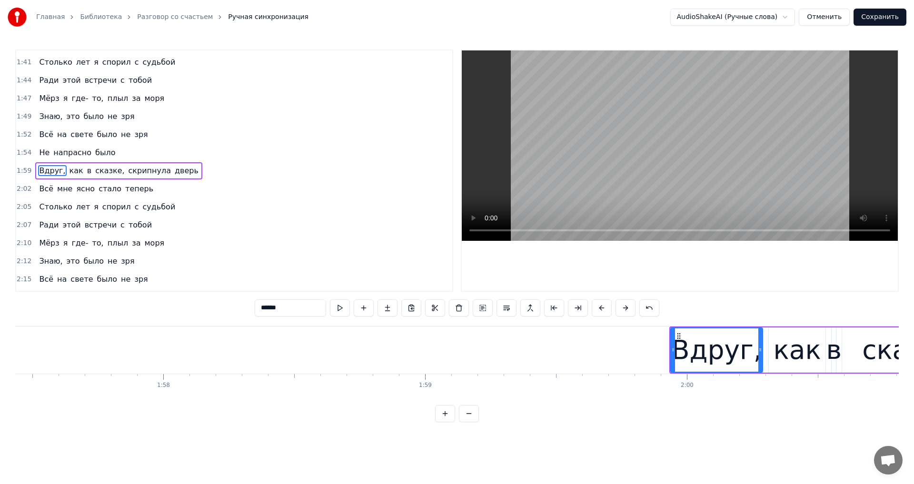
click at [661, 131] on video at bounding box center [680, 145] width 436 height 190
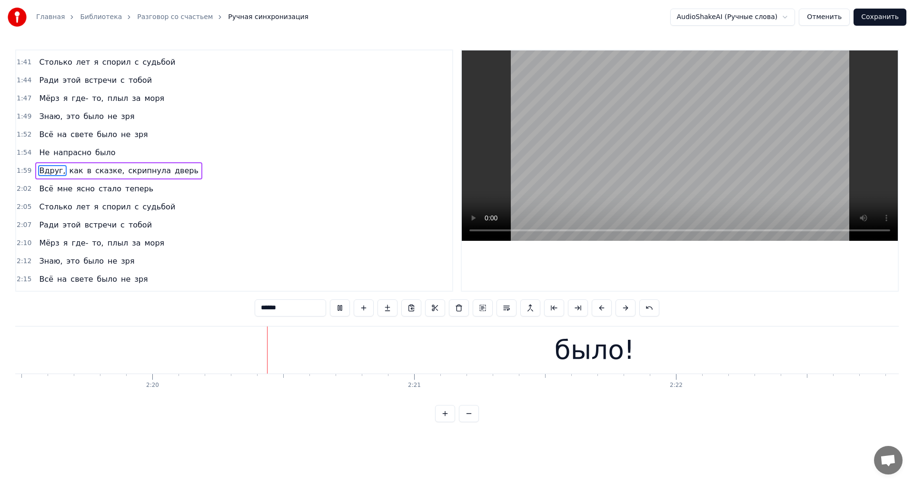
scroll to position [0, 36561]
click at [734, 172] on video at bounding box center [680, 145] width 436 height 190
click at [886, 20] on button "Сохранить" at bounding box center [879, 17] width 53 height 17
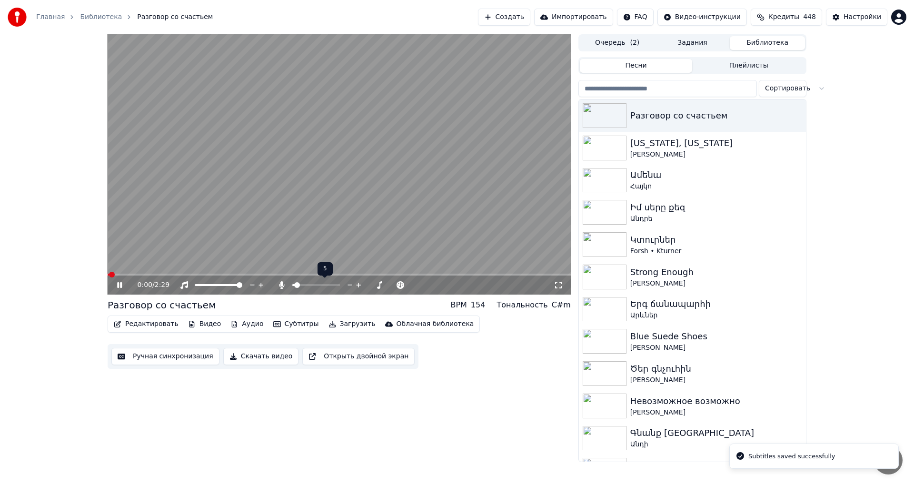
click at [295, 286] on span at bounding box center [293, 285] width 2 height 2
click at [281, 153] on video at bounding box center [339, 164] width 463 height 260
click at [852, 20] on div "Настройки" at bounding box center [862, 17] width 38 height 10
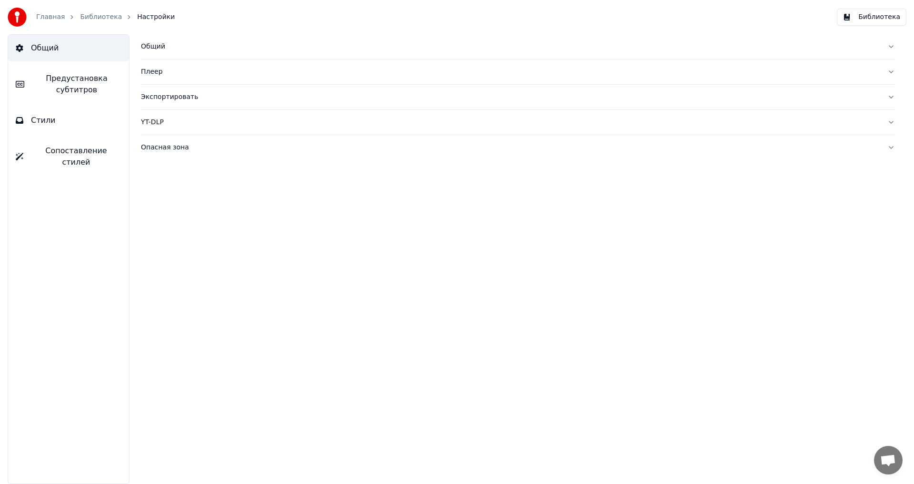
click at [81, 99] on button "Предустановка субтитров" at bounding box center [68, 84] width 121 height 38
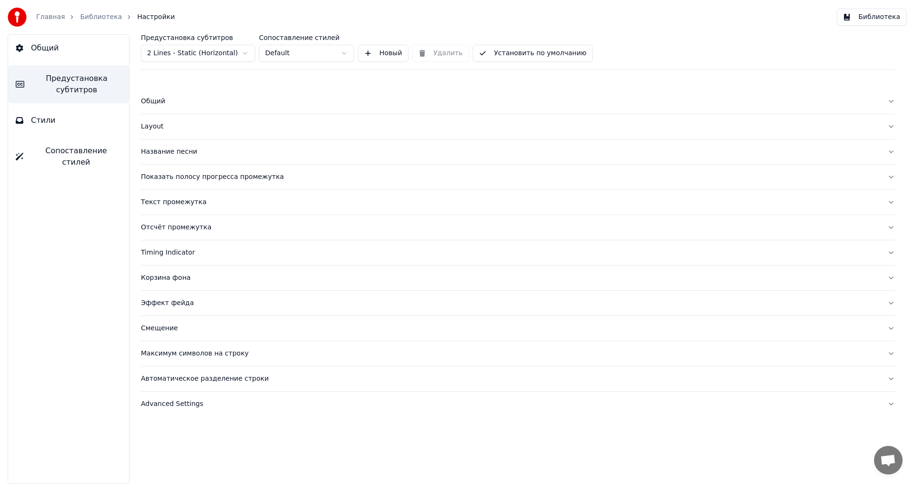
click at [159, 156] on div "Название песни" at bounding box center [510, 152] width 739 height 10
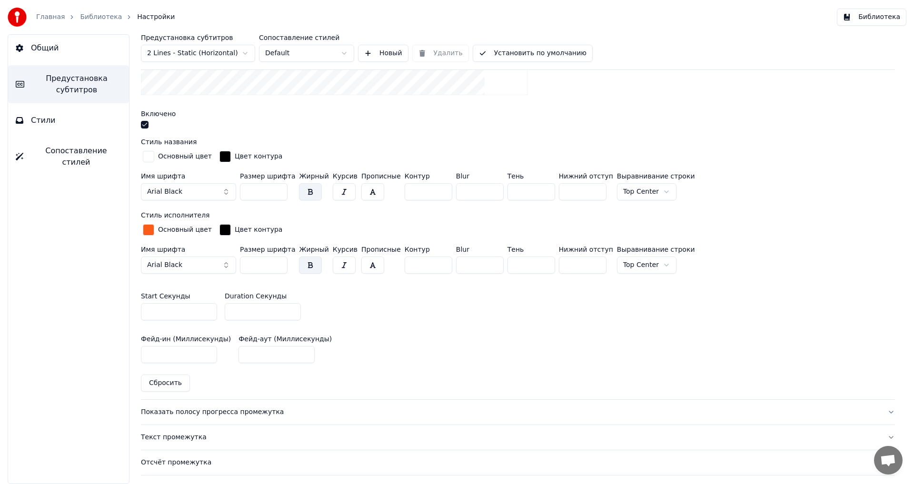
scroll to position [286, 0]
click at [289, 309] on input "*" at bounding box center [263, 309] width 76 height 17
type input "*"
click at [289, 309] on input "*" at bounding box center [263, 309] width 76 height 17
click at [535, 37] on div "Предустановка субтитров 2 Lines - Static (Horizontal) Сопоставление стилей Defa…" at bounding box center [518, 52] width 754 height 36
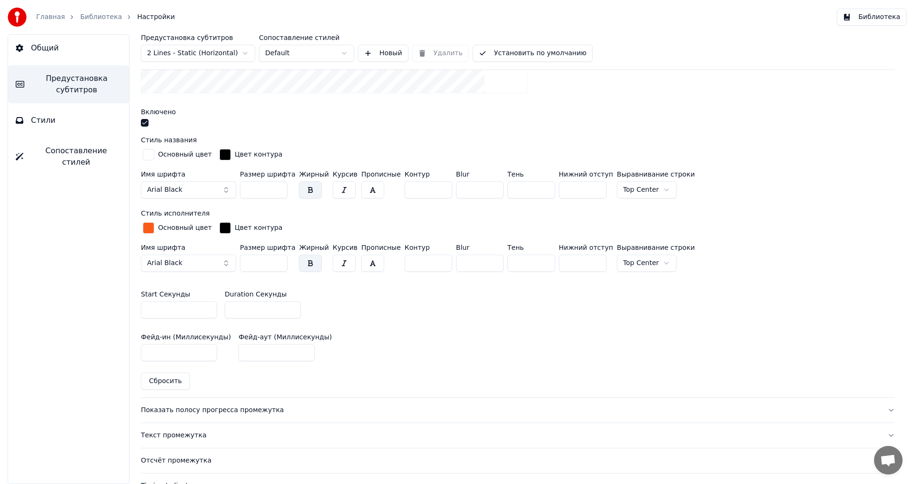
click at [534, 41] on div "Предустановка субтитров 2 Lines - Static (Horizontal) Сопоставление стилей Defa…" at bounding box center [518, 52] width 754 height 36
click at [520, 52] on button "Установить по умолчанию" at bounding box center [533, 53] width 120 height 17
click at [511, 55] on button "Готово" at bounding box center [499, 53] width 52 height 17
click at [878, 22] on button "Библиотека" at bounding box center [871, 17] width 69 height 17
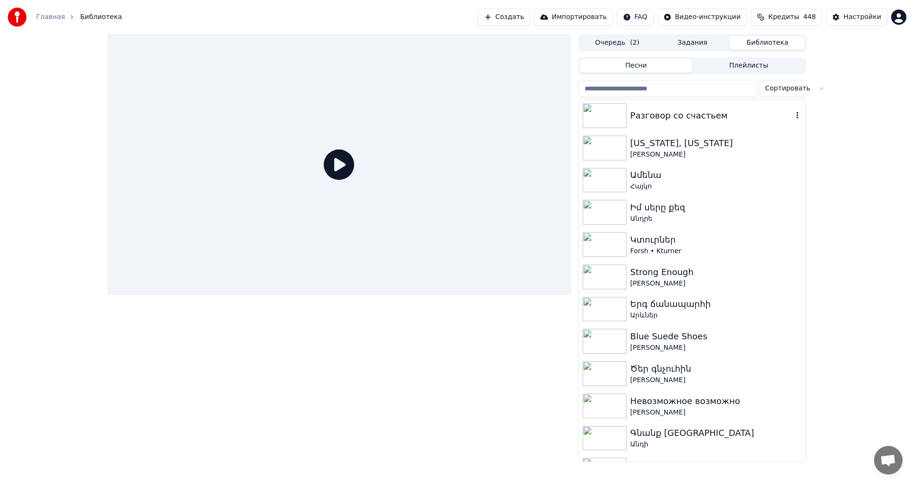
click at [704, 119] on div "Разговор со счастьем" at bounding box center [711, 115] width 162 height 13
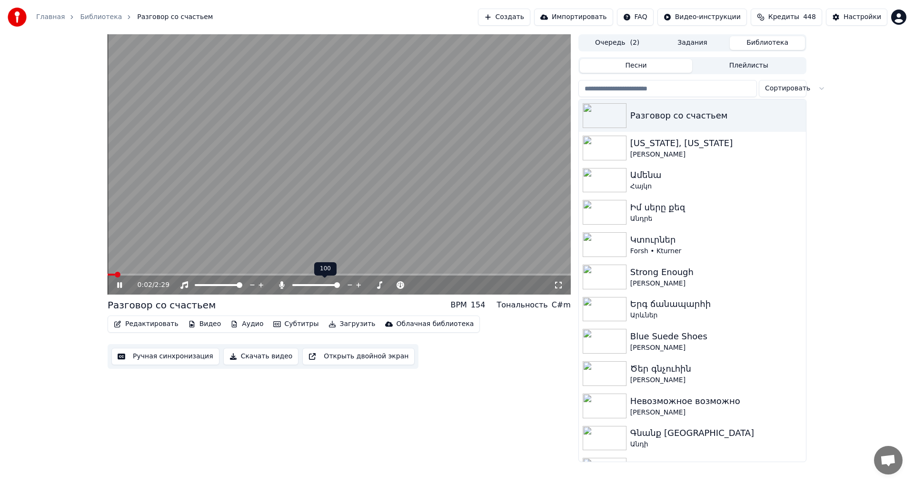
click at [340, 287] on span at bounding box center [337, 285] width 6 height 6
click at [333, 227] on video at bounding box center [339, 164] width 463 height 260
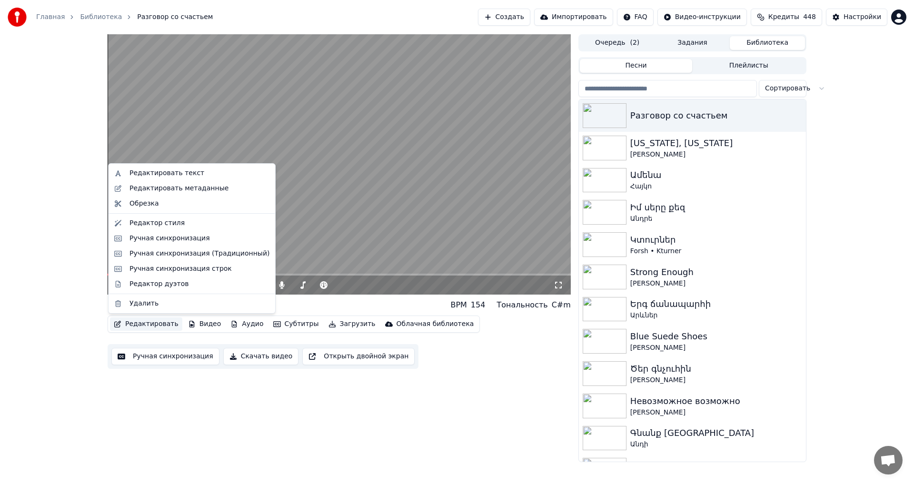
click at [155, 320] on button "Редактировать" at bounding box center [146, 323] width 72 height 13
click at [196, 192] on div "Редактировать метаданные" at bounding box center [178, 189] width 99 height 10
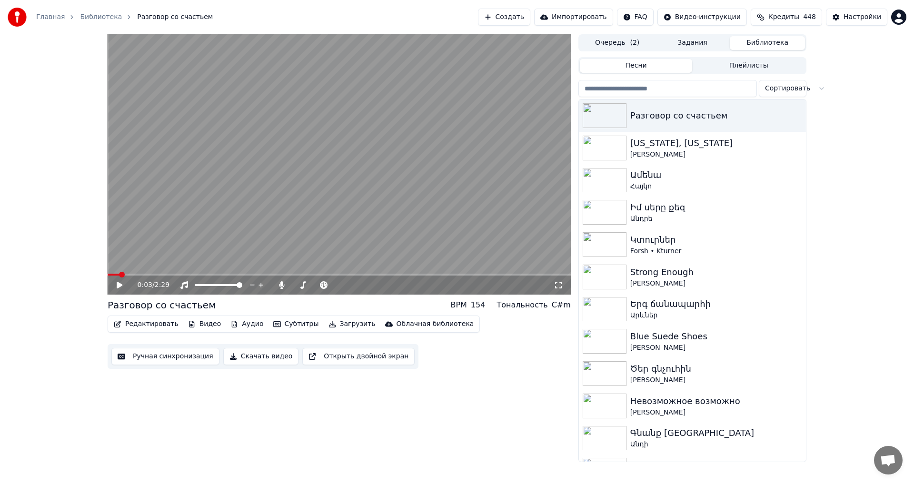
click at [149, 328] on button "Редактировать" at bounding box center [146, 323] width 72 height 13
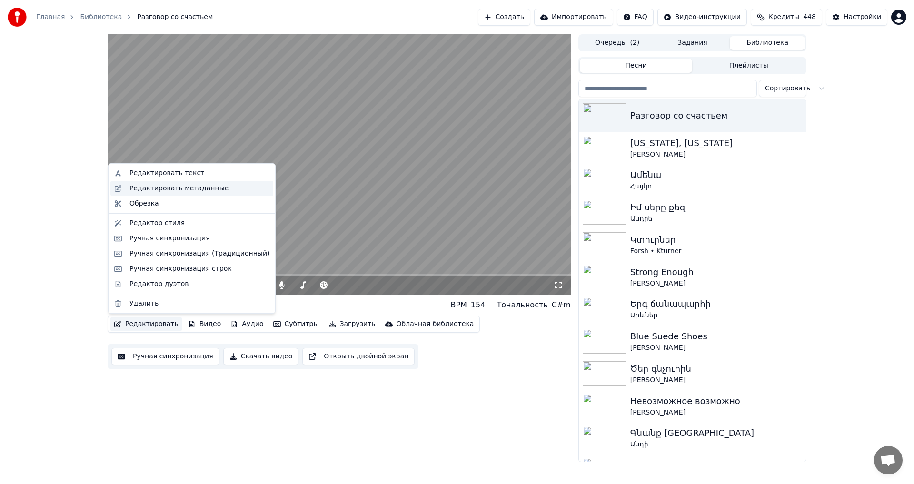
click at [151, 194] on div "Редактировать метаданные" at bounding box center [191, 188] width 163 height 15
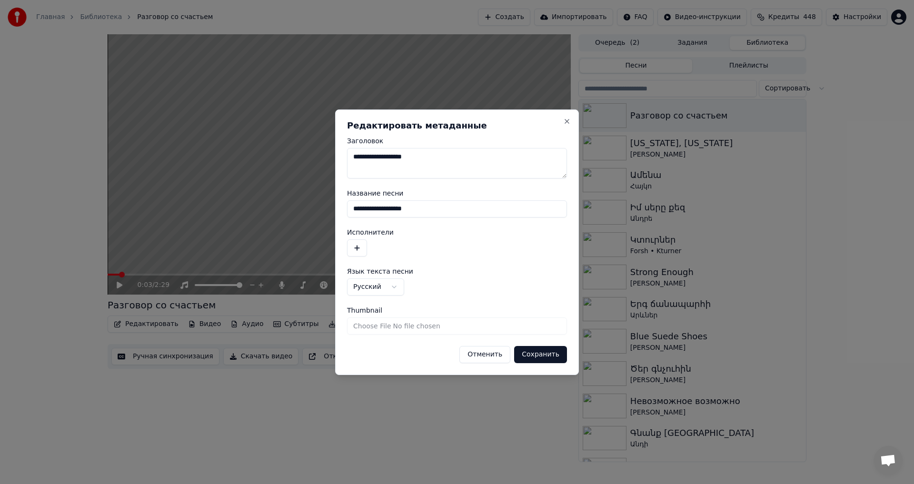
click at [363, 244] on button "button" at bounding box center [357, 247] width 20 height 17
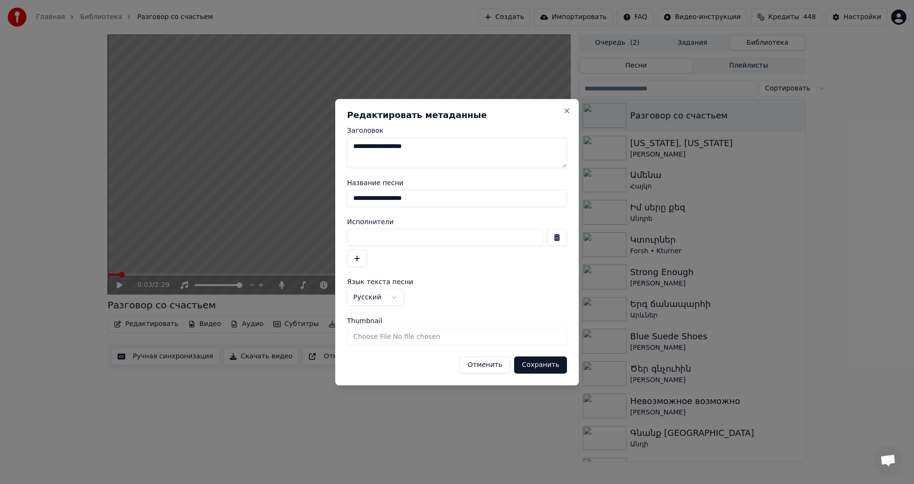
click at [387, 242] on input at bounding box center [445, 237] width 196 height 17
paste input "**********"
type input "**********"
click at [544, 364] on button "Сохранить" at bounding box center [540, 365] width 53 height 17
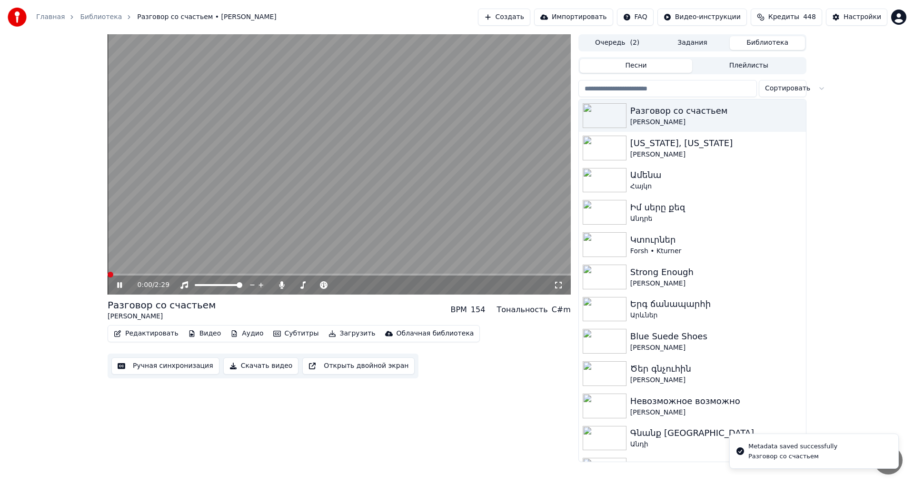
click at [108, 272] on span at bounding box center [111, 275] width 6 height 6
click at [180, 223] on video at bounding box center [339, 164] width 463 height 260
click at [108, 276] on span at bounding box center [339, 275] width 463 height 2
click at [122, 282] on icon at bounding box center [126, 285] width 22 height 8
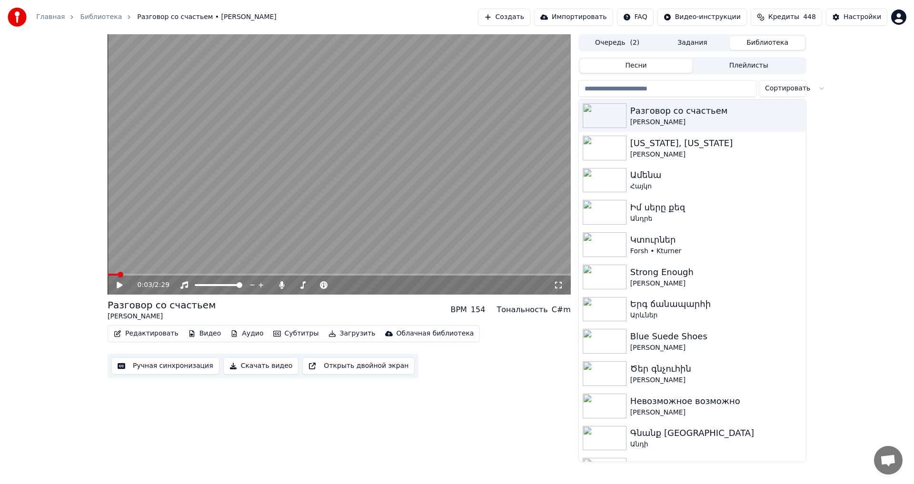
click at [838, 27] on div "Главная Библиотека Разговор со счастьем • [PERSON_NAME] Импортировать FAQ Видео…" at bounding box center [457, 17] width 914 height 34
click at [838, 25] on button "Настройки" at bounding box center [856, 17] width 61 height 17
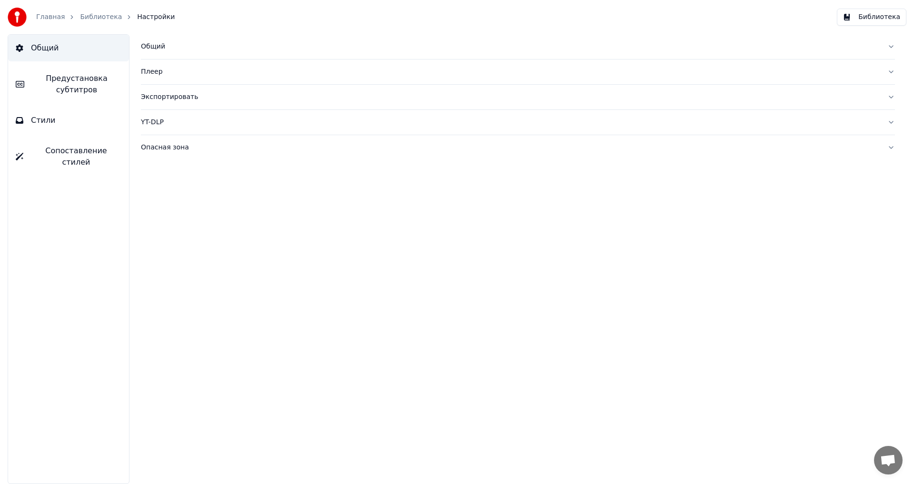
click at [90, 78] on span "Предустановка субтитров" at bounding box center [76, 84] width 89 height 23
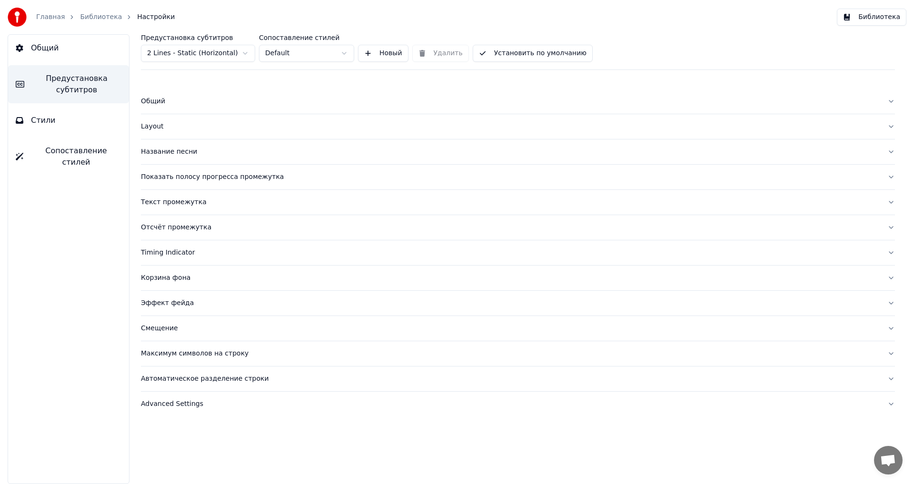
click at [176, 153] on div "Название песни" at bounding box center [510, 152] width 739 height 10
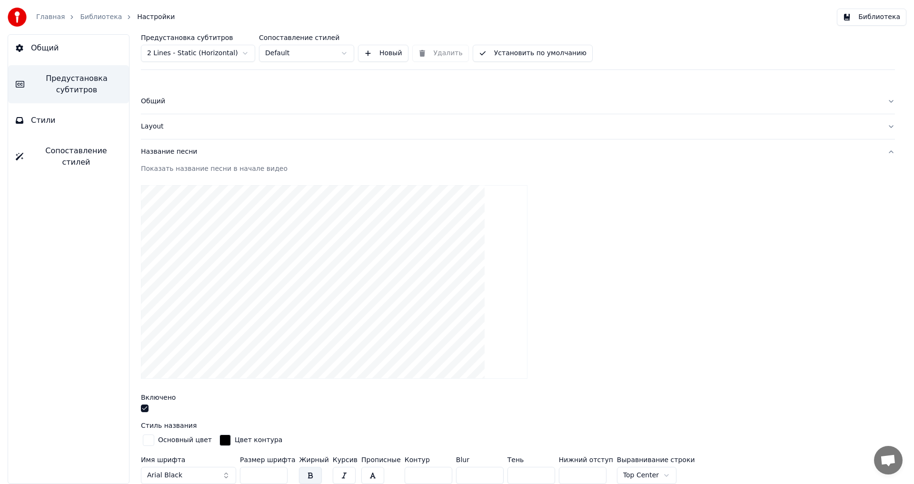
scroll to position [190, 0]
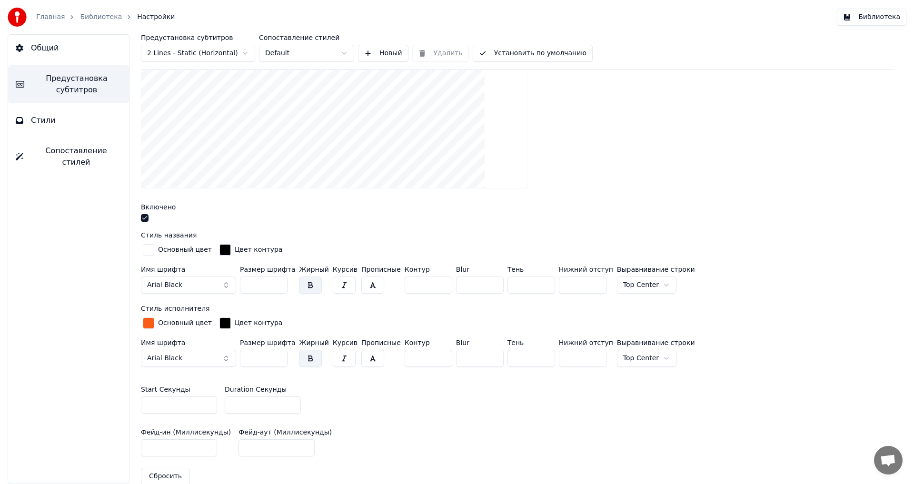
type input "*"
click at [291, 406] on input "*" at bounding box center [263, 404] width 76 height 17
click at [494, 56] on button "Установить по умолчанию" at bounding box center [533, 53] width 120 height 17
click at [495, 56] on button "Готово" at bounding box center [499, 53] width 52 height 17
click at [884, 18] on button "Библиотека" at bounding box center [871, 17] width 69 height 17
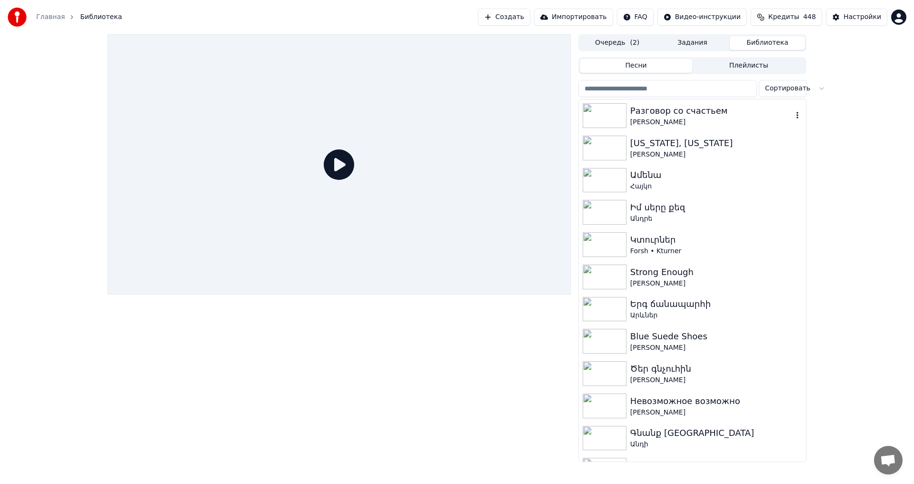
click at [702, 118] on div "[PERSON_NAME]" at bounding box center [711, 123] width 162 height 10
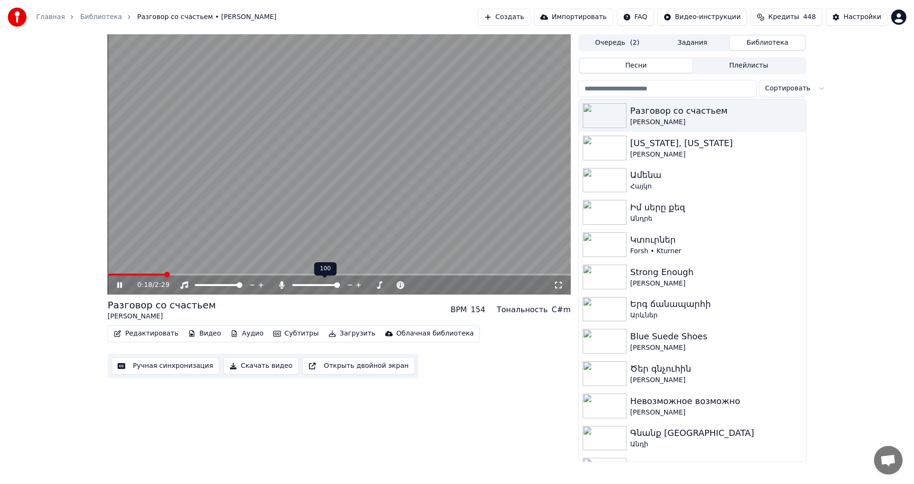
click at [294, 285] on span at bounding box center [316, 285] width 48 height 2
click at [350, 284] on icon at bounding box center [350, 285] width 9 height 10
click at [352, 204] on video at bounding box center [339, 164] width 463 height 260
click at [347, 333] on button "Загрузить" at bounding box center [352, 333] width 55 height 13
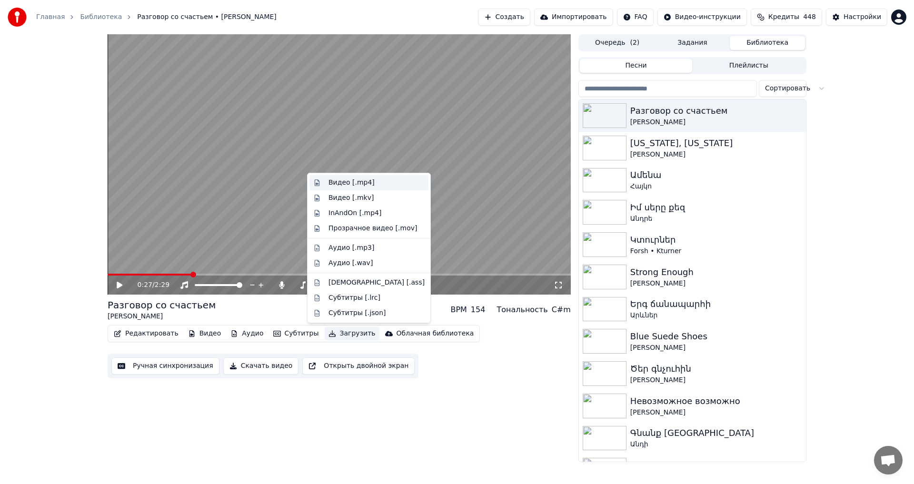
click at [351, 179] on div "Видео [.mp4]" at bounding box center [351, 183] width 46 height 10
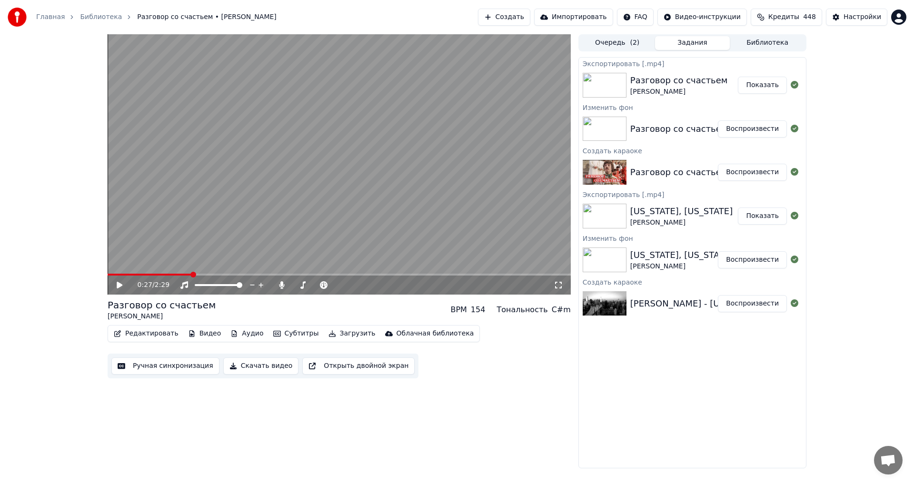
click at [780, 85] on button "Показать" at bounding box center [762, 85] width 49 height 17
